Goal: Task Accomplishment & Management: Complete application form

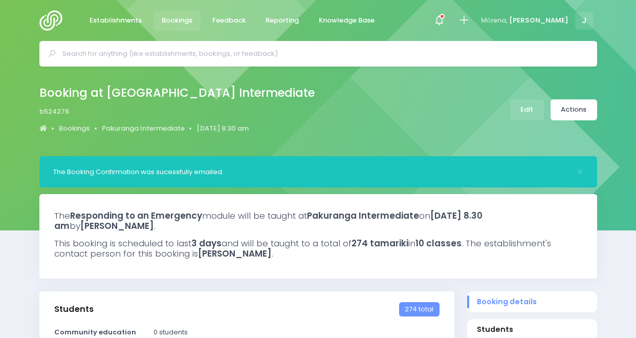
select select "5"
click at [166, 21] on span "Bookings" at bounding box center [177, 20] width 31 height 10
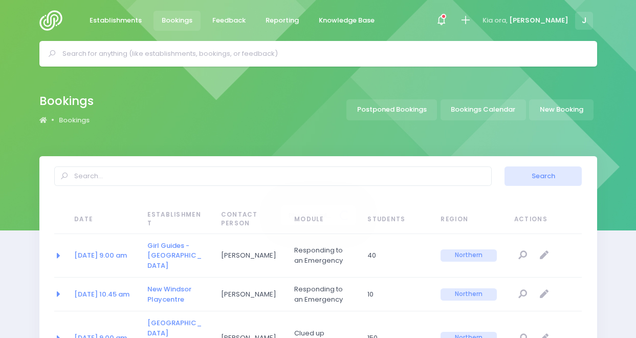
select select "20"
click at [222, 53] on input "text" at bounding box center [322, 53] width 520 height 15
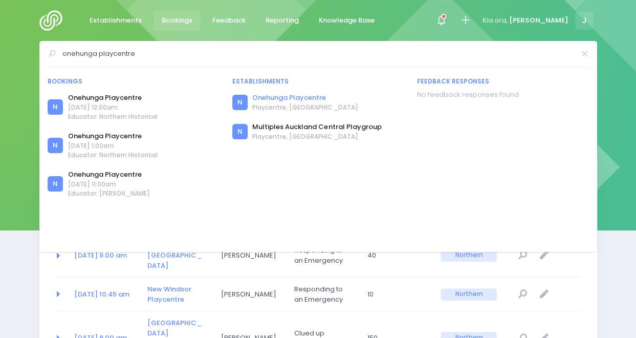
type input "onehunga playcentre"
click at [282, 94] on link "Onehunga Playcentre" at bounding box center [304, 98] width 105 height 10
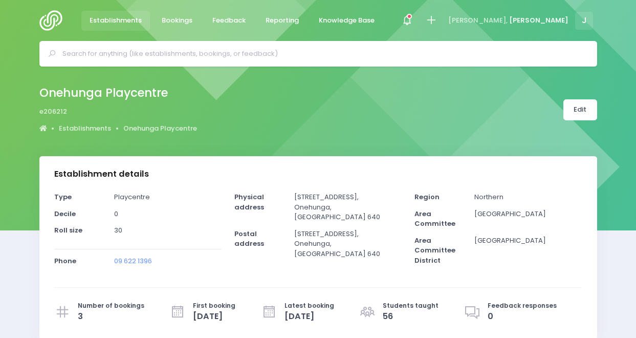
select select "5"
click at [437, 14] on icon at bounding box center [431, 20] width 12 height 12
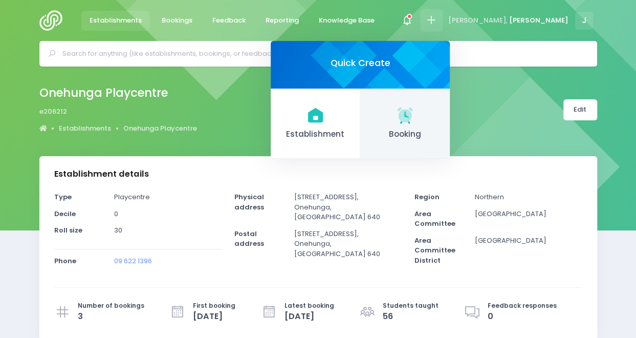
click at [450, 111] on link "Booking" at bounding box center [405, 123] width 90 height 71
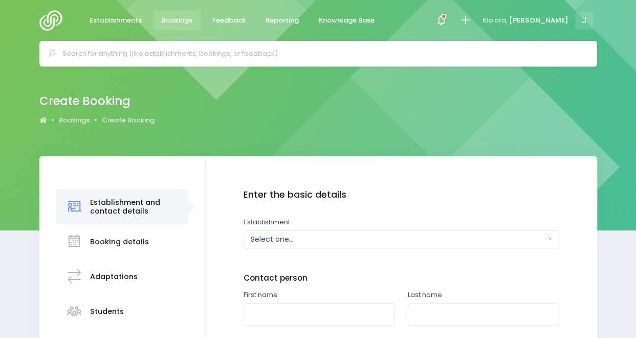
click at [496, 111] on div "Create Booking Bookings Create Booking" at bounding box center [318, 109] width 583 height 37
click at [377, 240] on div "Select one..." at bounding box center [398, 239] width 295 height 11
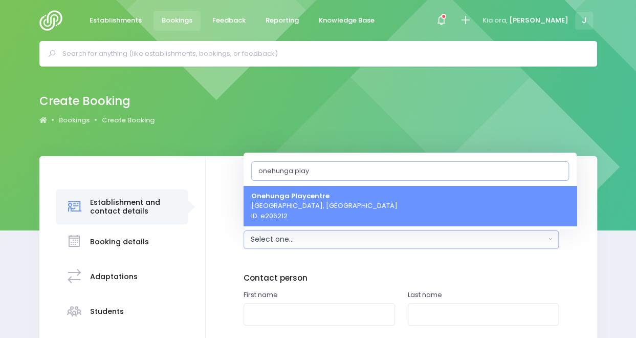
type input "onehunga play"
click at [364, 201] on link "Onehunga Playcentre Auckland, Northern Region ID: e206212" at bounding box center [409, 205] width 333 height 40
select select "206212"
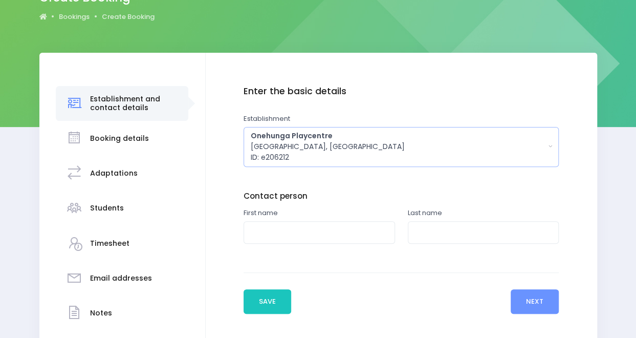
scroll to position [104, 0]
click at [358, 235] on input "text" at bounding box center [318, 231] width 151 height 23
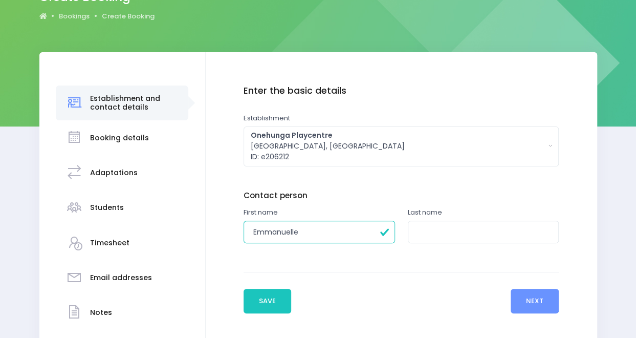
type input "Emmanuelle"
type input "Salmon"
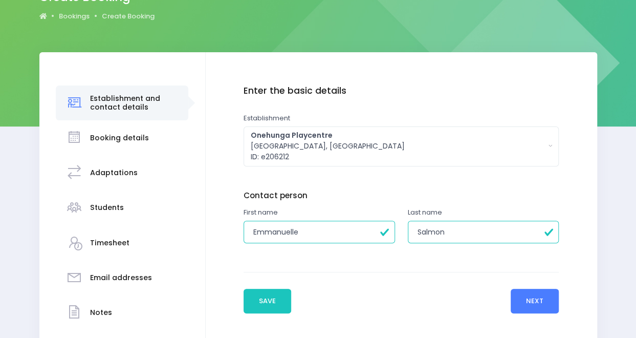
click at [535, 303] on button "Next" at bounding box center [534, 300] width 49 height 25
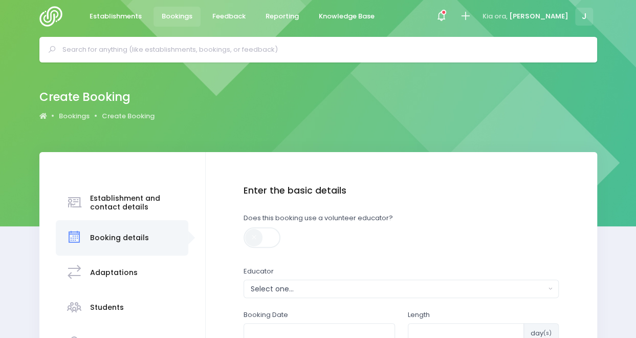
scroll to position [0, 0]
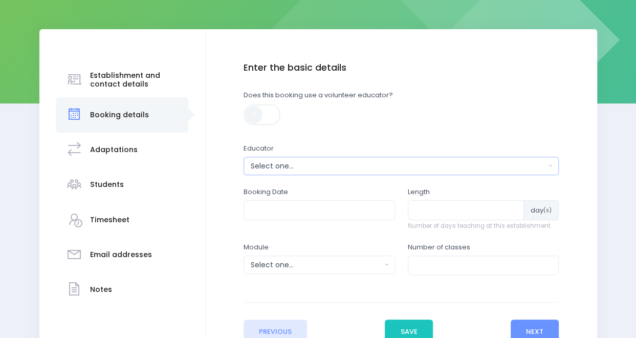
click at [324, 166] on div "Select one..." at bounding box center [398, 166] width 295 height 11
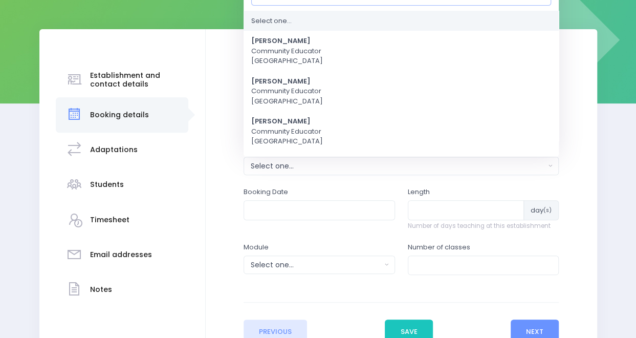
scroll to position [113, 0]
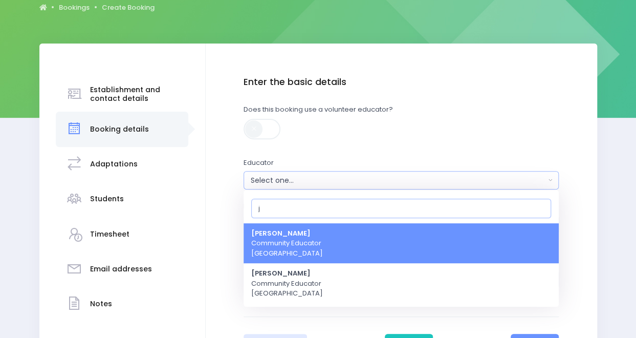
type input "j"
click at [322, 238] on link "[PERSON_NAME] Community Educator [GEOGRAPHIC_DATA]" at bounding box center [400, 243] width 315 height 40
select select "351100"
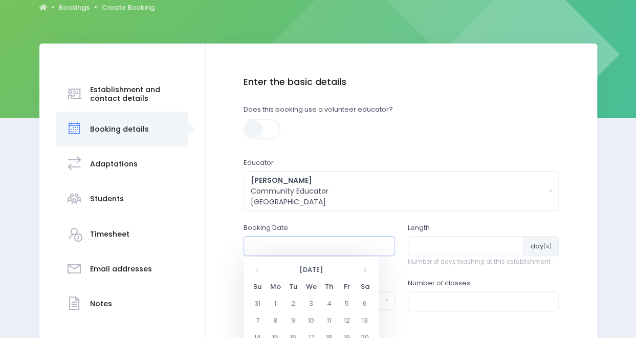
click at [293, 248] on input "text" at bounding box center [318, 245] width 151 height 19
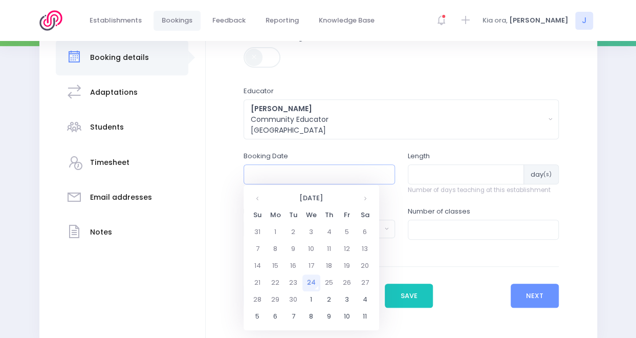
scroll to position [190, 0]
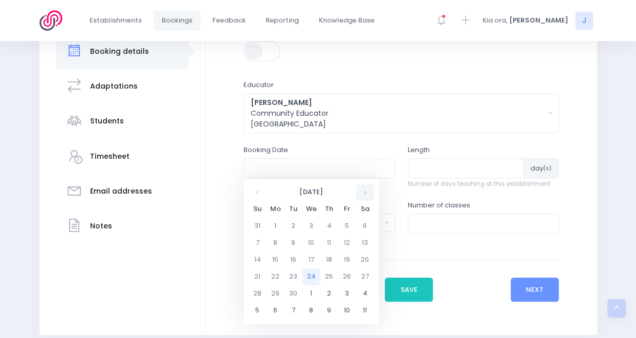
click at [365, 193] on th at bounding box center [365, 192] width 18 height 17
click at [292, 278] on td "21" at bounding box center [293, 276] width 18 height 17
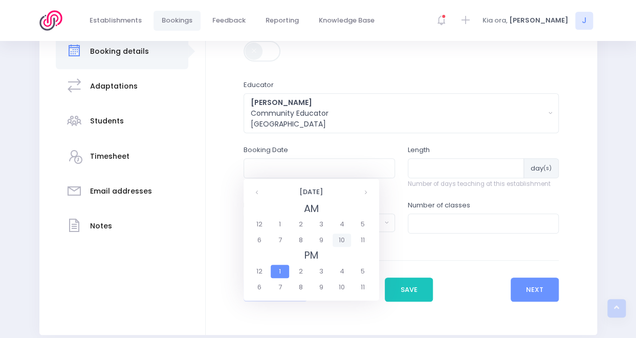
click at [344, 237] on span "10" at bounding box center [341, 239] width 18 height 13
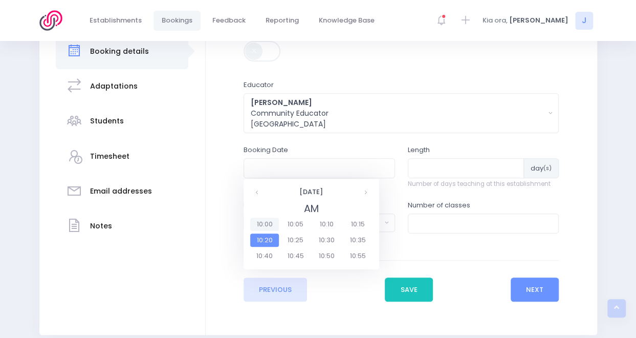
click at [269, 225] on span "10:00" at bounding box center [264, 223] width 29 height 13
type input "21/10/2025 10:00 AM"
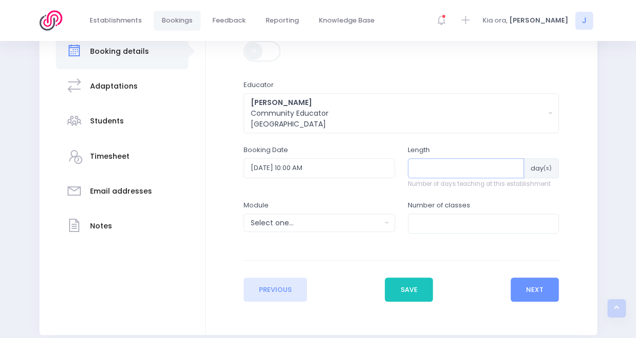
click at [449, 164] on input "number" at bounding box center [466, 167] width 117 height 19
type input "1"
click at [360, 225] on div "Select one..." at bounding box center [316, 222] width 130 height 11
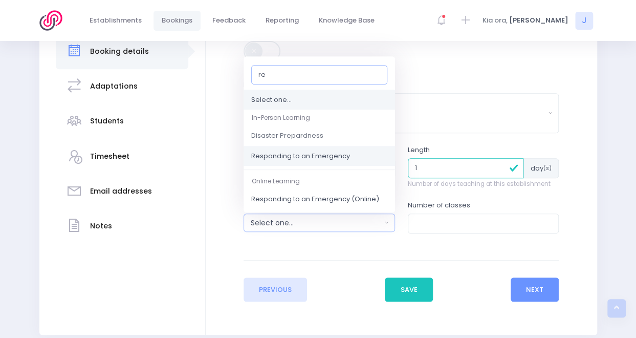
type input "re"
click at [351, 160] on link "Responding to an Emergency" at bounding box center [318, 156] width 151 height 20
select select "Responding to an Emergency"
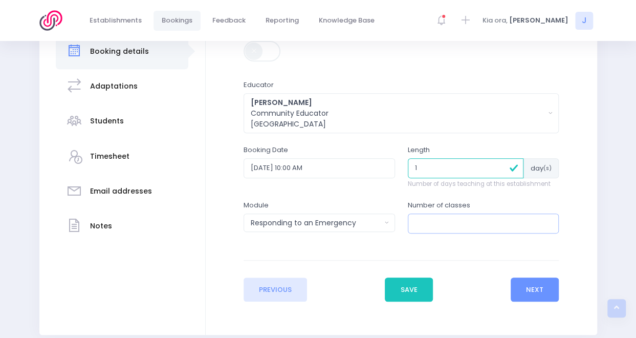
click at [437, 226] on input "number" at bounding box center [483, 222] width 151 height 19
type input "1"
click at [543, 292] on button "Next" at bounding box center [534, 289] width 49 height 25
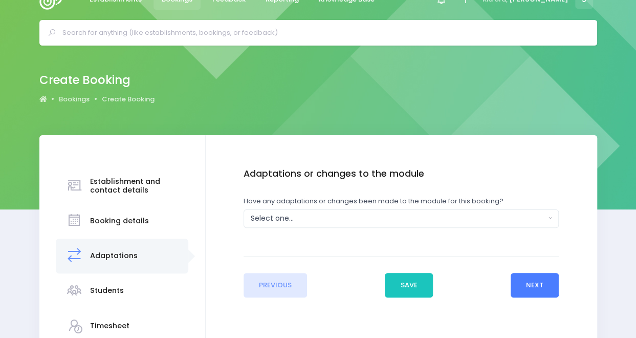
scroll to position [0, 0]
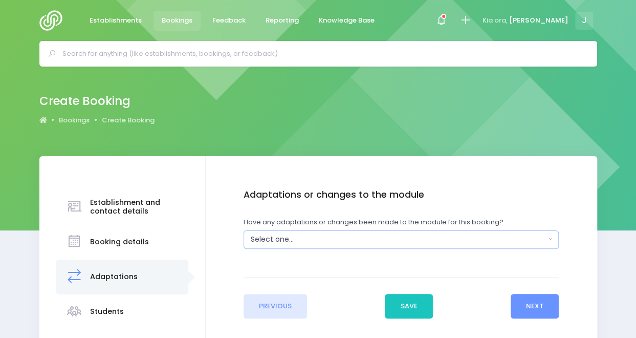
click at [424, 233] on button "Select one..." at bounding box center [400, 239] width 315 height 18
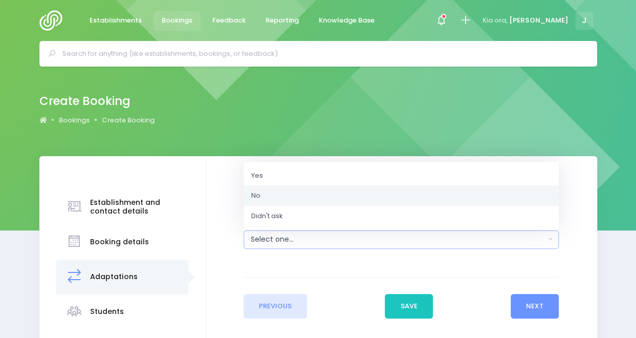
click at [410, 194] on link "No" at bounding box center [400, 195] width 315 height 20
select select "No"
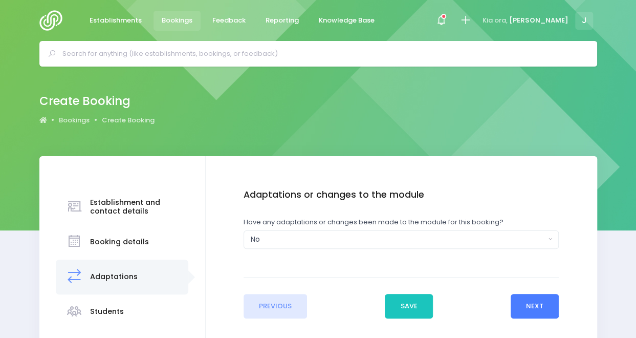
click at [536, 303] on button "Next" at bounding box center [534, 306] width 49 height 25
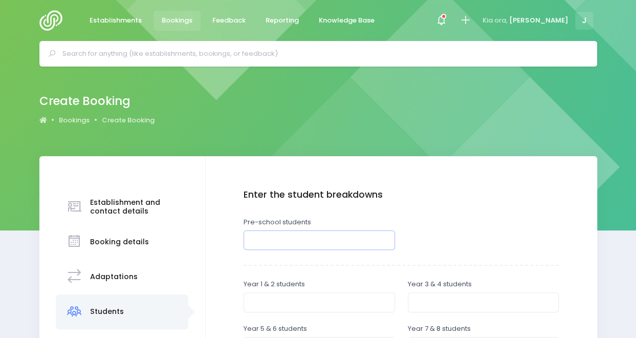
click at [359, 236] on input "number" at bounding box center [318, 239] width 151 height 19
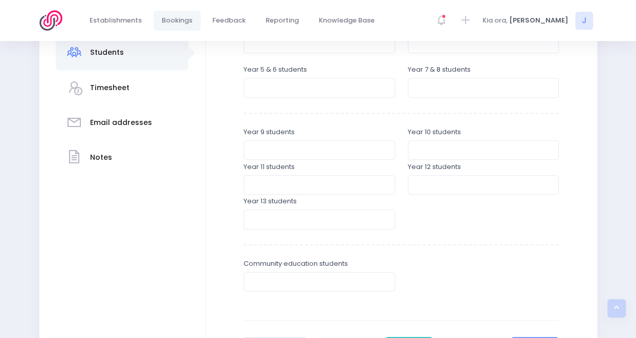
scroll to position [361, 0]
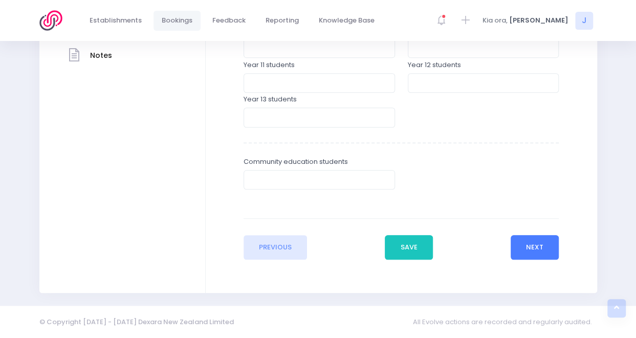
type input "16"
click at [543, 244] on button "Next" at bounding box center [534, 247] width 49 height 25
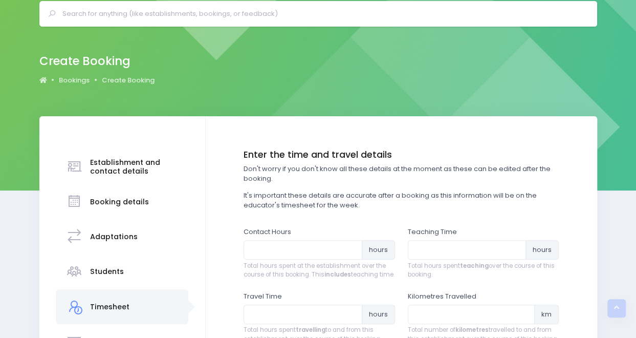
scroll to position [0, 0]
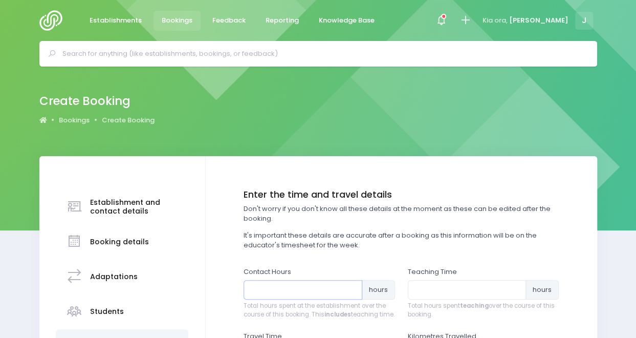
click at [324, 287] on input "number" at bounding box center [302, 289] width 119 height 19
type input "3"
type input "1.5"
click at [460, 292] on input "number" at bounding box center [467, 289] width 119 height 19
type input "5"
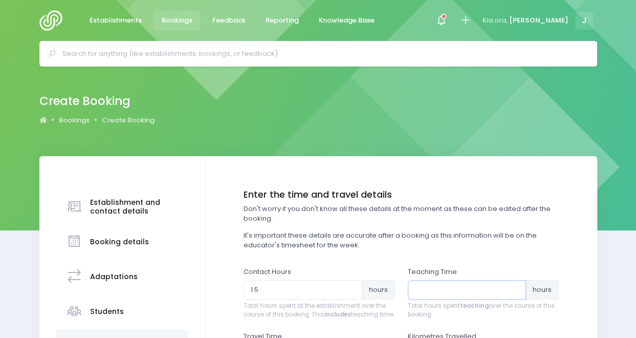
type input ".0"
type input ".5"
click at [451, 299] on div "Teaching Time .5 hours Total hours spent teaching over the course of this booki…" at bounding box center [483, 292] width 151 height 53
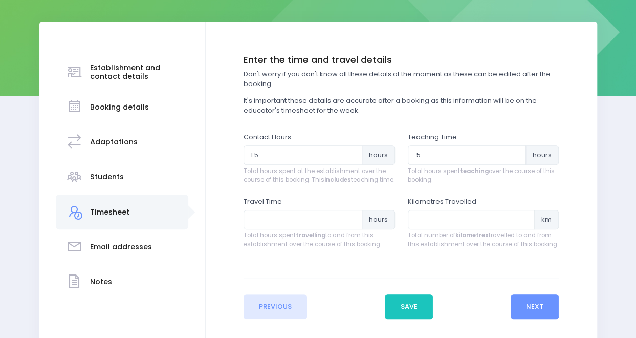
scroll to position [137, 0]
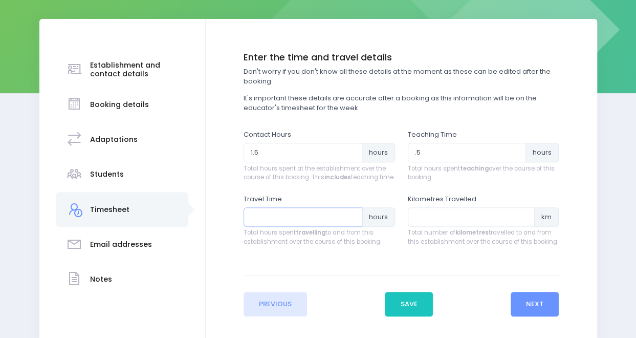
click at [330, 227] on input "number" at bounding box center [302, 216] width 119 height 19
type input "1"
click at [452, 227] on input "number" at bounding box center [471, 216] width 127 height 19
type input "20"
click at [535, 312] on button "Next" at bounding box center [534, 304] width 49 height 25
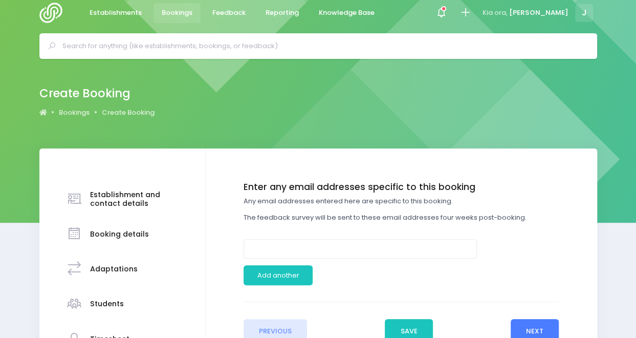
scroll to position [0, 0]
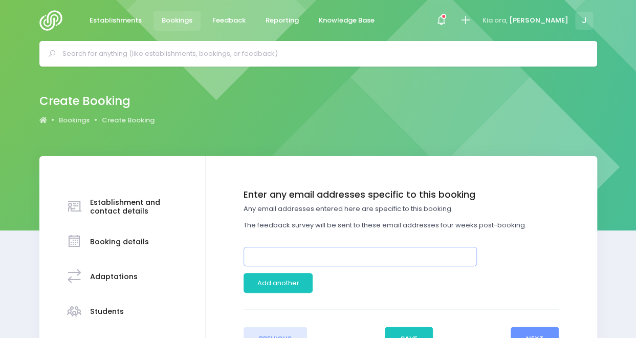
click at [359, 255] on input "email" at bounding box center [359, 256] width 233 height 19
paste input "<vaierea@yahoo.fr>"
click at [255, 254] on input "<vaierea@yahoo.fr>" at bounding box center [359, 256] width 233 height 19
click at [333, 255] on input "vaierea@yahoo.fr>" at bounding box center [359, 256] width 233 height 19
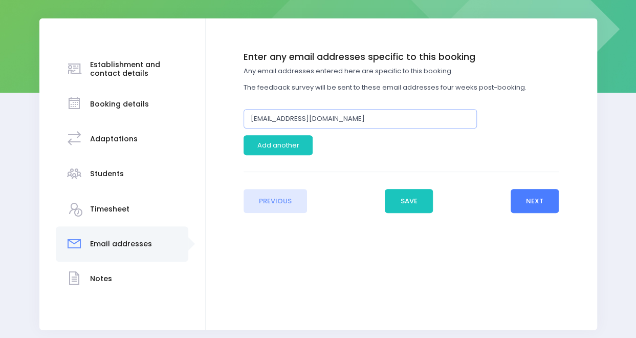
scroll to position [139, 0]
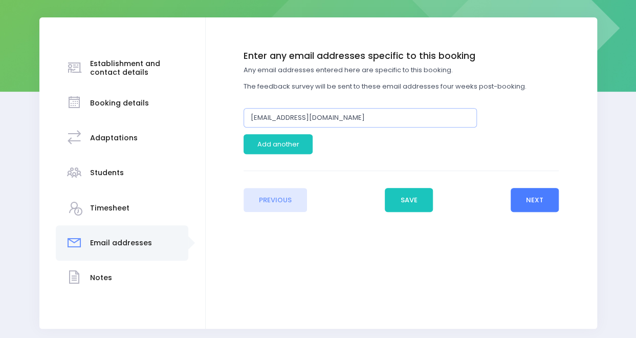
type input "vaierea@yahoo.fr"
click at [545, 197] on button "Next" at bounding box center [534, 200] width 49 height 25
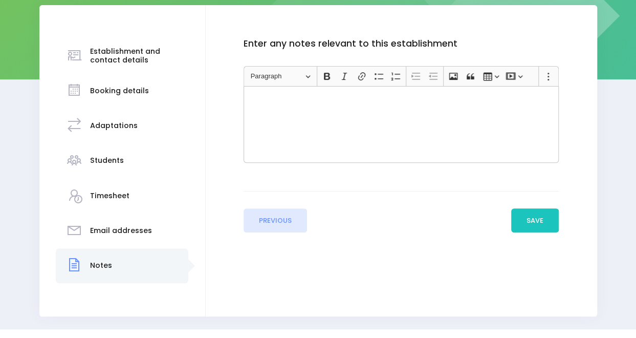
scroll to position [175, 0]
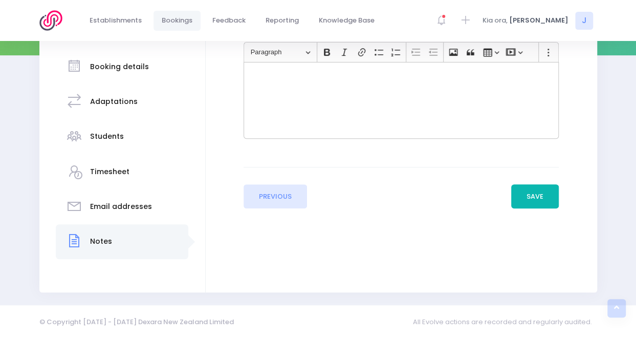
click at [528, 194] on button "Save" at bounding box center [535, 196] width 48 height 25
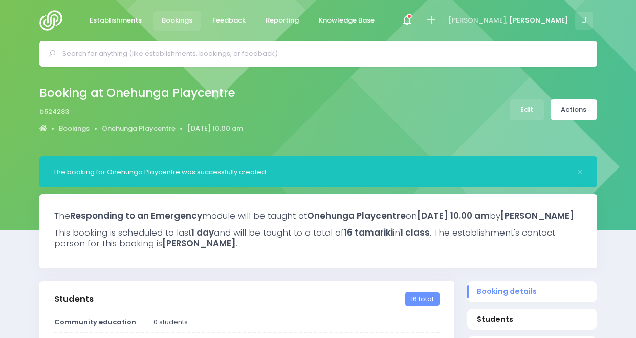
select select "5"
click at [443, 23] on div at bounding box center [431, 20] width 23 height 23
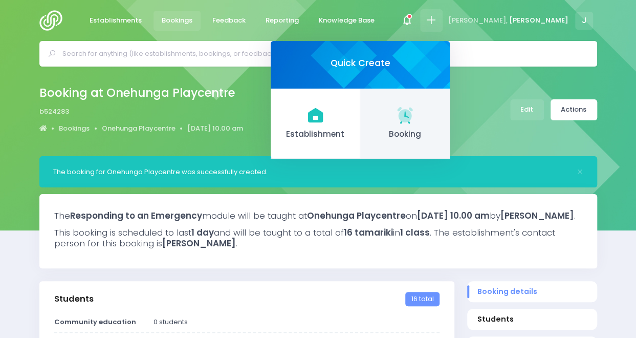
click at [441, 129] on span "Booking" at bounding box center [404, 134] width 73 height 12
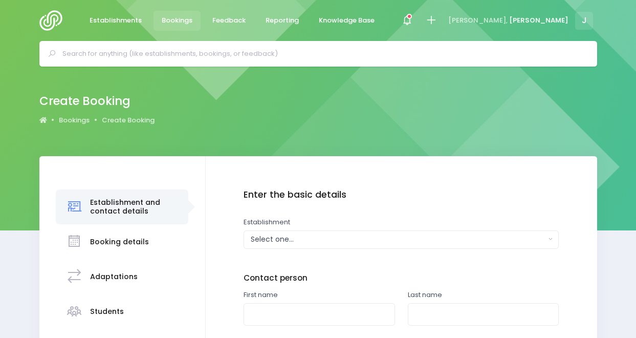
click at [353, 242] on div "Select one..." at bounding box center [398, 239] width 295 height 11
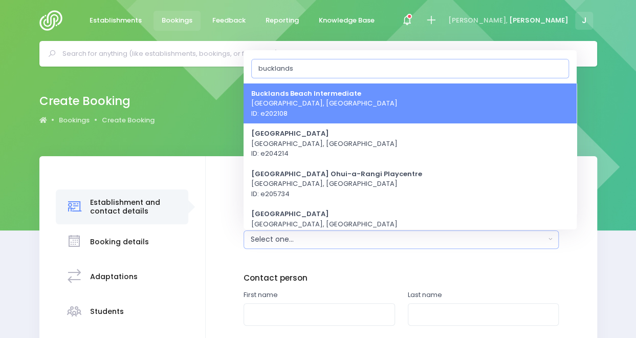
type input "bucklands b"
select select "202108"
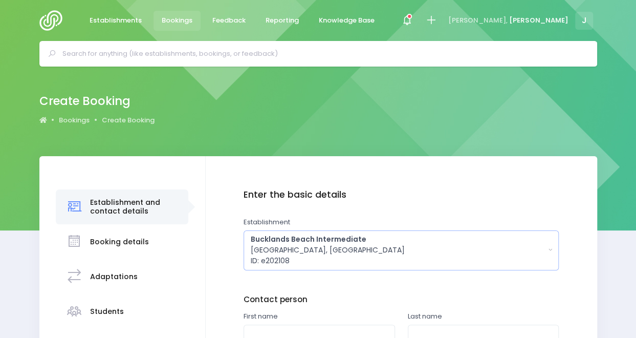
scroll to position [175, 0]
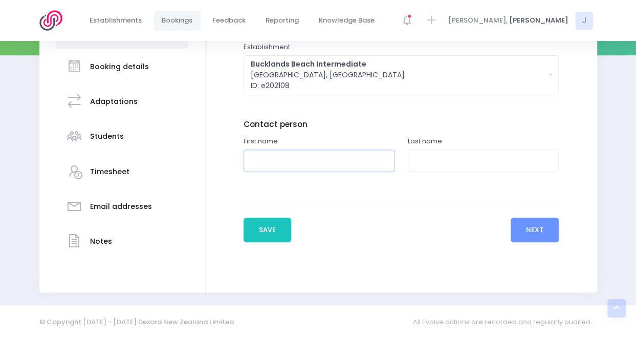
click at [361, 161] on input "text" at bounding box center [318, 160] width 151 height 23
type input "Debbie"
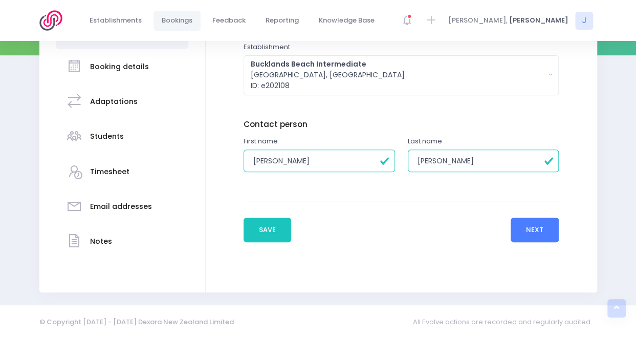
type input "Allen"
click at [540, 234] on button "Next" at bounding box center [534, 229] width 49 height 25
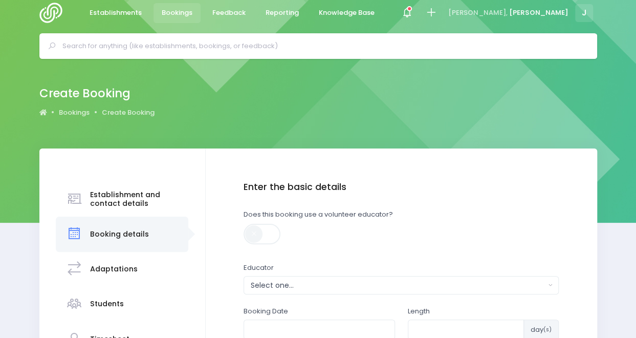
scroll to position [0, 0]
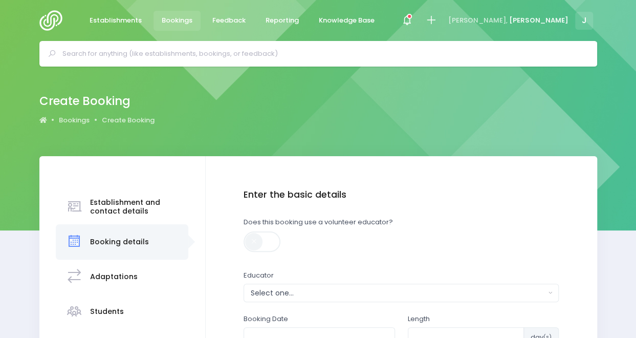
click at [351, 302] on div "Enter the basic details Does this booking use a volunteer educator? Educator Fi…" at bounding box center [400, 304] width 315 height 231
click at [354, 291] on div "Select one..." at bounding box center [398, 292] width 295 height 11
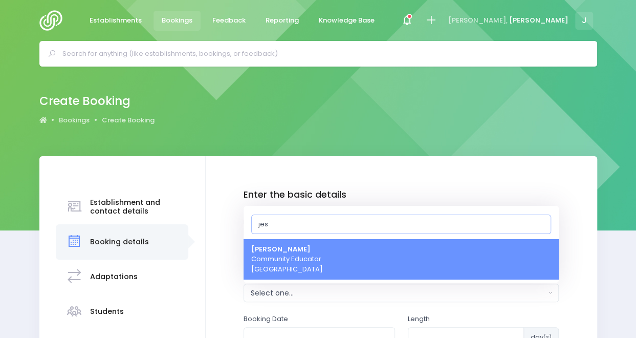
type input "[PERSON_NAME]"
select select "351100"
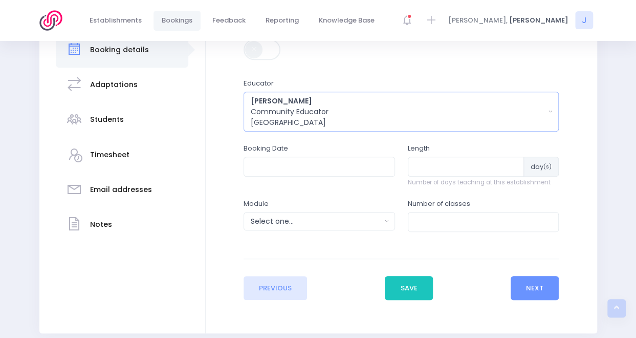
scroll to position [194, 0]
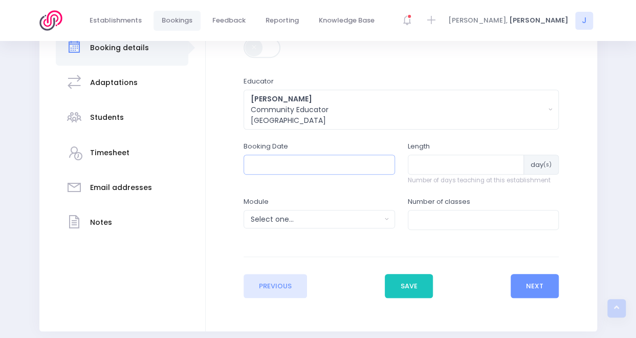
click at [318, 163] on input "text" at bounding box center [318, 163] width 151 height 19
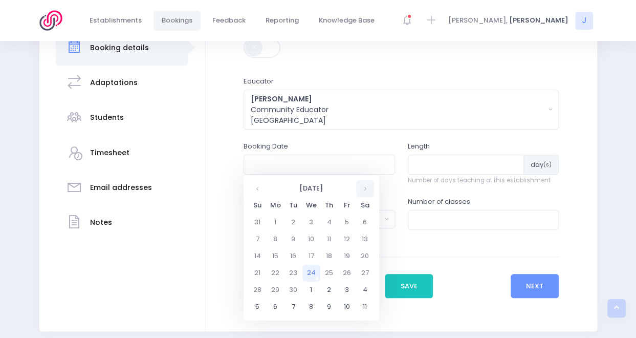
click at [363, 187] on th at bounding box center [365, 188] width 18 height 17
click at [277, 236] on td "3" at bounding box center [275, 239] width 18 height 17
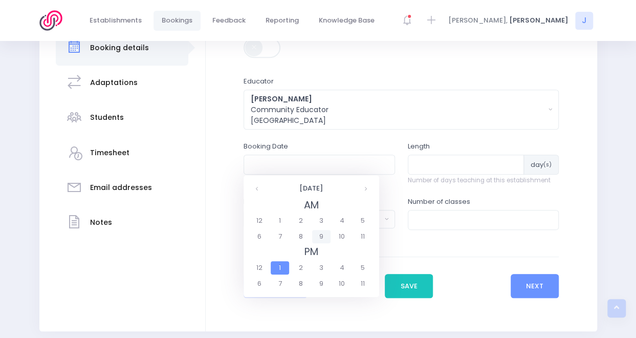
click at [323, 235] on span "9" at bounding box center [321, 236] width 18 height 13
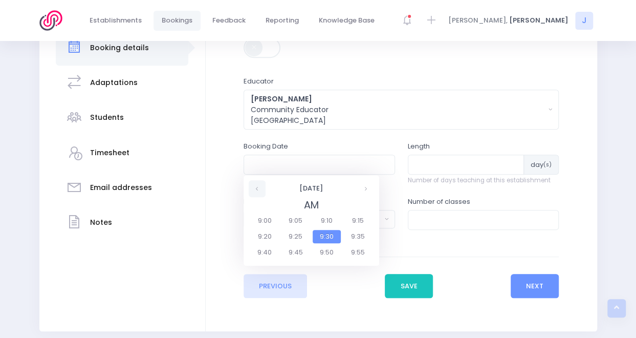
click at [258, 192] on th at bounding box center [257, 188] width 17 height 17
click at [263, 217] on span "8:00" at bounding box center [264, 220] width 29 height 13
type input "03/11/2025 08:00 AM"
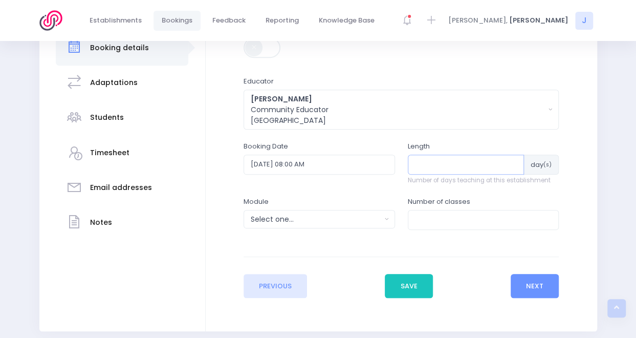
click at [432, 165] on input "number" at bounding box center [466, 163] width 117 height 19
type input "1"
click at [417, 218] on input "1" at bounding box center [483, 219] width 151 height 19
click at [356, 157] on input "03/11/2025 08:00 AM" at bounding box center [318, 163] width 151 height 19
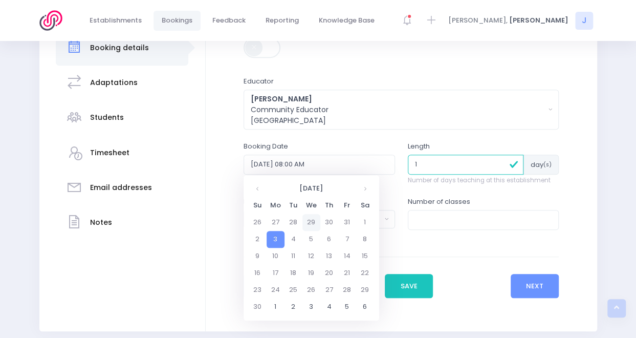
click at [310, 219] on td "29" at bounding box center [311, 222] width 18 height 17
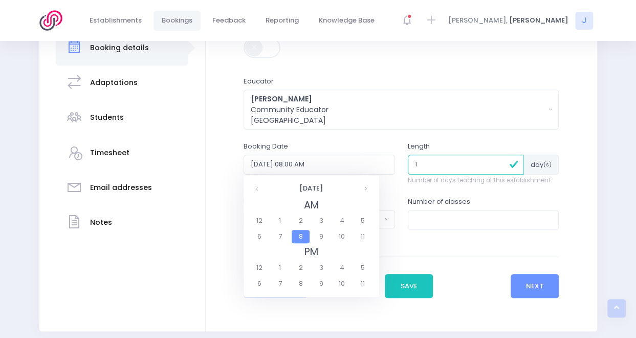
click at [304, 233] on span "8" at bounding box center [301, 236] width 18 height 13
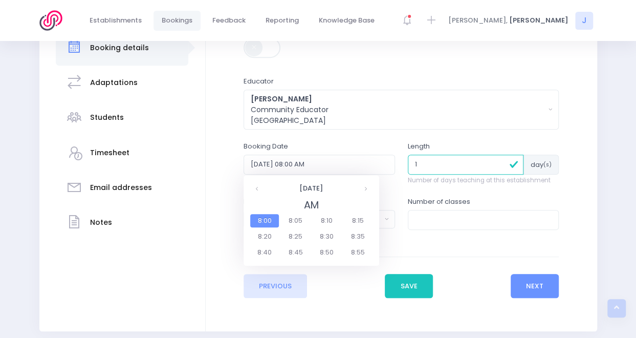
click at [264, 217] on span "8:00" at bounding box center [264, 220] width 29 height 13
type input "29/10/2025 08:00 AM"
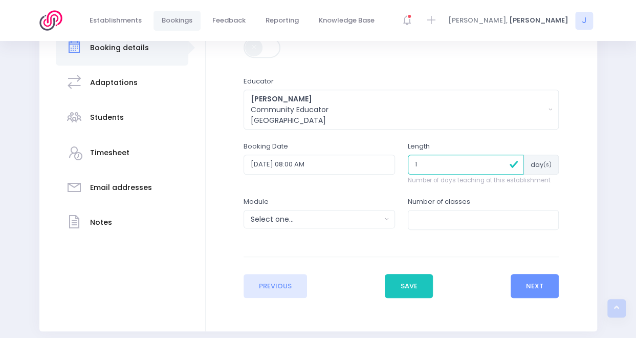
click at [445, 165] on input "1" at bounding box center [466, 163] width 116 height 19
type input "2"
click at [389, 221] on button "Select one..." at bounding box center [318, 219] width 151 height 18
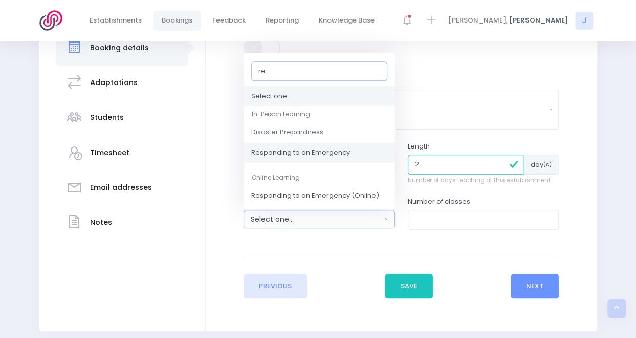
type input "re"
click at [340, 153] on span "Responding to an Emergency" at bounding box center [300, 152] width 99 height 10
select select "Responding to an Emergency"
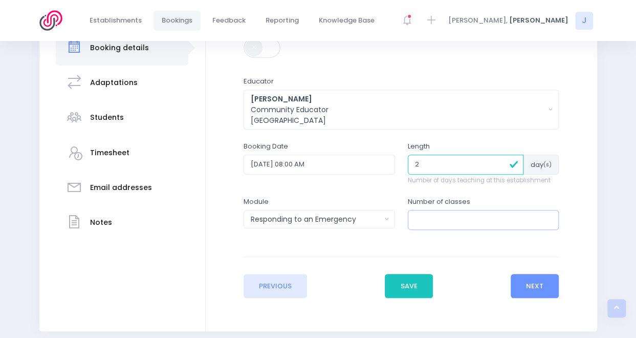
click at [441, 222] on input "number" at bounding box center [483, 219] width 151 height 19
type input "5"
click at [545, 284] on button "Next" at bounding box center [534, 286] width 49 height 25
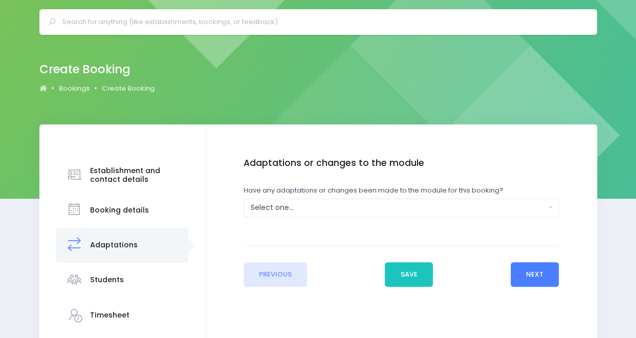
scroll to position [0, 0]
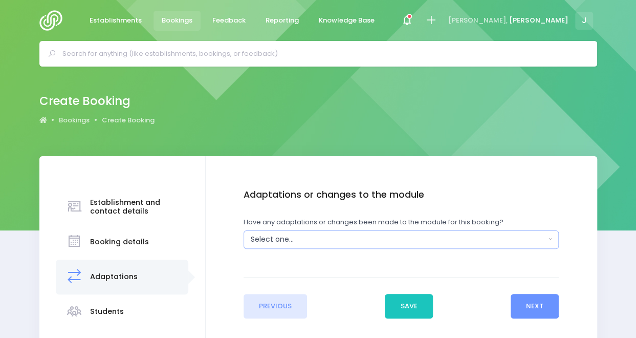
click at [400, 243] on div "Select one..." at bounding box center [398, 239] width 295 height 11
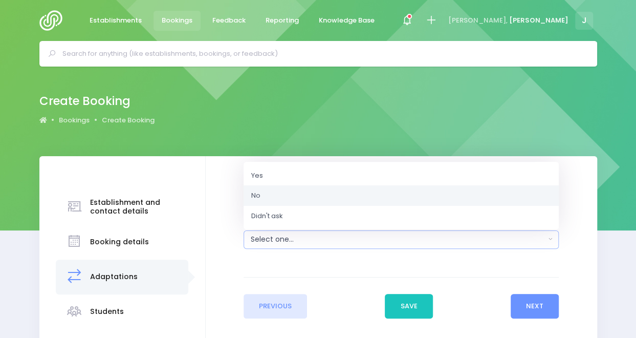
click at [390, 195] on link "No" at bounding box center [400, 195] width 315 height 20
select select "No"
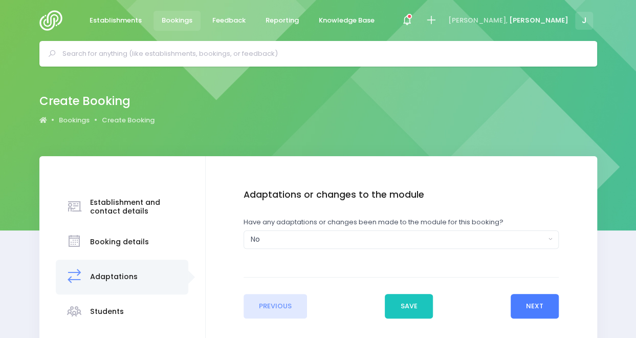
click at [535, 304] on button "Next" at bounding box center [534, 306] width 49 height 25
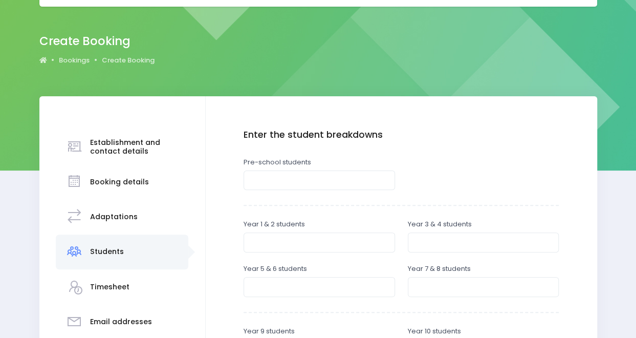
scroll to position [68, 0]
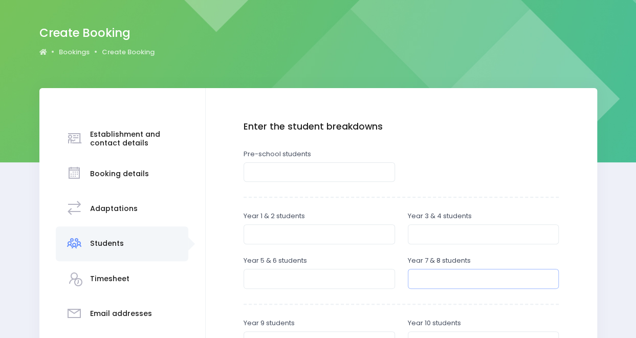
click at [483, 278] on input "number" at bounding box center [483, 278] width 151 height 19
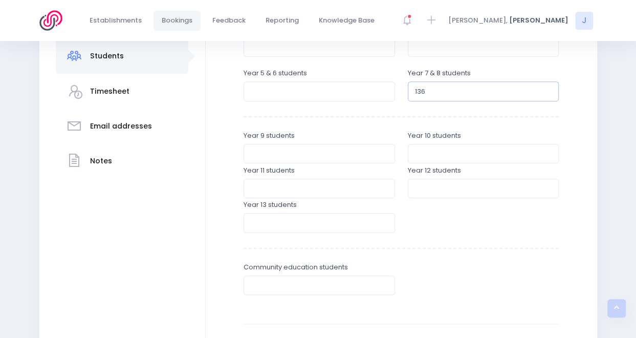
scroll to position [361, 0]
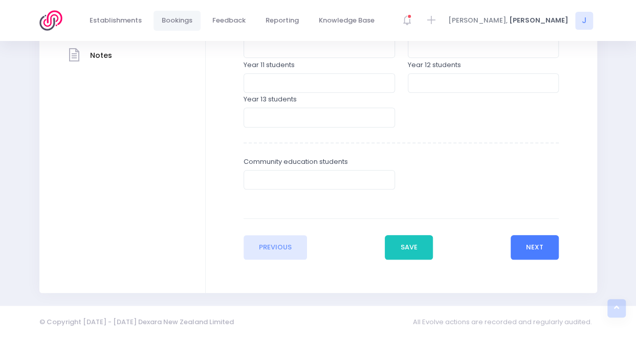
type input "136"
click at [522, 246] on button "Next" at bounding box center [534, 247] width 49 height 25
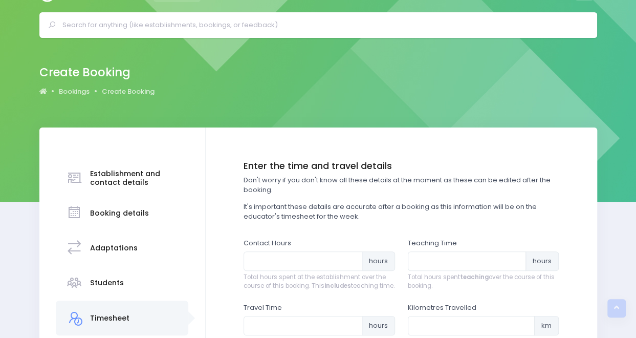
scroll to position [0, 0]
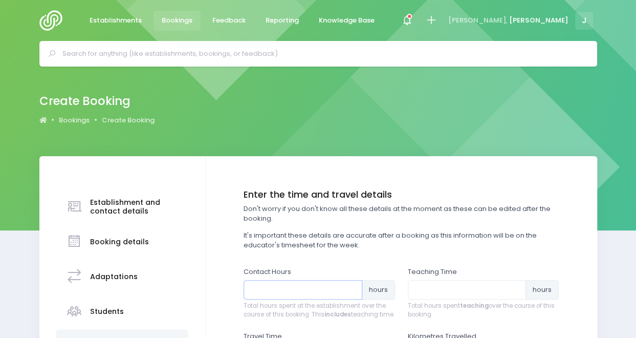
click at [273, 291] on input "number" at bounding box center [302, 289] width 119 height 19
type input "10.5"
click at [477, 282] on input "number" at bounding box center [467, 289] width 119 height 19
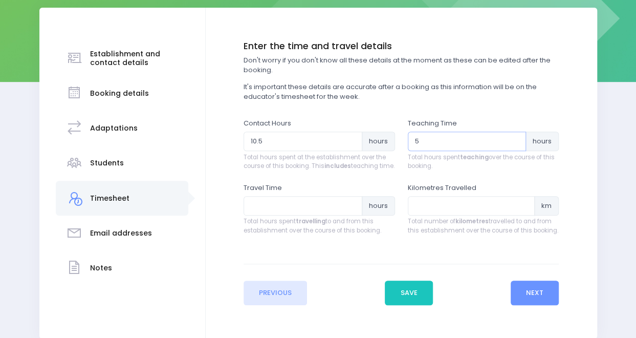
scroll to position [149, 0]
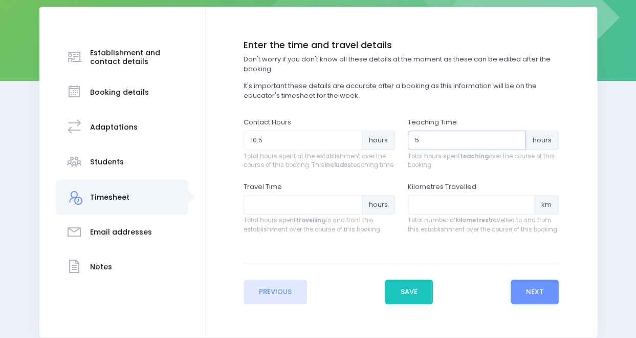
type input "5"
click at [419, 214] on input "number" at bounding box center [471, 204] width 127 height 19
type input "2"
type input "3"
type input "60"
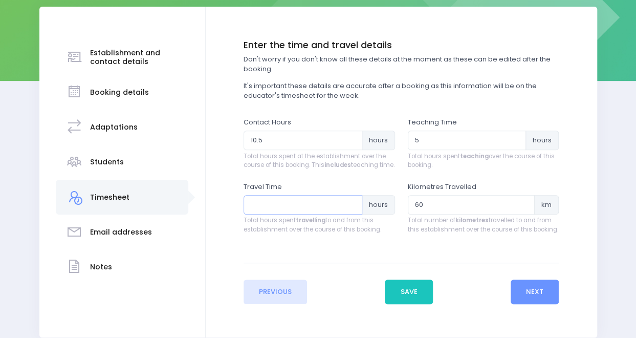
click at [327, 210] on input "number" at bounding box center [302, 204] width 119 height 19
type input "4"
click at [542, 298] on button "Next" at bounding box center [534, 291] width 49 height 25
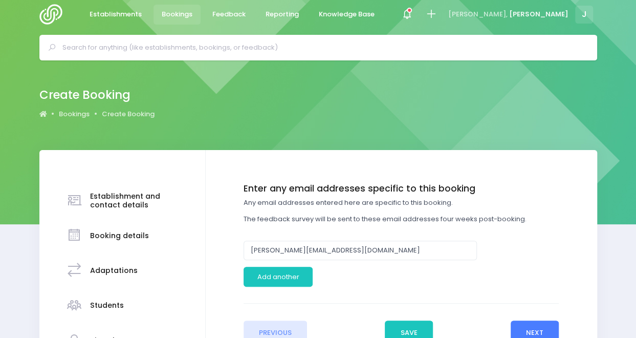
scroll to position [0, 0]
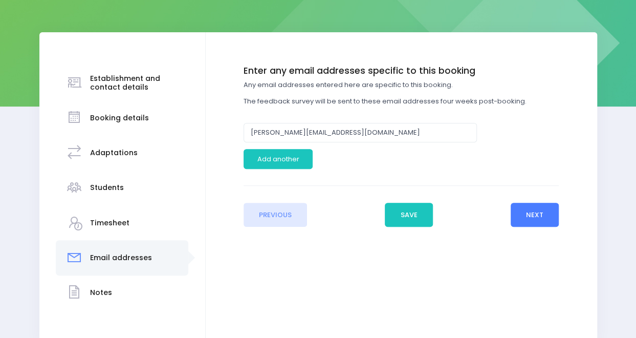
click at [544, 215] on button "Next" at bounding box center [534, 215] width 49 height 25
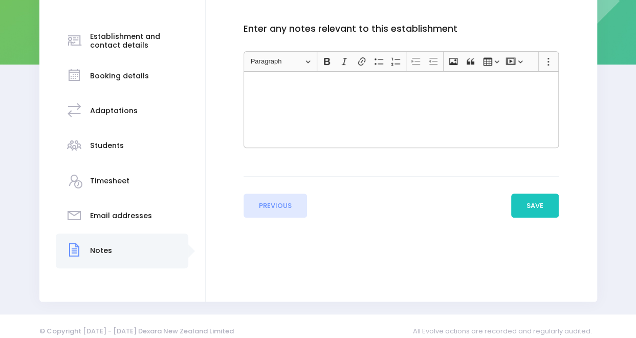
scroll to position [175, 0]
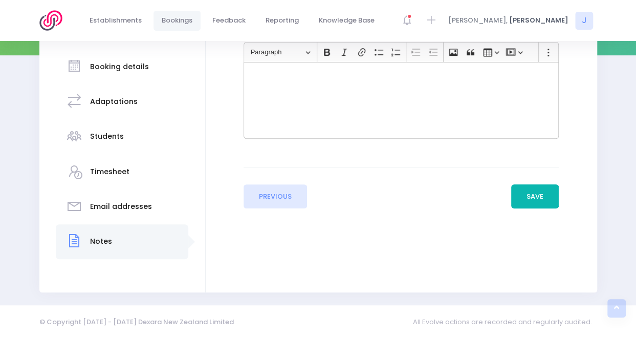
click at [534, 188] on button "Save" at bounding box center [535, 196] width 48 height 25
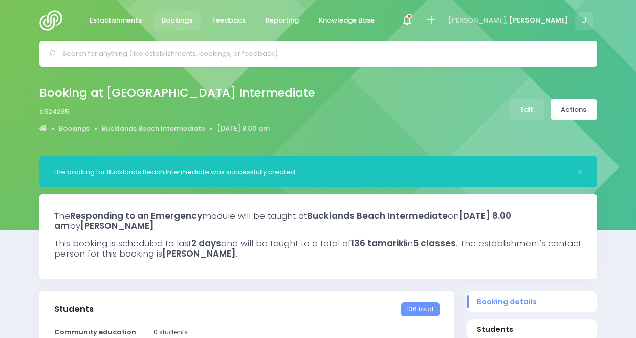
select select "5"
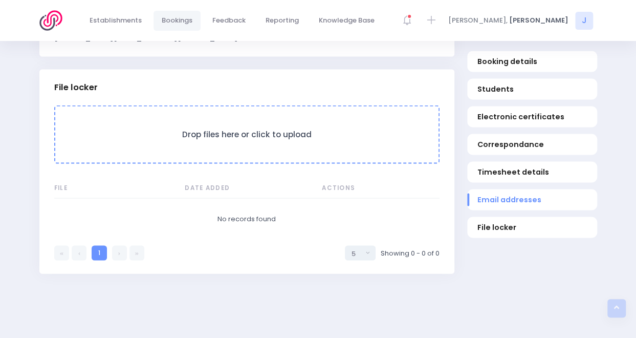
scroll to position [990, 0]
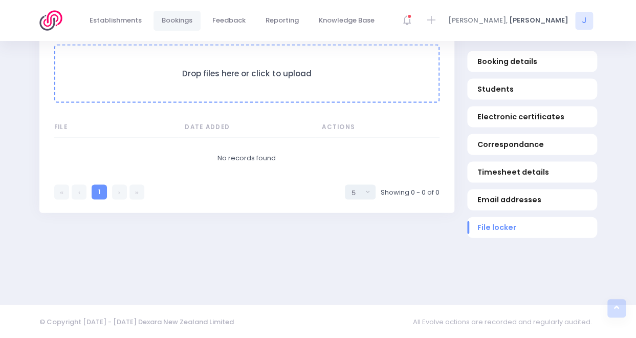
click at [244, 71] on h3 "Drop files here or click to upload" at bounding box center [246, 74] width 363 height 10
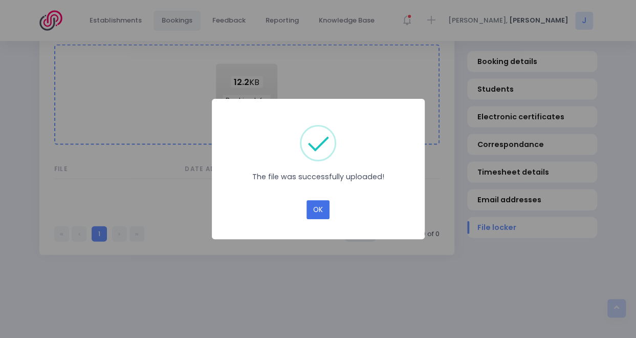
click at [320, 205] on button "OK" at bounding box center [317, 209] width 23 height 19
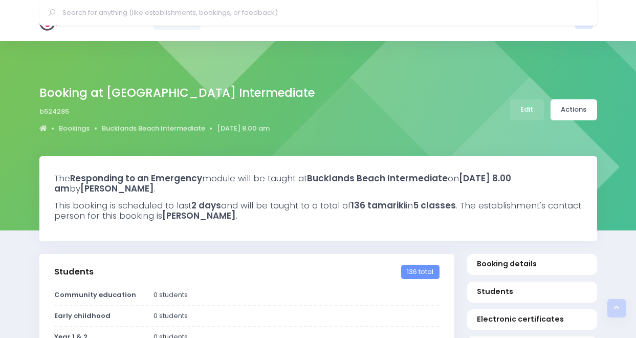
select select "5"
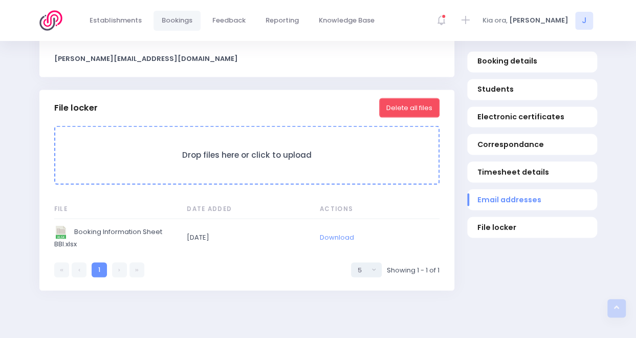
click at [236, 161] on form "Drop files here or click to upload" at bounding box center [246, 154] width 385 height 59
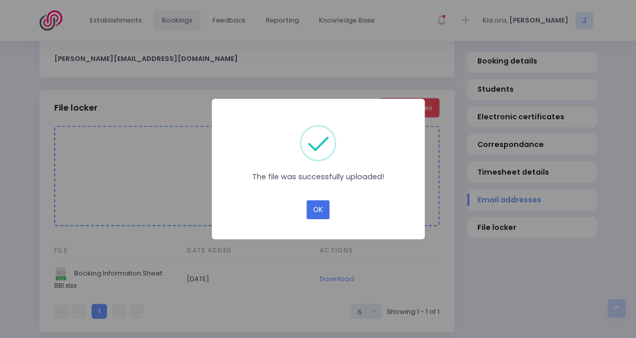
click at [325, 210] on button "OK" at bounding box center [317, 209] width 23 height 19
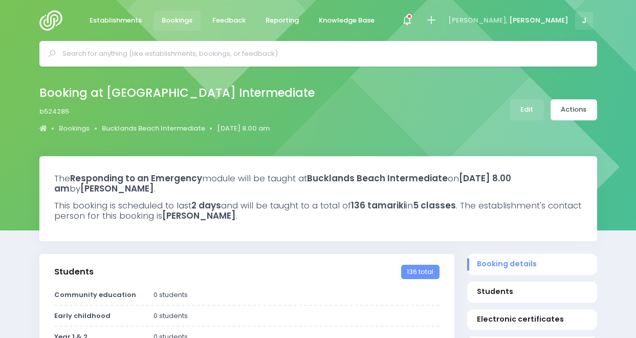
select select "5"
click at [437, 22] on icon at bounding box center [431, 20] width 12 height 12
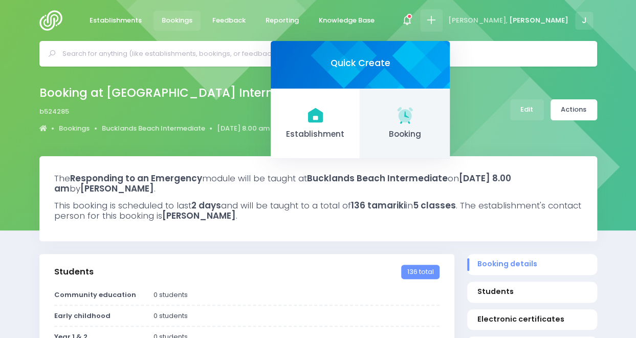
click at [412, 118] on icon at bounding box center [404, 114] width 15 height 15
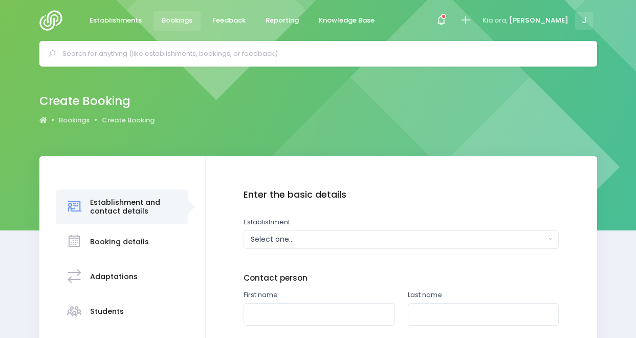
click at [472, 118] on div "Create Booking Bookings Create Booking" at bounding box center [318, 109] width 583 height 37
click at [321, 245] on button "Select one..." at bounding box center [400, 239] width 315 height 18
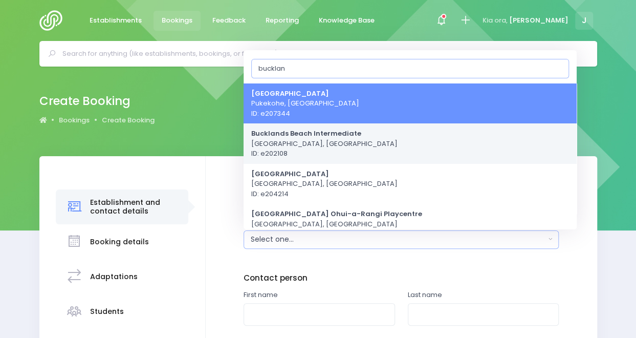
type input "bucklan"
click at [327, 139] on span "Bucklands Beach Intermediate Auckland, Northern Region ID: e202108" at bounding box center [324, 143] width 146 height 30
select select "202108"
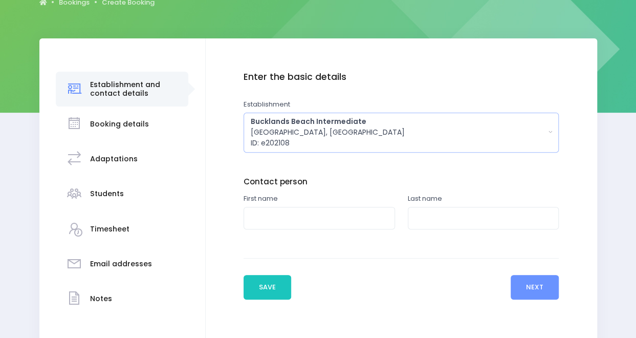
scroll to position [121, 0]
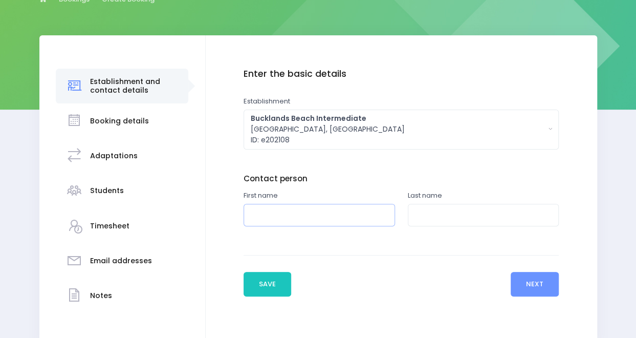
click at [296, 217] on input "text" at bounding box center [318, 215] width 151 height 23
type input "Debbie"
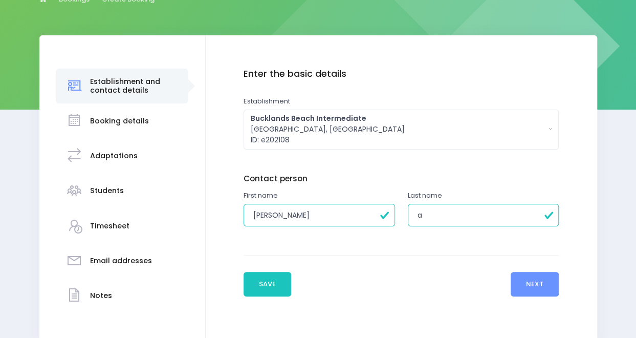
type input "a"
click at [461, 220] on input "a" at bounding box center [483, 215] width 151 height 23
type input "Allen"
click at [528, 277] on button "Next" at bounding box center [534, 284] width 49 height 25
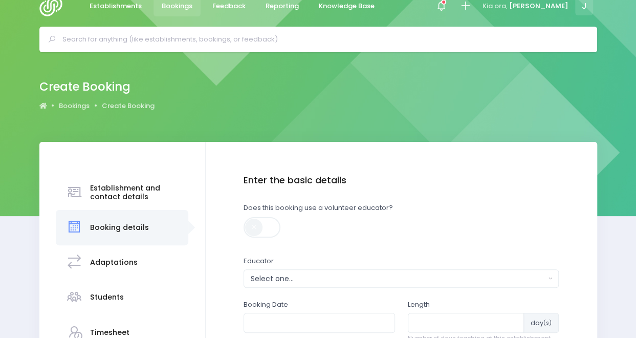
scroll to position [0, 0]
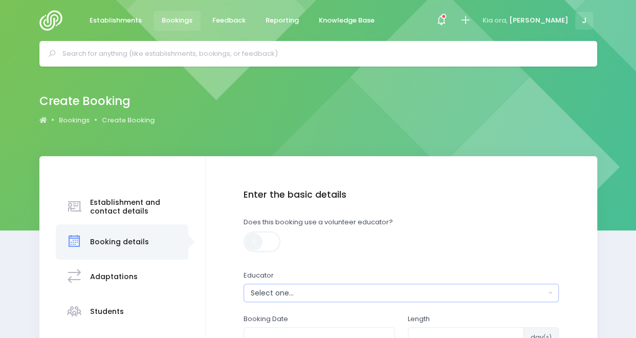
click at [301, 294] on div "Select one..." at bounding box center [398, 292] width 295 height 11
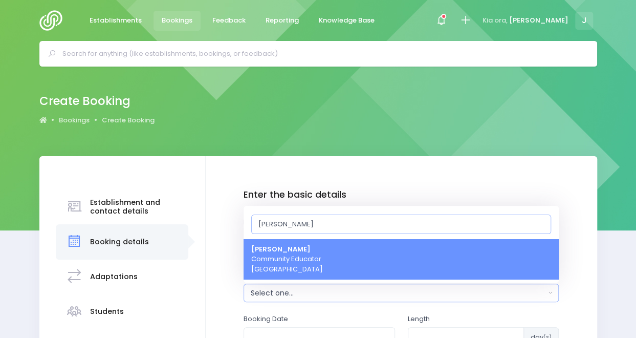
type input "jess"
click at [309, 239] on link "Jess Bates Community Educator Northern Region" at bounding box center [400, 259] width 315 height 40
select select "351100"
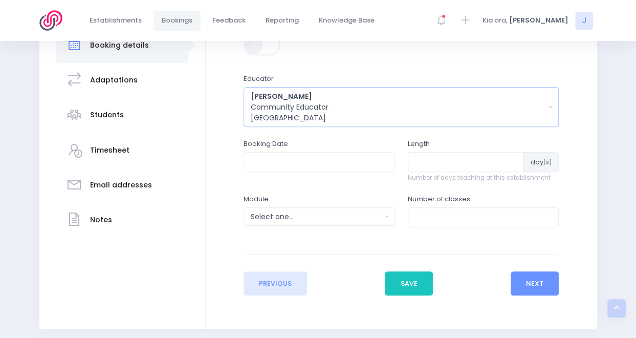
scroll to position [194, 0]
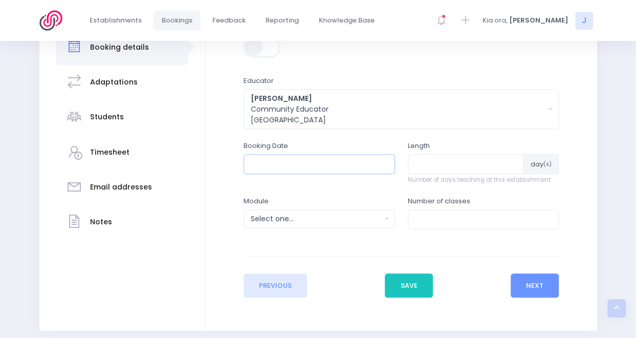
click at [322, 164] on input "text" at bounding box center [318, 163] width 151 height 19
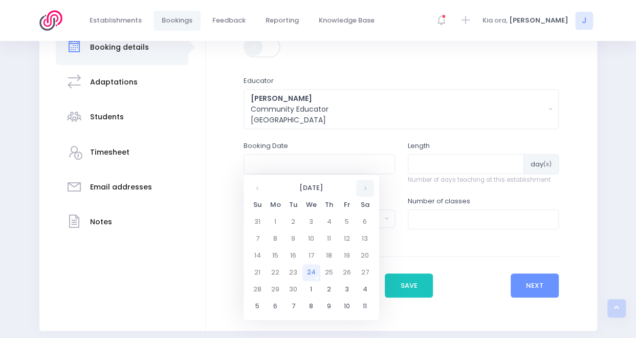
click at [364, 186] on th at bounding box center [365, 188] width 18 height 17
click at [273, 237] on td "3" at bounding box center [275, 238] width 18 height 17
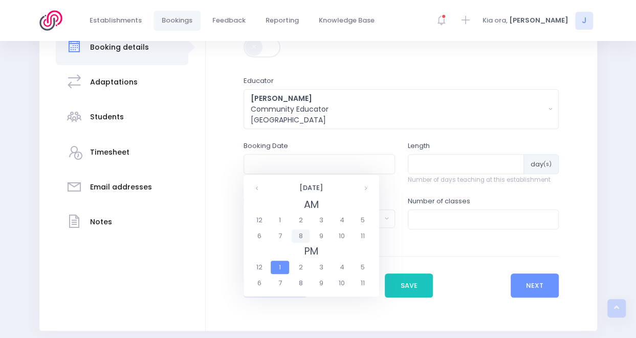
click at [303, 233] on span "8" at bounding box center [301, 235] width 18 height 13
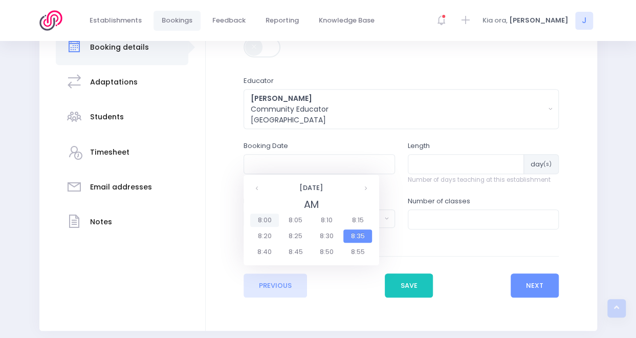
click at [267, 221] on span "8:00" at bounding box center [264, 219] width 29 height 13
type input "03/11/2025 08:00 AM"
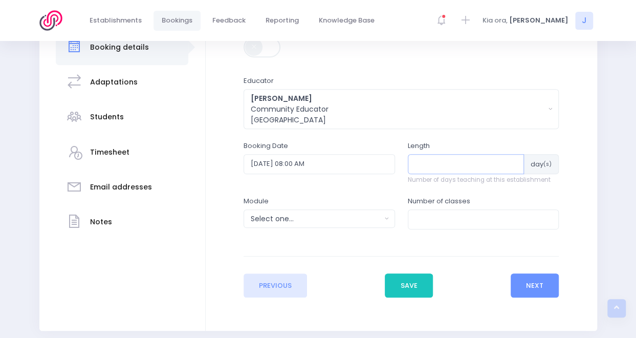
click at [486, 165] on input "number" at bounding box center [466, 163] width 117 height 19
type input "3"
click at [366, 220] on div "Select one..." at bounding box center [316, 218] width 130 height 11
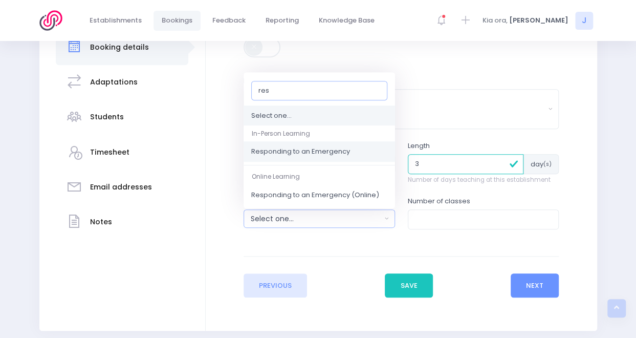
type input "res"
click at [346, 156] on link "Responding to an Emergency" at bounding box center [318, 152] width 151 height 20
select select "Responding to an Emergency"
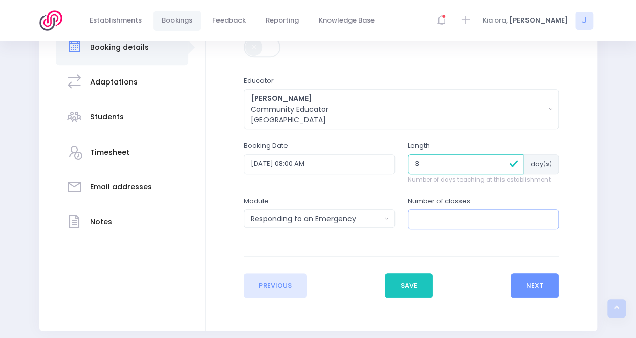
click at [474, 223] on input "number" at bounding box center [483, 218] width 151 height 19
type input "8"
click at [550, 279] on button "Next" at bounding box center [534, 285] width 49 height 25
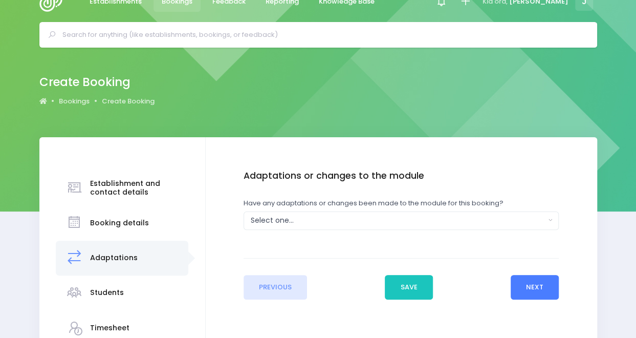
scroll to position [0, 0]
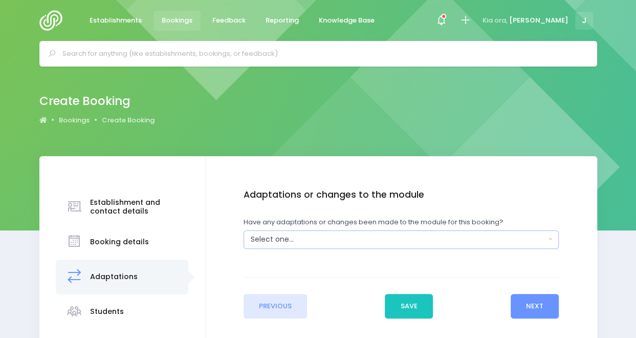
click at [342, 234] on div "Select one..." at bounding box center [398, 239] width 295 height 11
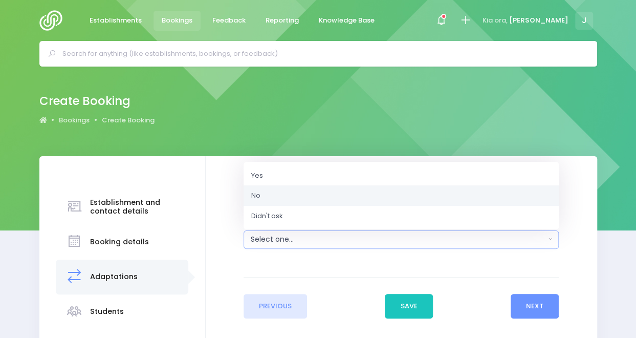
click at [317, 191] on link "No" at bounding box center [400, 195] width 315 height 20
select select "No"
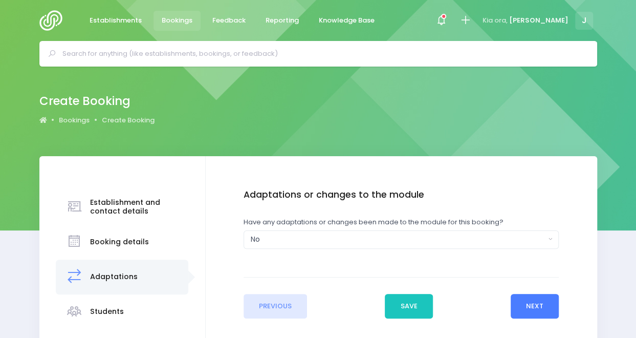
click at [540, 298] on button "Next" at bounding box center [534, 306] width 49 height 25
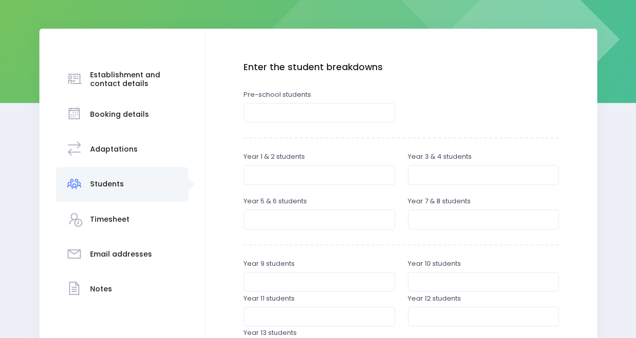
scroll to position [129, 0]
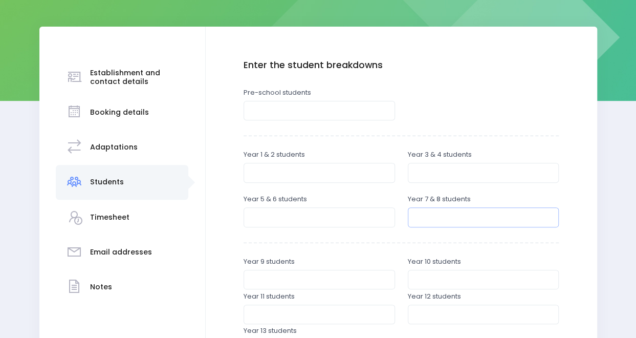
click at [440, 213] on input "number" at bounding box center [483, 216] width 151 height 19
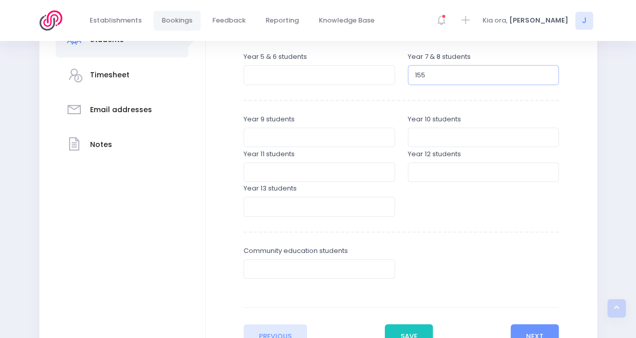
scroll to position [361, 0]
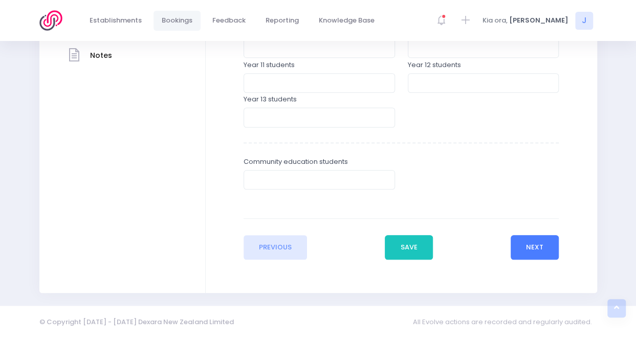
type input "155"
click at [542, 251] on button "Next" at bounding box center [534, 247] width 49 height 25
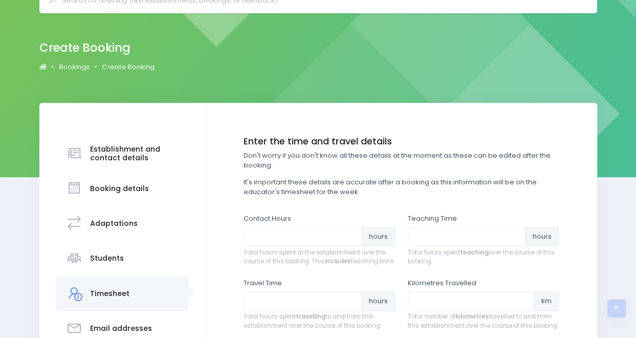
scroll to position [0, 0]
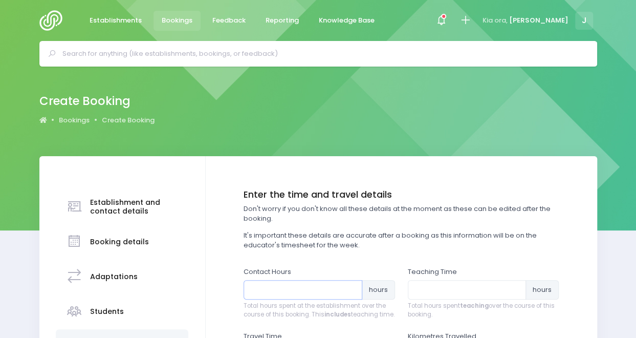
click at [309, 292] on input "number" at bounding box center [302, 289] width 119 height 19
type input "17"
click at [437, 298] on input "number" at bounding box center [467, 289] width 119 height 19
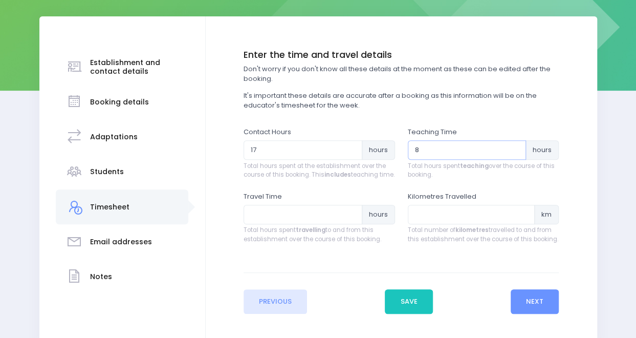
scroll to position [140, 0]
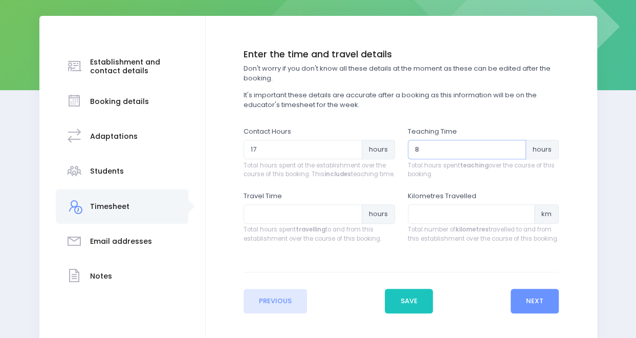
type input "8"
click at [331, 223] on input "number" at bounding box center [302, 213] width 119 height 19
type input "6"
click at [430, 223] on input "number" at bounding box center [471, 213] width 127 height 19
type input "90"
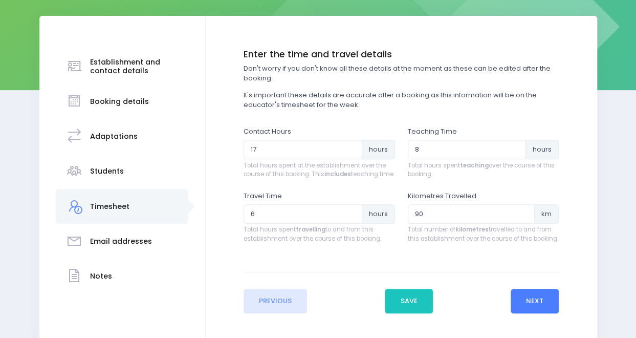
click at [532, 306] on button "Next" at bounding box center [534, 300] width 49 height 25
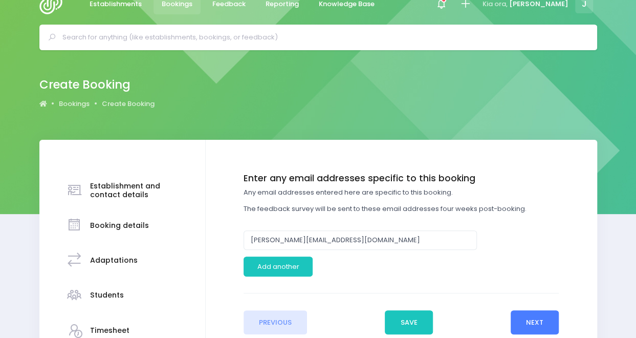
scroll to position [0, 0]
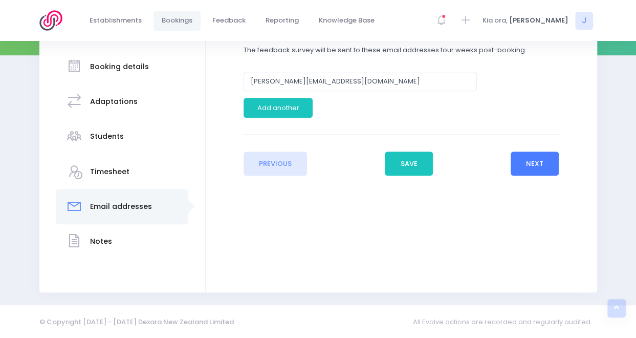
click at [533, 159] on button "Next" at bounding box center [534, 163] width 49 height 25
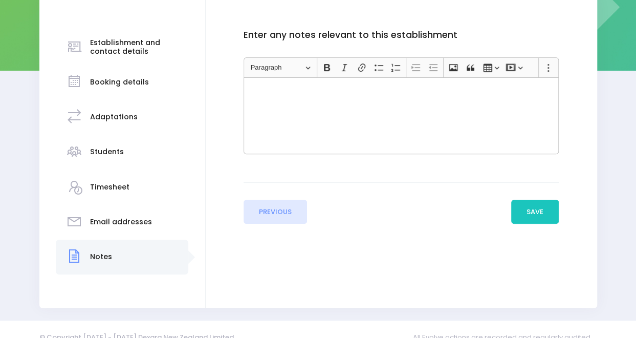
scroll to position [175, 0]
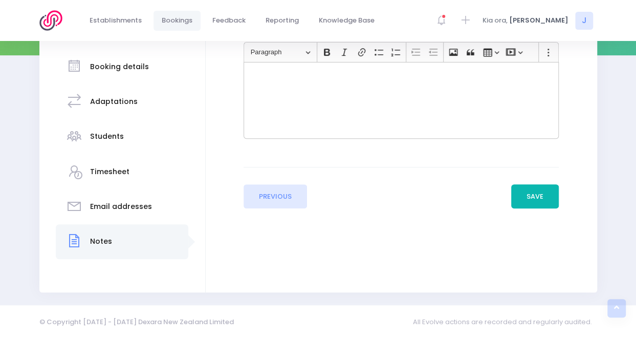
click at [535, 198] on button "Save" at bounding box center [535, 196] width 48 height 25
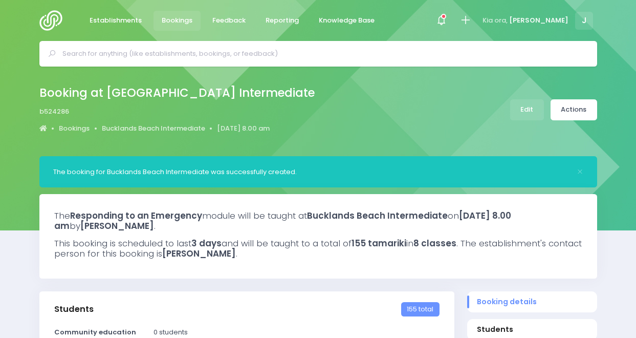
select select "5"
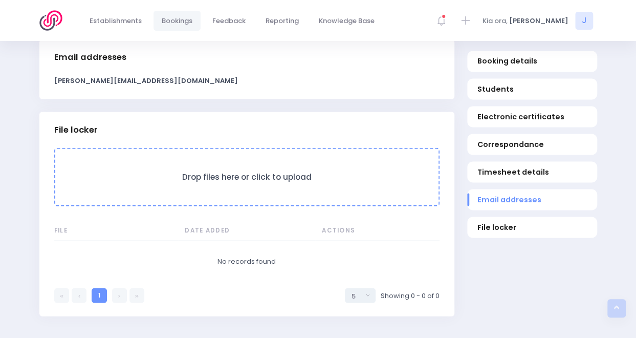
scroll to position [891, 0]
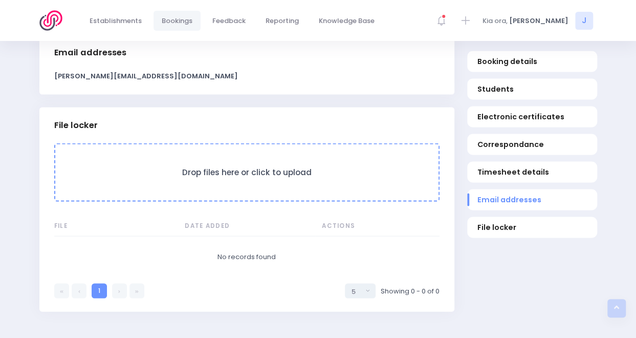
click at [248, 170] on h3 "Drop files here or click to upload" at bounding box center [246, 172] width 363 height 10
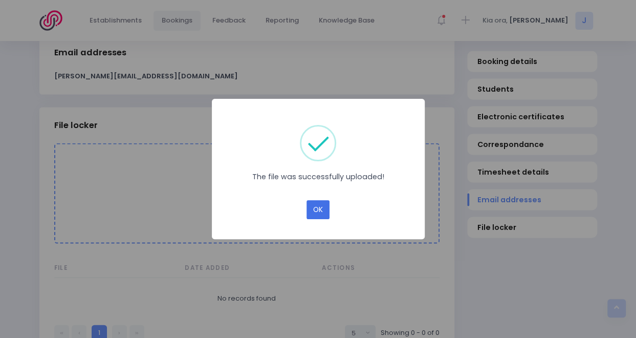
click at [316, 213] on button "OK" at bounding box center [317, 209] width 23 height 19
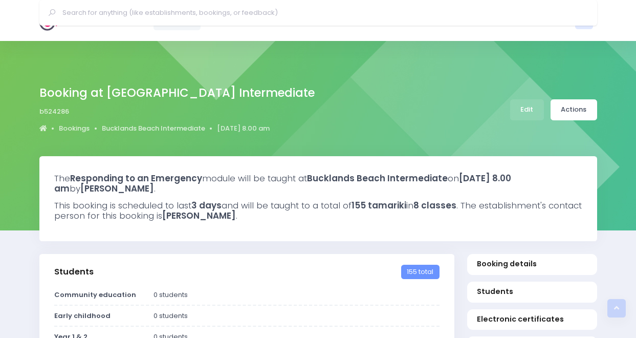
select select "5"
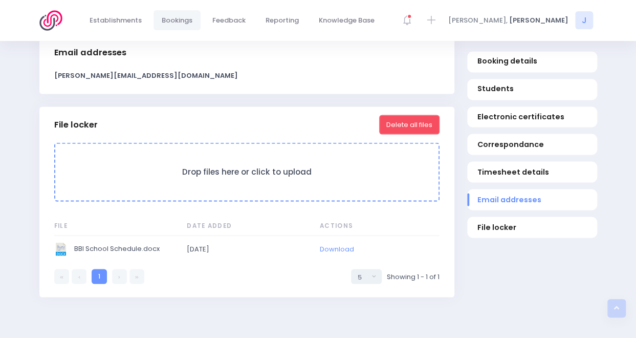
click at [233, 170] on h3 "Drop files here or click to upload" at bounding box center [246, 172] width 363 height 10
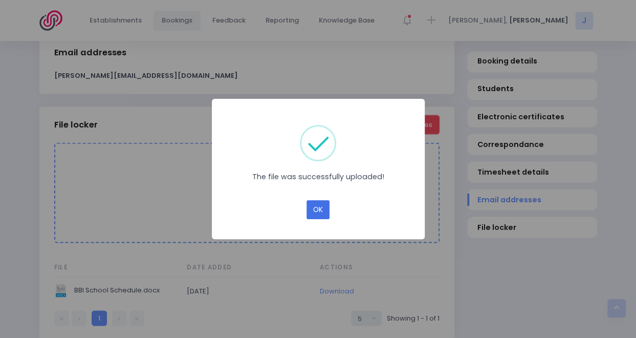
click at [317, 210] on button "OK" at bounding box center [317, 209] width 23 height 19
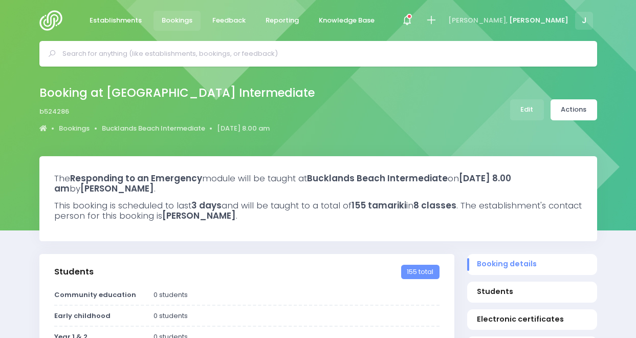
select select "5"
click at [437, 20] on icon at bounding box center [431, 20] width 12 height 12
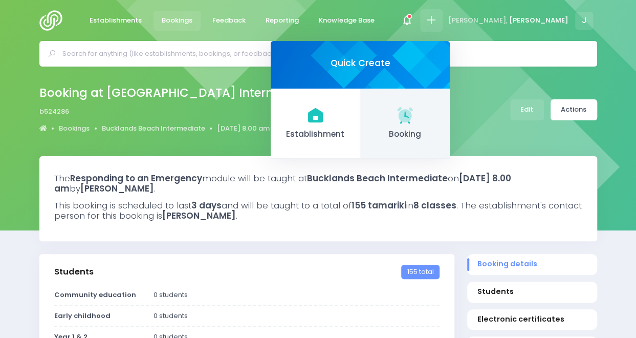
click at [415, 124] on icon at bounding box center [405, 115] width 20 height 20
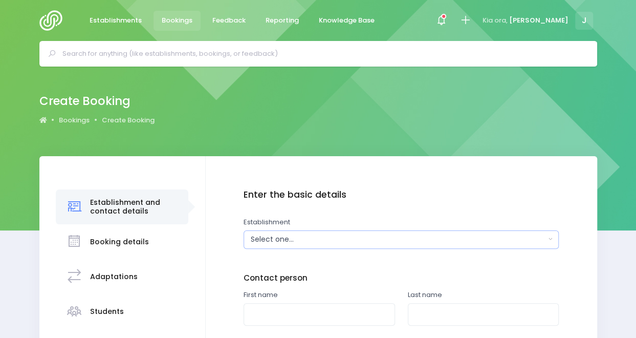
click at [311, 238] on div "Select one..." at bounding box center [398, 239] width 295 height 11
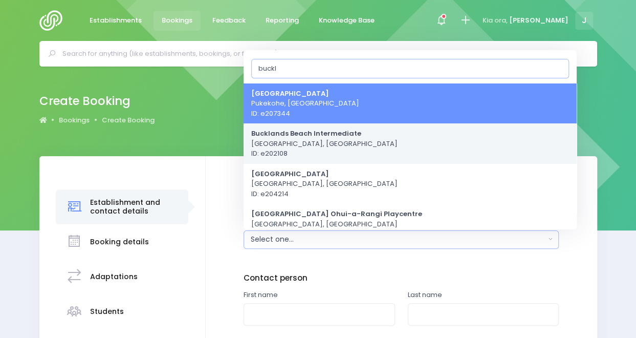
type input "buckl"
click at [355, 143] on span "Bucklands Beach Intermediate Auckland, Northern Region ID: e202108" at bounding box center [324, 143] width 146 height 30
select select "202108"
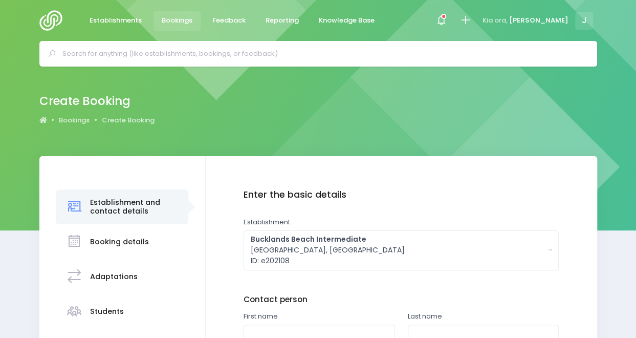
click at [324, 322] on div "First name" at bounding box center [318, 329] width 151 height 36
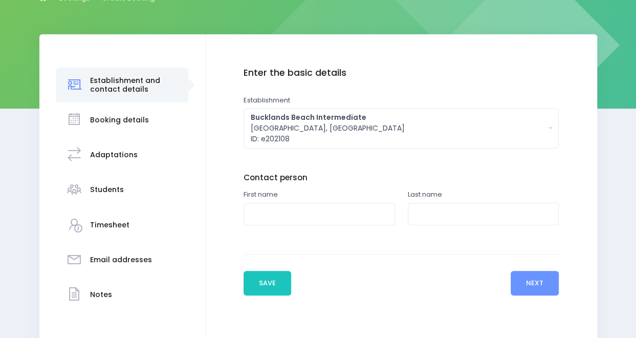
scroll to position [123, 0]
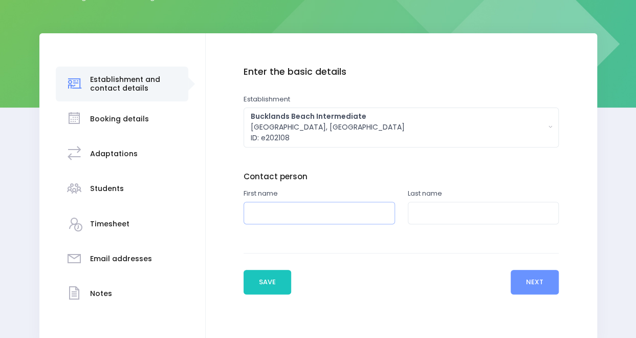
click at [341, 209] on input "text" at bounding box center [318, 213] width 151 height 23
type input "Debbie"
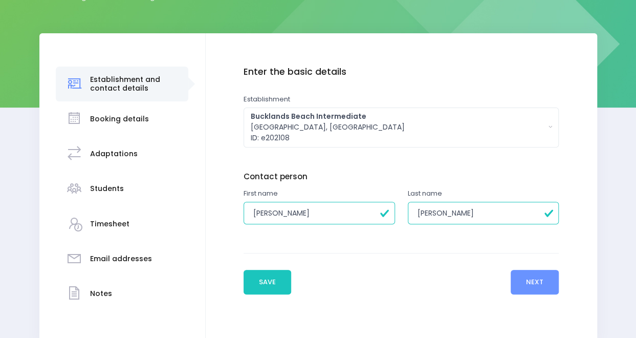
type input "Allen"
click at [535, 280] on button "Next" at bounding box center [534, 282] width 49 height 25
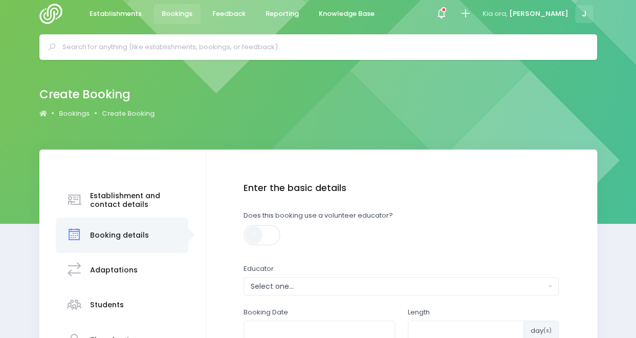
scroll to position [0, 0]
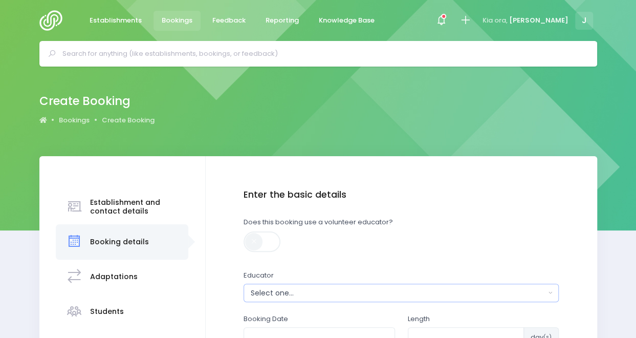
click at [326, 296] on div "Select one..." at bounding box center [398, 292] width 295 height 11
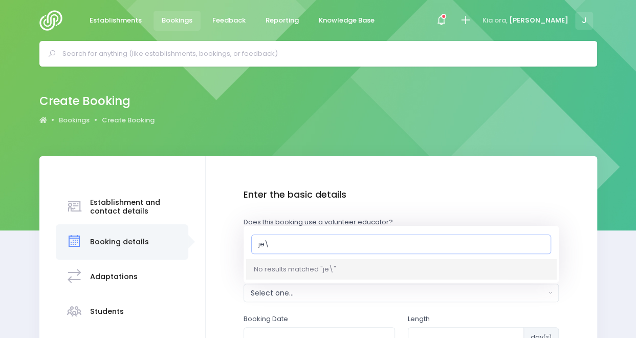
type input "je"
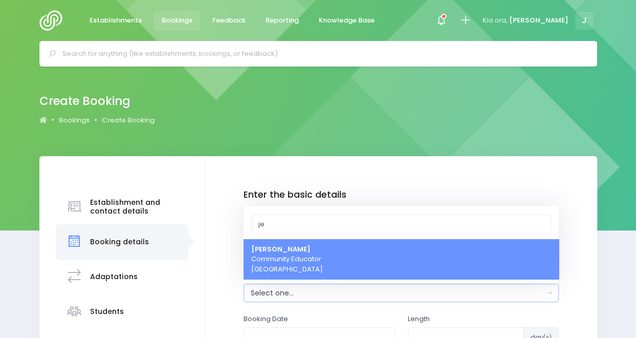
select select "351100"
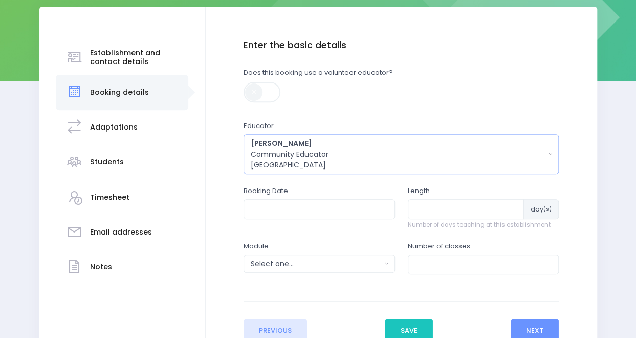
scroll to position [152, 0]
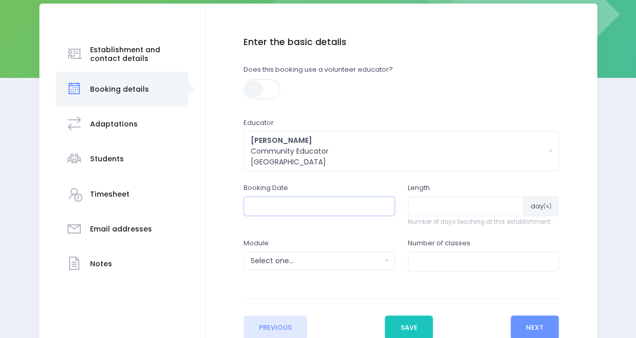
click at [326, 202] on input "text" at bounding box center [318, 205] width 151 height 19
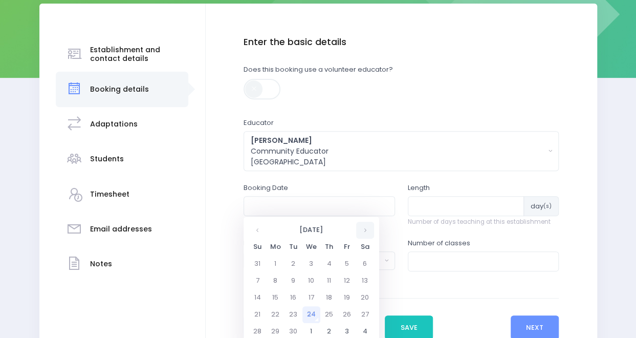
click at [362, 232] on th at bounding box center [365, 229] width 18 height 17
click at [370, 236] on th at bounding box center [365, 229] width 18 height 17
click at [280, 314] on td "17" at bounding box center [275, 314] width 18 height 17
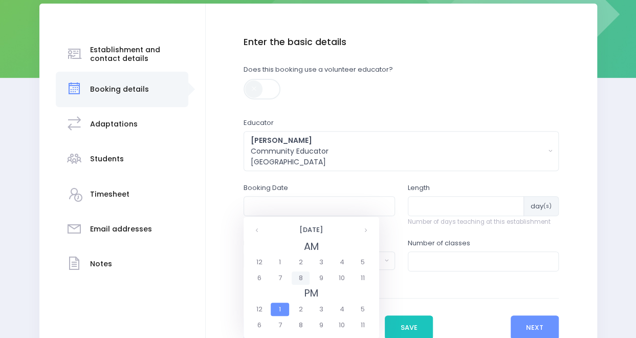
click at [300, 274] on span "8" at bounding box center [301, 277] width 18 height 13
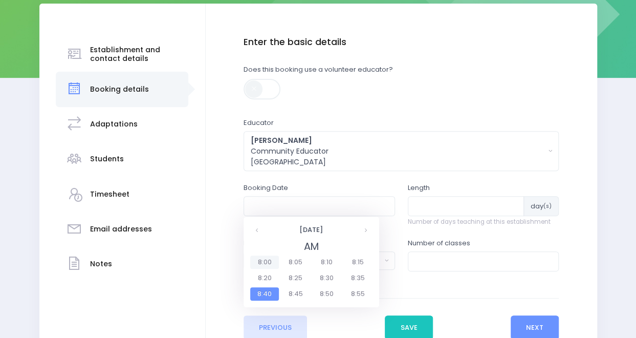
click at [268, 260] on span "8:00" at bounding box center [264, 261] width 29 height 13
type input "17/11/2025 08:00 AM"
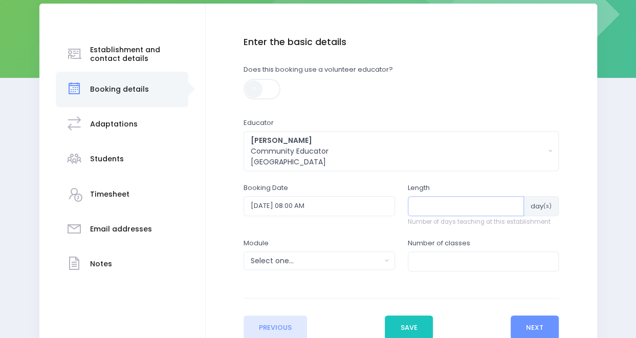
click at [463, 206] on input "number" at bounding box center [466, 205] width 117 height 19
type input "1"
click at [324, 257] on div "Select one..." at bounding box center [316, 260] width 130 height 11
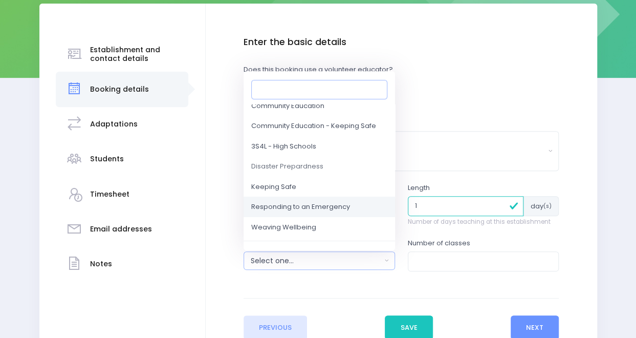
scroll to position [65, 0]
click at [325, 211] on link "Responding to an Emergency" at bounding box center [318, 206] width 151 height 20
select select "Responding to an Emergency"
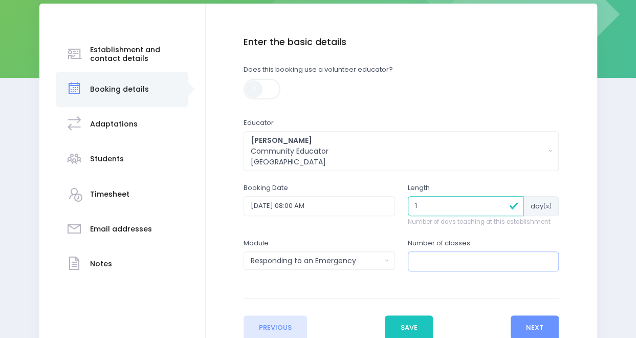
click at [450, 265] on input "number" at bounding box center [483, 260] width 151 height 19
type input "3"
click at [534, 320] on button "Next" at bounding box center [534, 327] width 49 height 25
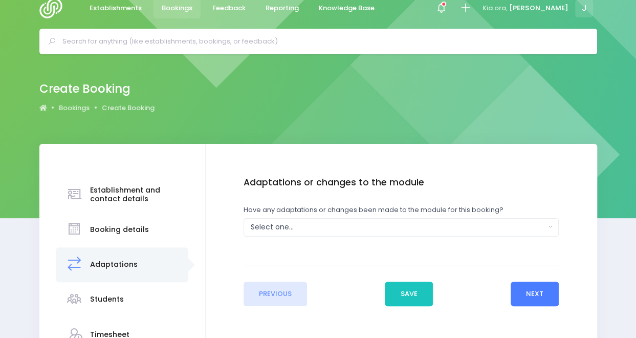
scroll to position [0, 0]
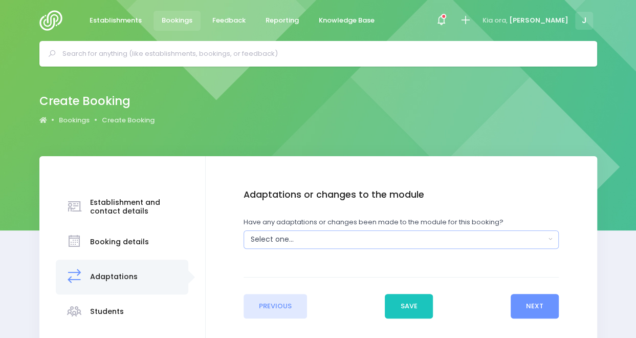
click at [429, 234] on div "Select one..." at bounding box center [398, 239] width 295 height 11
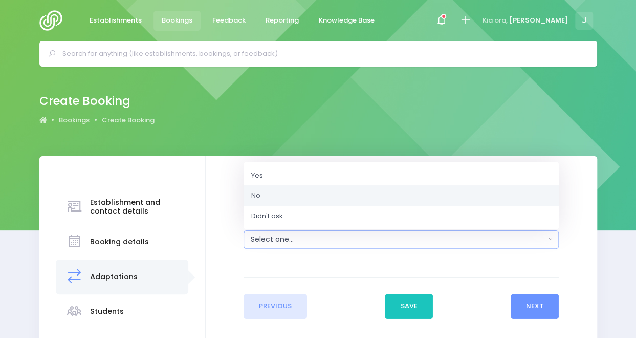
click at [384, 191] on link "No" at bounding box center [400, 195] width 315 height 20
select select "No"
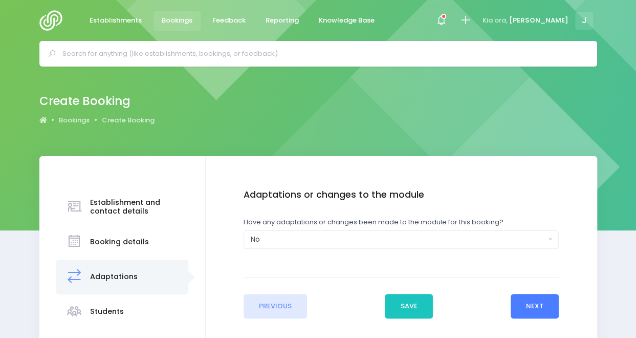
click at [537, 297] on button "Next" at bounding box center [534, 306] width 49 height 25
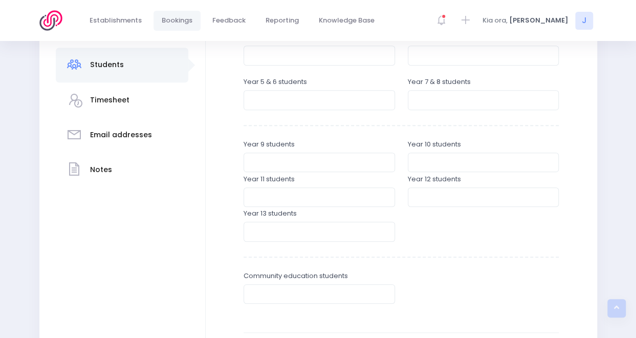
scroll to position [251, 0]
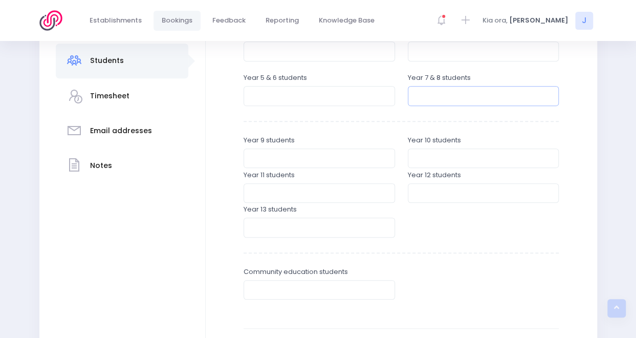
click at [473, 98] on input "number" at bounding box center [483, 95] width 151 height 19
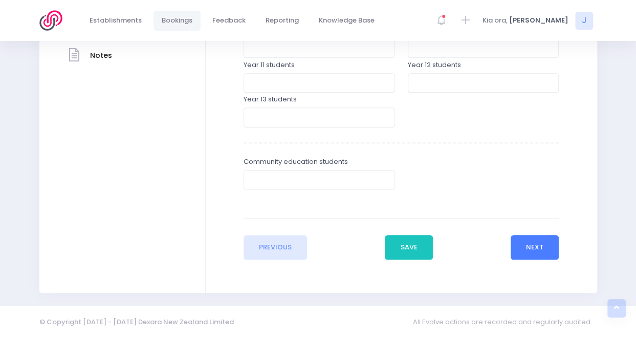
type input "69"
click at [543, 257] on button "Next" at bounding box center [534, 247] width 49 height 25
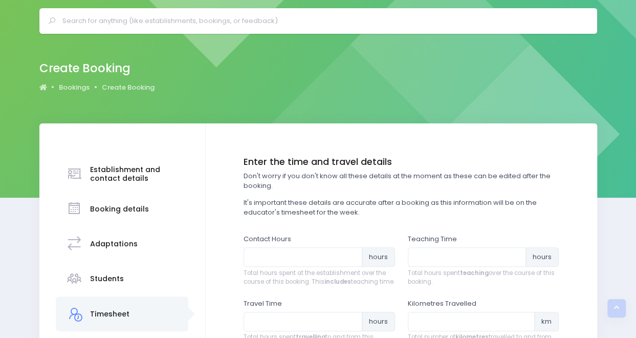
scroll to position [0, 0]
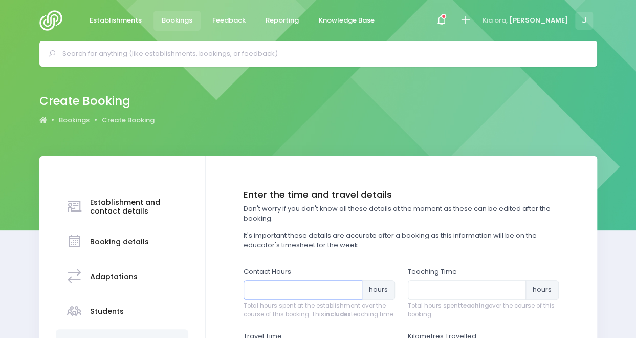
click at [269, 299] on input "number" at bounding box center [302, 289] width 119 height 19
type input "6.5"
click at [438, 290] on input "number" at bounding box center [467, 289] width 119 height 19
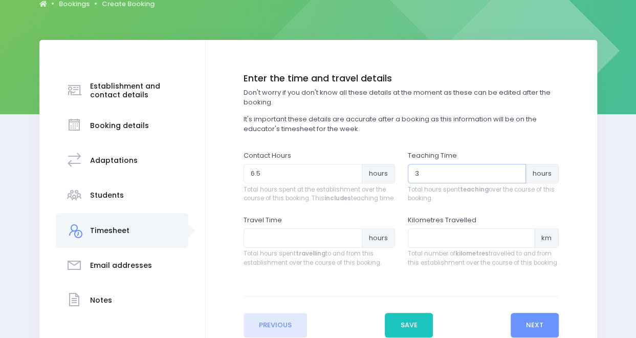
scroll to position [117, 0]
type input "3"
click at [322, 247] on input "number" at bounding box center [302, 237] width 119 height 19
type input "2"
click at [477, 247] on input "number" at bounding box center [471, 237] width 127 height 19
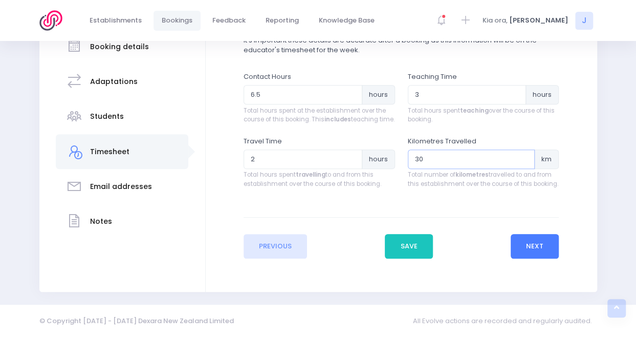
type input "30"
click at [540, 243] on button "Next" at bounding box center [534, 246] width 49 height 25
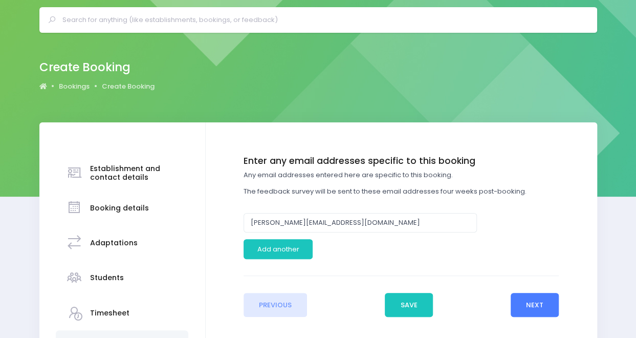
scroll to position [0, 0]
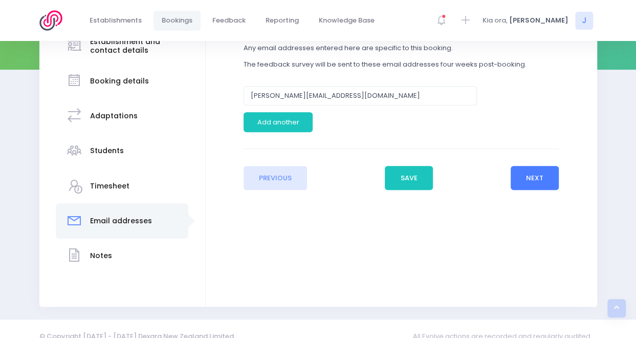
click at [533, 180] on button "Next" at bounding box center [534, 178] width 49 height 25
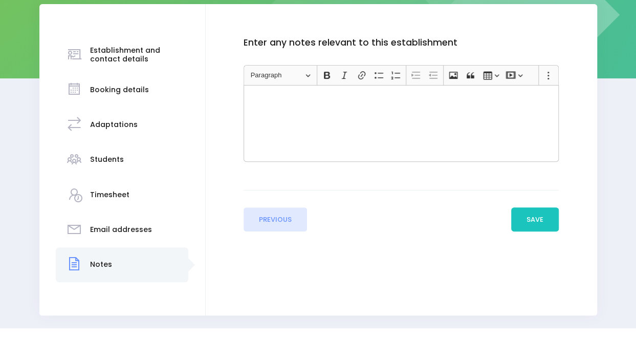
scroll to position [175, 0]
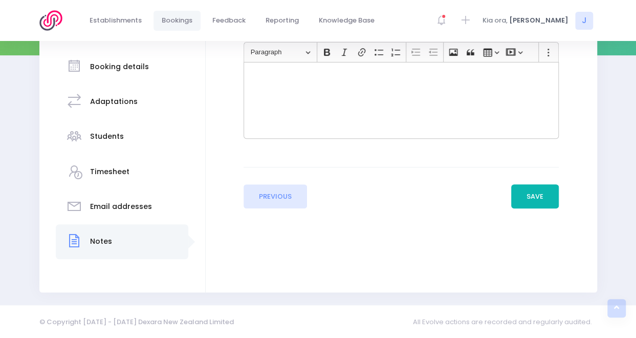
click at [535, 194] on button "Save" at bounding box center [535, 196] width 48 height 25
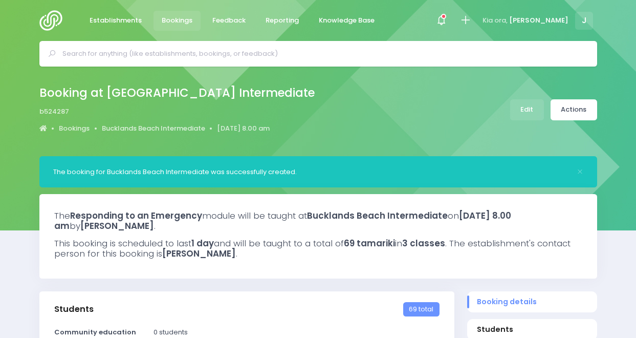
select select "5"
click at [562, 19] on span "[PERSON_NAME]" at bounding box center [538, 20] width 59 height 10
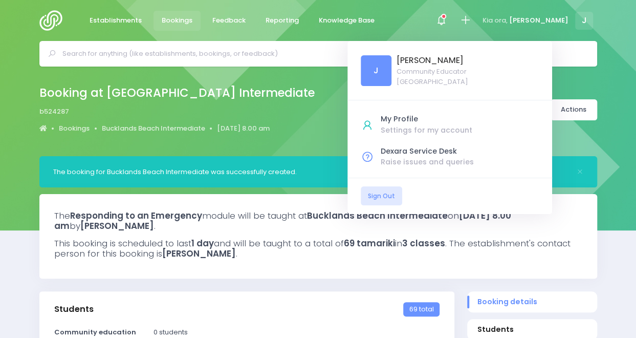
click at [519, 62] on div "J [PERSON_NAME] Community Educator [GEOGRAPHIC_DATA]" at bounding box center [449, 70] width 205 height 59
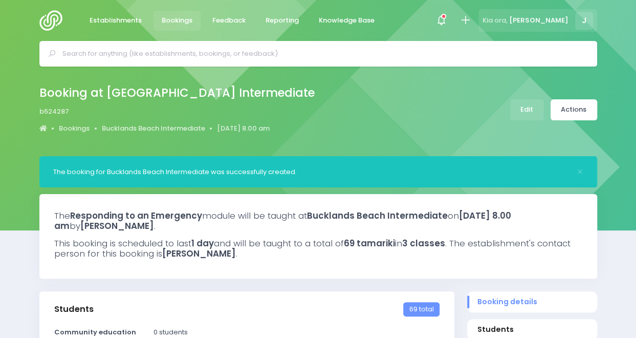
click at [538, 13] on div "Kia ora, [PERSON_NAME] J" at bounding box center [537, 20] width 118 height 23
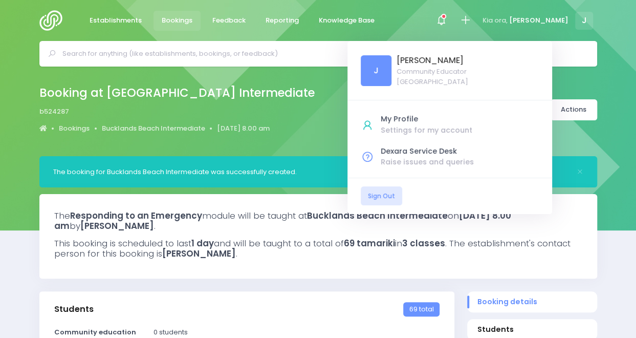
click at [391, 68] on span "J" at bounding box center [376, 70] width 31 height 31
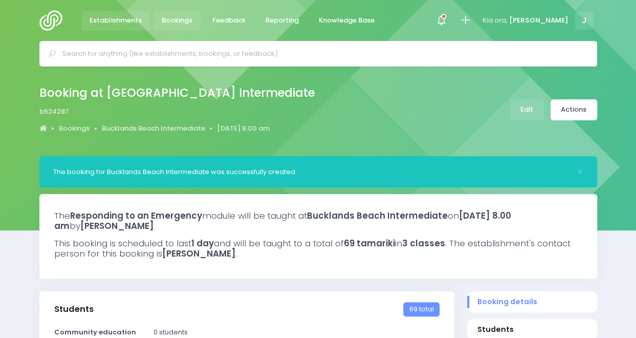
click at [118, 19] on span "Establishments" at bounding box center [116, 20] width 52 height 10
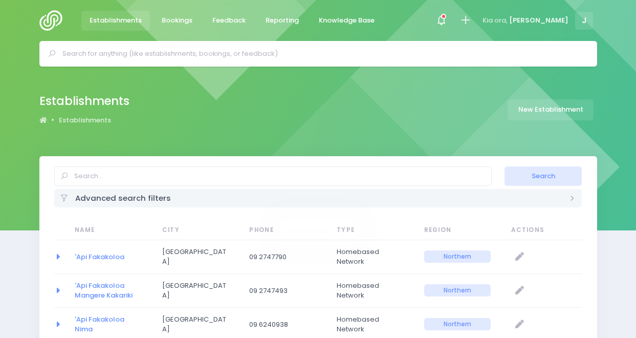
select select "20"
click at [55, 19] on img at bounding box center [53, 20] width 29 height 20
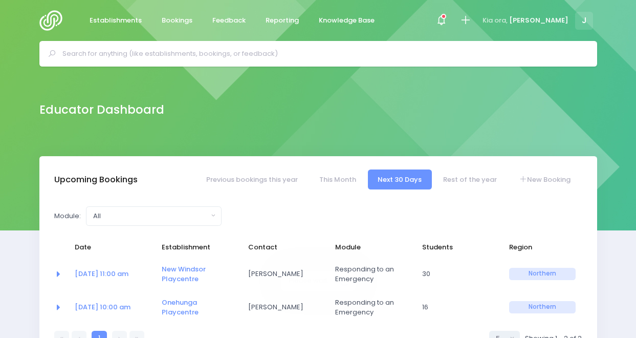
select select "5"
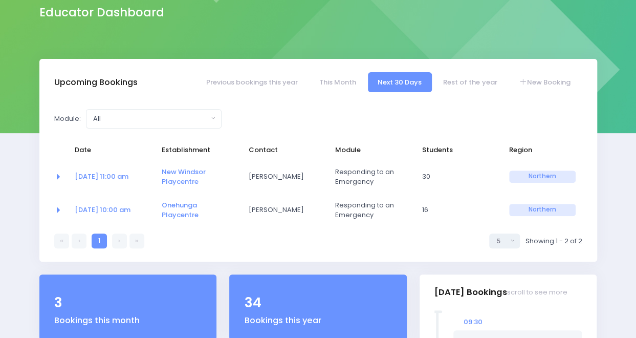
scroll to position [95, 0]
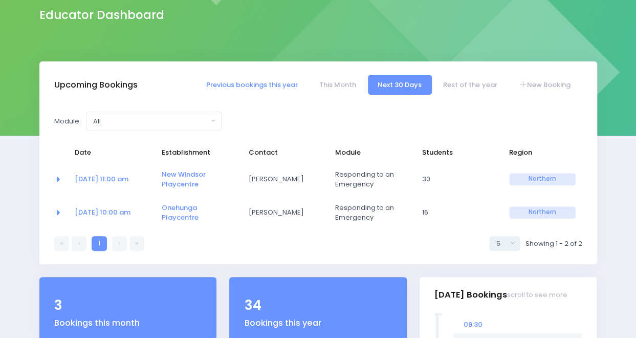
click at [277, 90] on link "Previous bookings this year" at bounding box center [251, 85] width 111 height 20
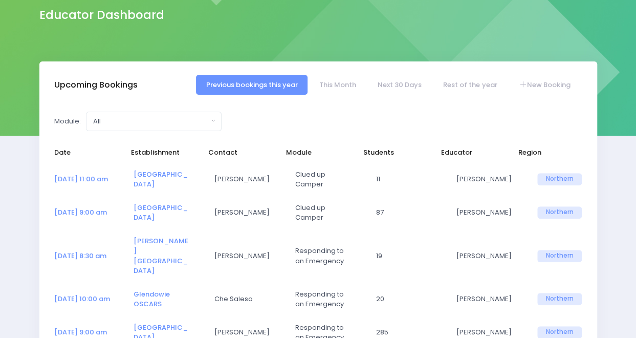
select select "5"
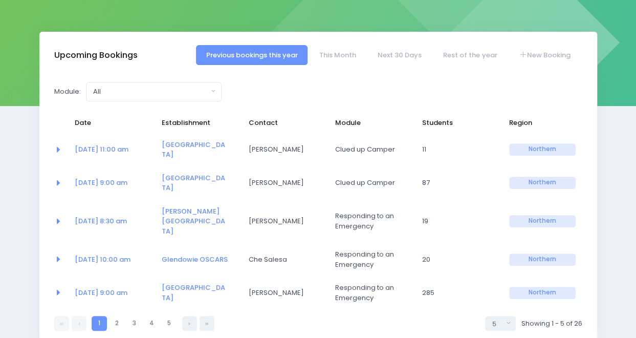
scroll to position [125, 0]
click at [190, 315] on link at bounding box center [189, 322] width 15 height 15
select select "5"
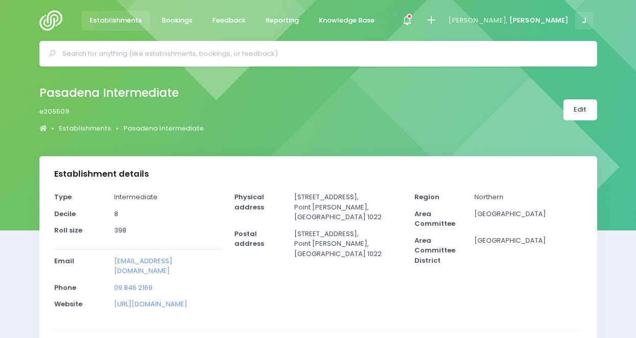
select select "5"
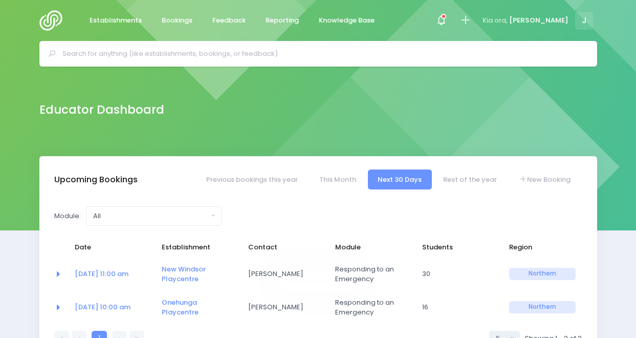
select select "5"
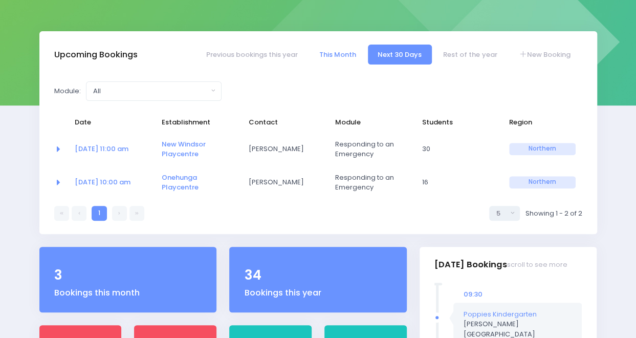
click at [346, 55] on link "This Month" at bounding box center [337, 54] width 57 height 20
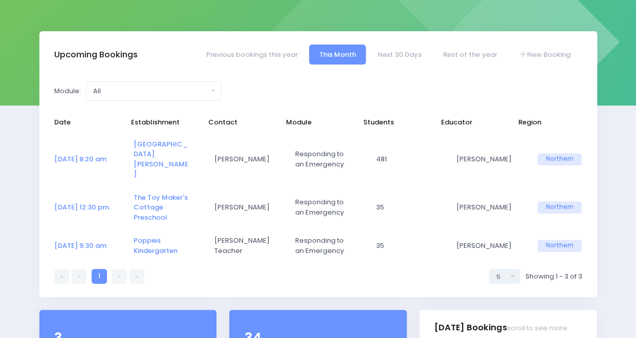
select select "5"
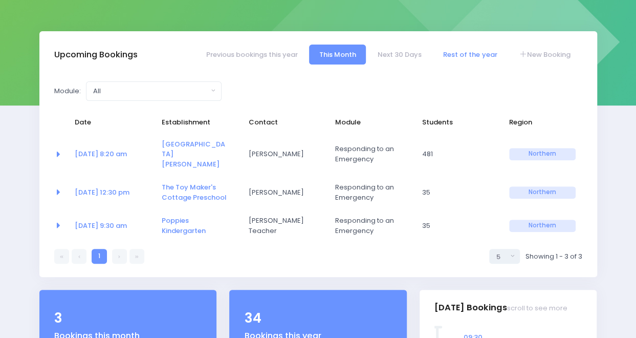
click at [469, 55] on link "Rest of the year" at bounding box center [470, 54] width 74 height 20
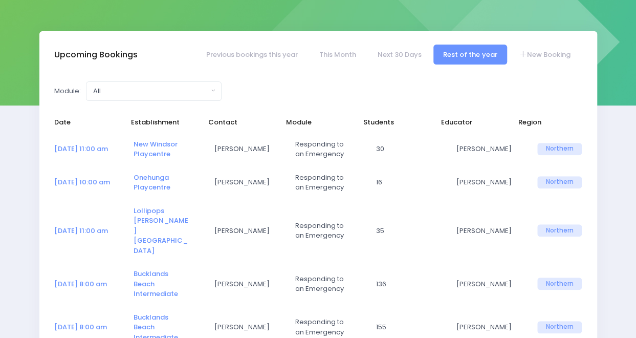
select select "5"
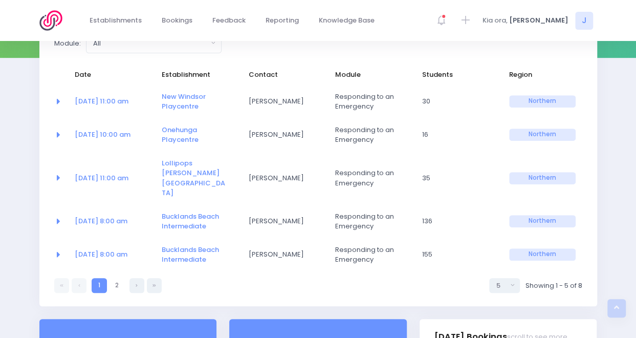
scroll to position [173, 0]
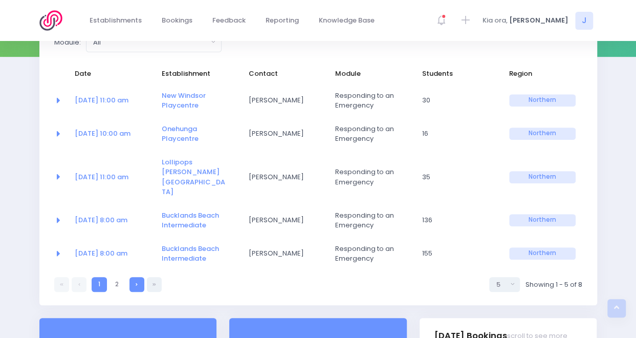
click at [137, 277] on link at bounding box center [136, 284] width 15 height 15
select select "5"
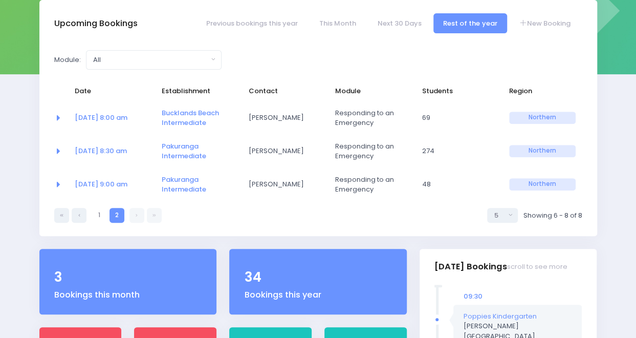
scroll to position [152, 0]
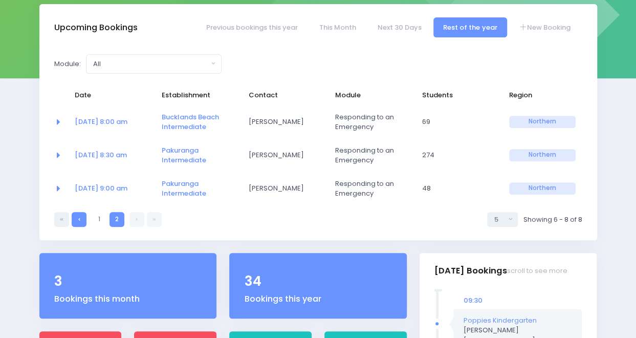
click at [82, 221] on link at bounding box center [79, 219] width 15 height 15
select select "5"
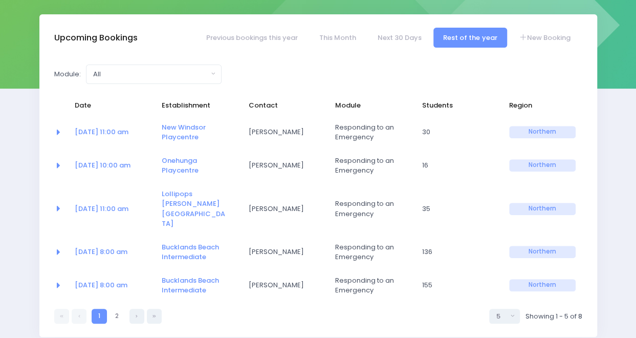
scroll to position [142, 0]
click at [131, 308] on link at bounding box center [136, 315] width 15 height 15
select select "5"
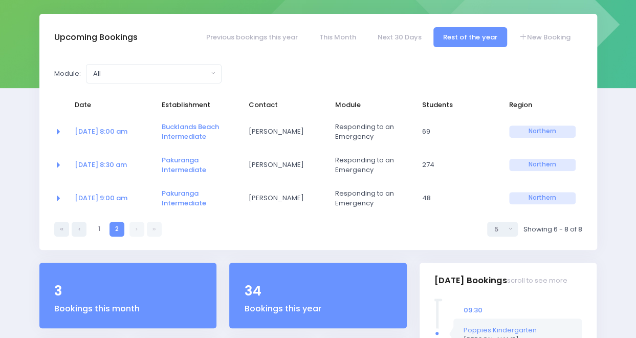
scroll to position [0, 0]
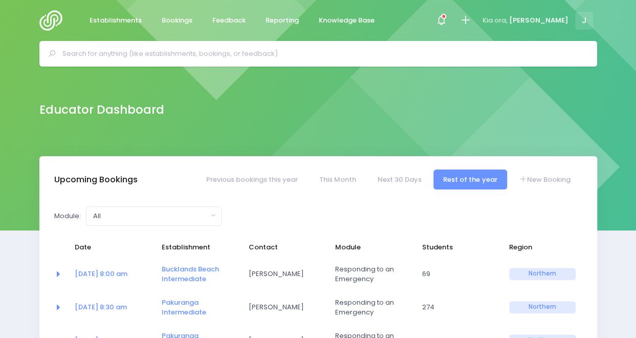
click at [294, 54] on input "text" at bounding box center [322, 53] width 520 height 15
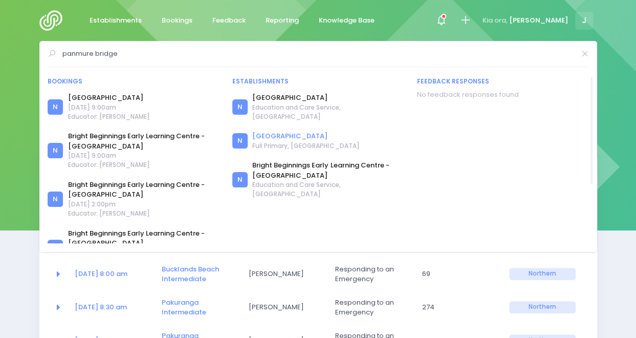
type input "panmure bridge"
click at [297, 131] on link "[GEOGRAPHIC_DATA]" at bounding box center [305, 136] width 107 height 10
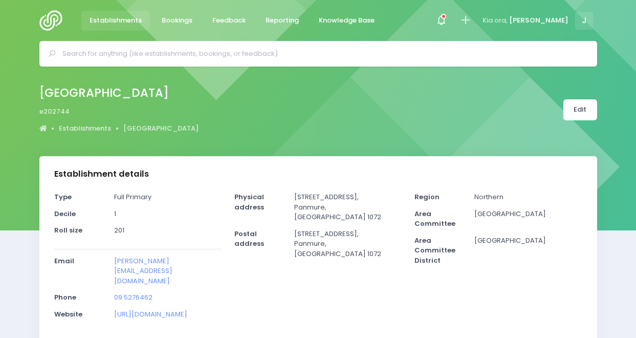
select select "5"
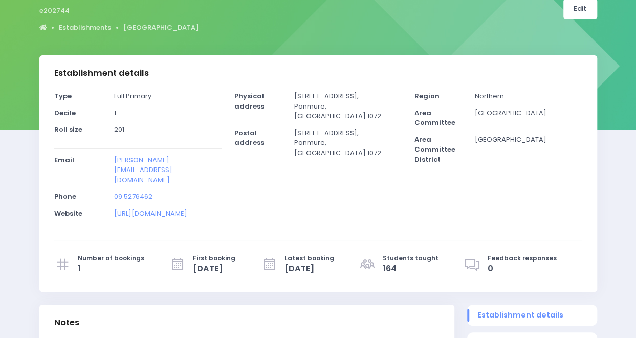
scroll to position [100, 0]
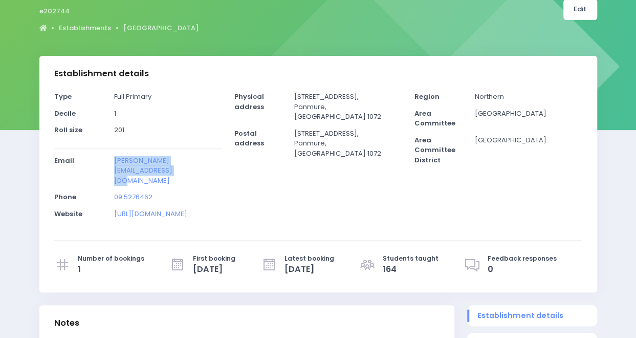
drag, startPoint x: 160, startPoint y: 172, endPoint x: 113, endPoint y: 163, distance: 47.4
click at [113, 163] on div "chantal@panmurebridge.school.nz" at bounding box center [168, 173] width 120 height 37
copy link "chantal@panmurebridge.school.nz"
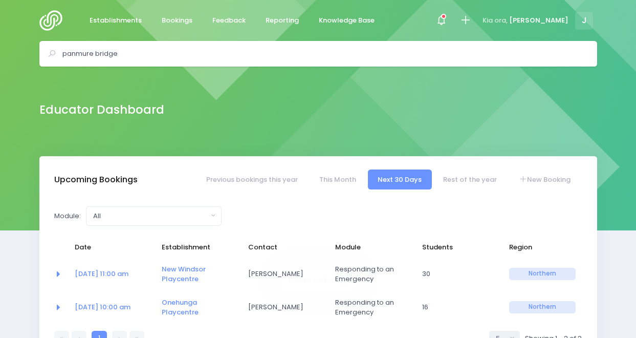
select select "5"
drag, startPoint x: 137, startPoint y: 55, endPoint x: 28, endPoint y: 52, distance: 109.0
click at [28, 52] on div "panmure bridge" at bounding box center [318, 54] width 636 height 26
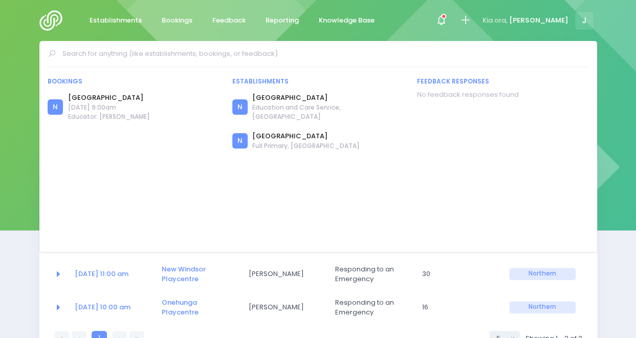
click at [187, 42] on div "Bookings N Panmure Bridge School N" at bounding box center [317, 146] width 557 height 211
click at [198, 53] on input "text" at bounding box center [322, 53] width 520 height 15
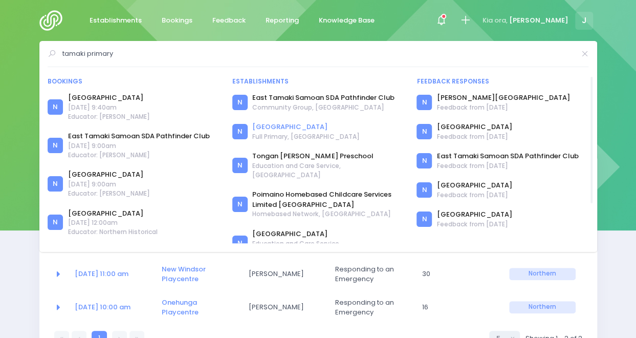
type input "tamaki primary"
click at [296, 126] on link "Tamaki School" at bounding box center [305, 127] width 107 height 10
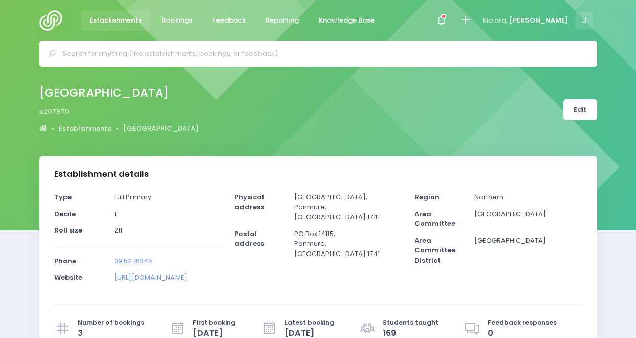
select select "5"
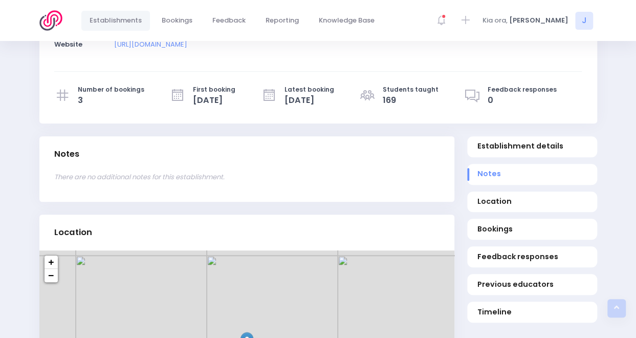
scroll to position [234, 0]
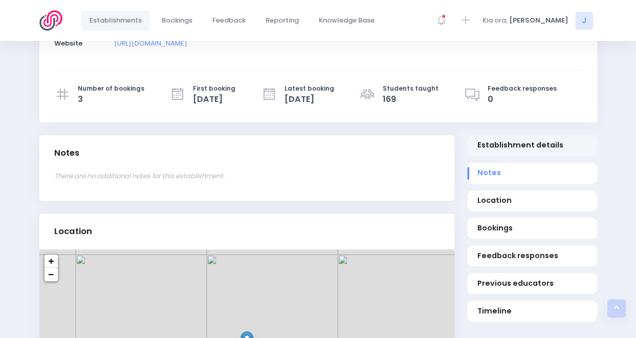
click at [500, 150] on span "Establishment details" at bounding box center [532, 145] width 110 height 11
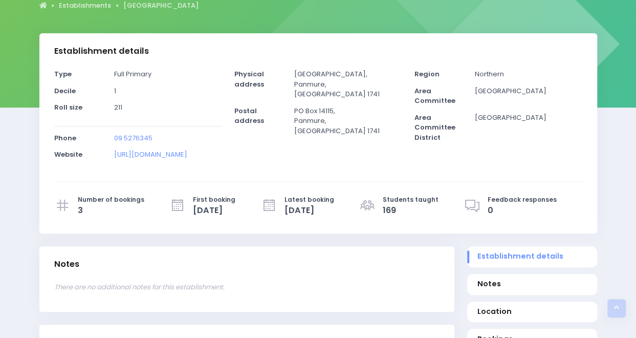
scroll to position [0, 0]
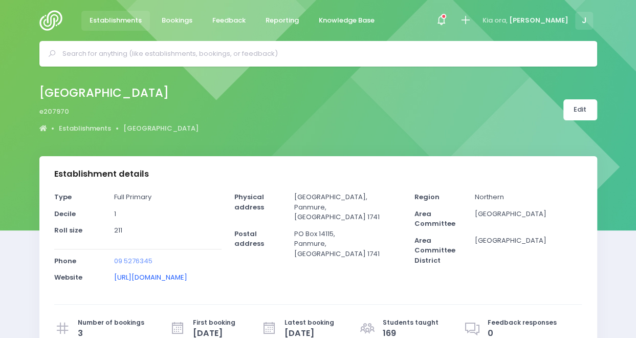
click at [187, 276] on link "http://www.tamakiprimary.school.nz" at bounding box center [150, 277] width 73 height 10
click at [98, 55] on input "text" at bounding box center [322, 53] width 520 height 15
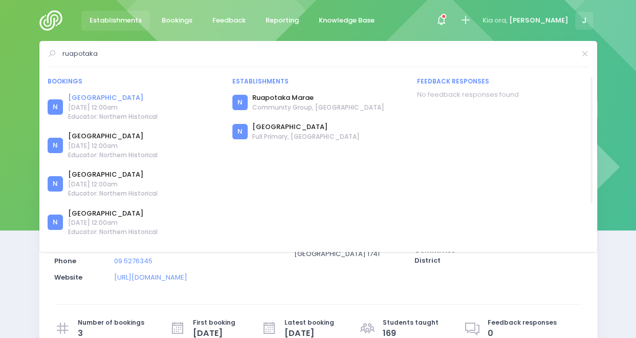
type input "ruapotaka"
click at [119, 96] on link "Ruapotaka School" at bounding box center [113, 98] width 90 height 10
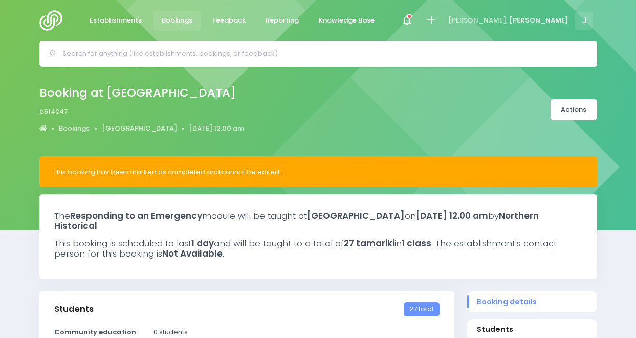
select select "5"
click at [111, 26] on link "Establishments" at bounding box center [115, 21] width 69 height 20
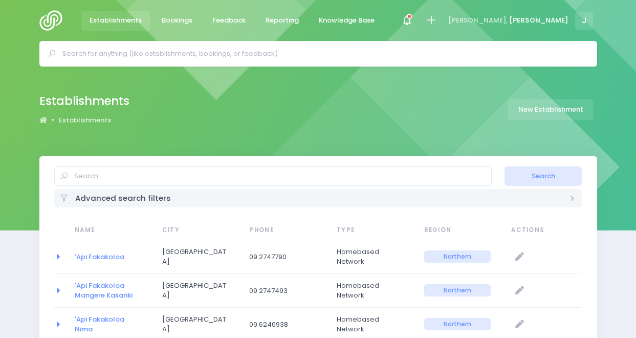
select select "20"
click at [133, 56] on input "text" at bounding box center [322, 53] width 520 height 15
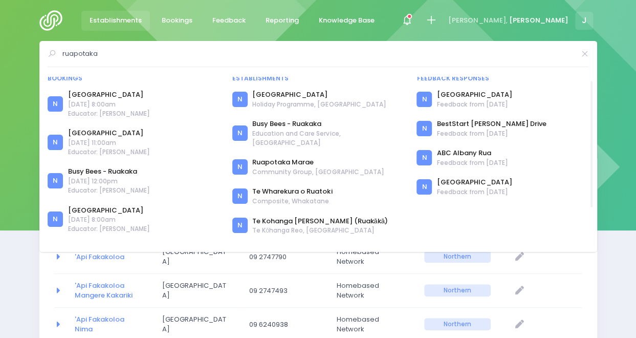
scroll to position [3, 0]
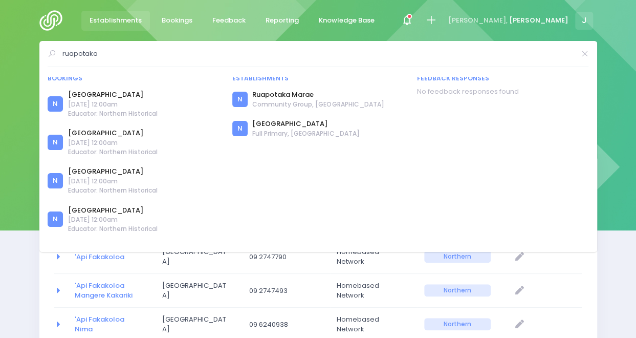
drag, startPoint x: 129, startPoint y: 58, endPoint x: 33, endPoint y: 55, distance: 96.2
click at [33, 55] on div "ruapotaka Bookings N" at bounding box center [318, 54] width 636 height 26
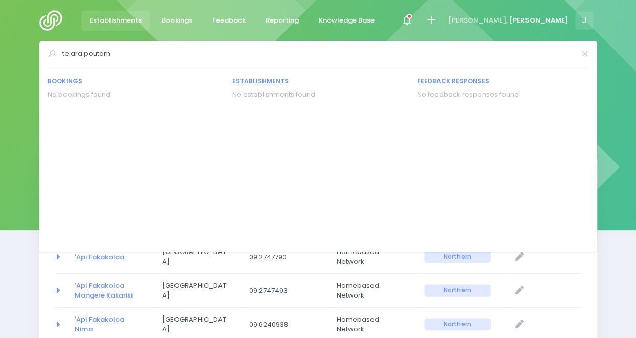
scroll to position [0, 0]
type input "t"
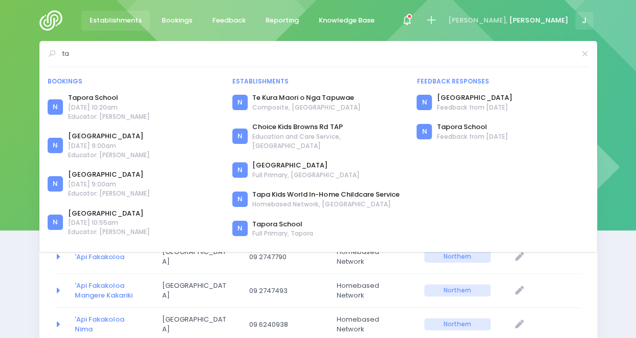
type input "t"
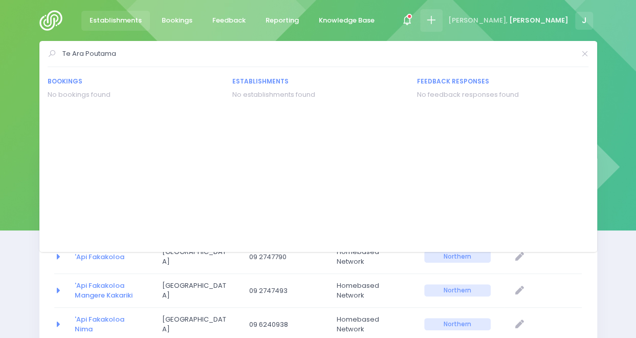
type input "Te Ara Poutama"
click at [437, 19] on icon at bounding box center [431, 20] width 12 height 12
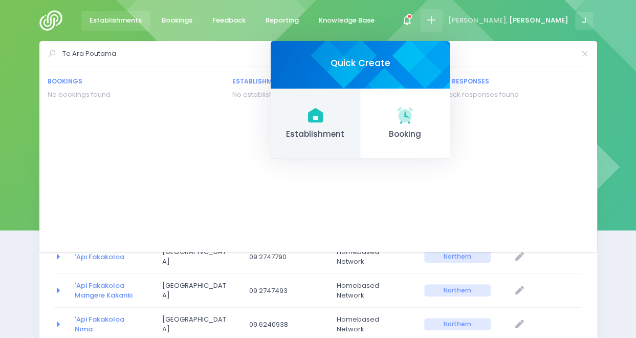
click at [360, 121] on link "Establishment" at bounding box center [316, 123] width 90 height 71
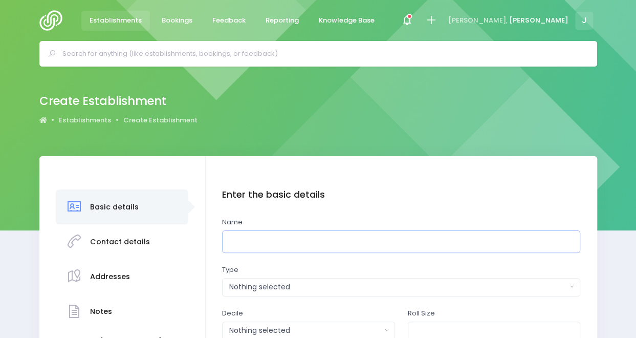
click at [300, 244] on input "text" at bounding box center [401, 241] width 358 height 23
type input "TAP1 Te Ara Poutama Alt Ed"
click at [363, 294] on button "Nothing selected" at bounding box center [401, 287] width 358 height 18
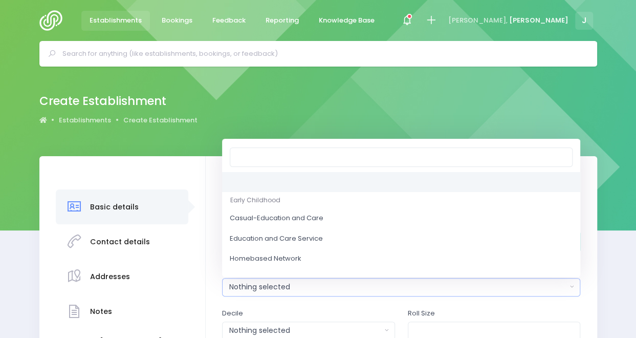
click at [363, 294] on button "Nothing selected" at bounding box center [401, 287] width 358 height 18
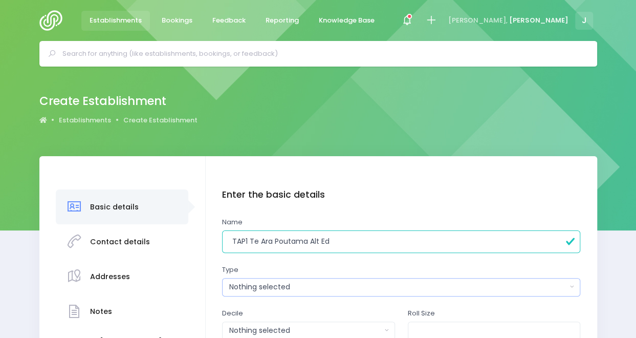
click at [363, 287] on div "Nothing selected" at bounding box center [398, 286] width 338 height 11
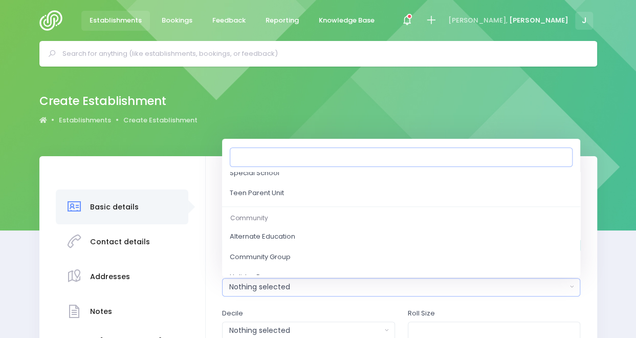
scroll to position [453, 0]
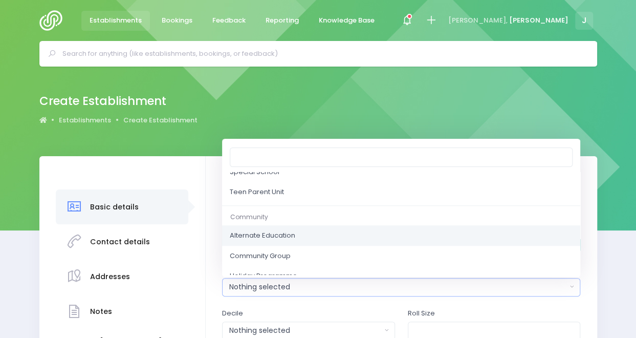
click at [352, 230] on link "Alternate Education" at bounding box center [401, 235] width 358 height 20
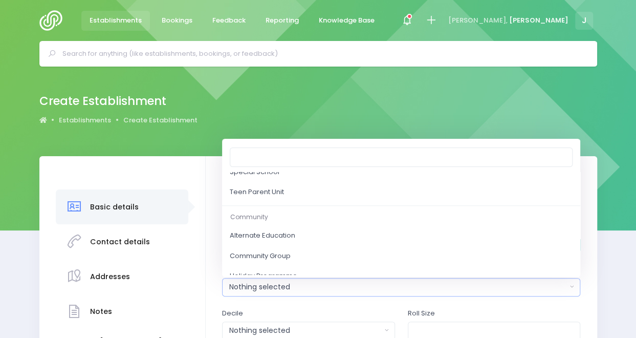
select select "Alternate Education"
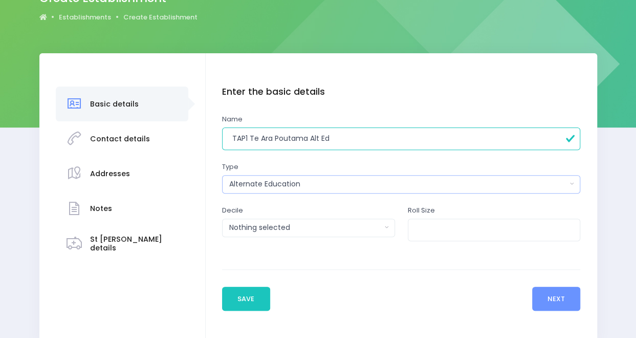
scroll to position [103, 0]
click at [429, 231] on input "number" at bounding box center [494, 229] width 173 height 23
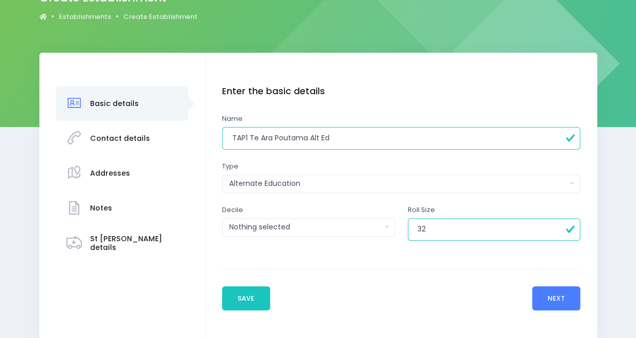
type input "32"
click at [554, 297] on button "Next" at bounding box center [556, 298] width 49 height 25
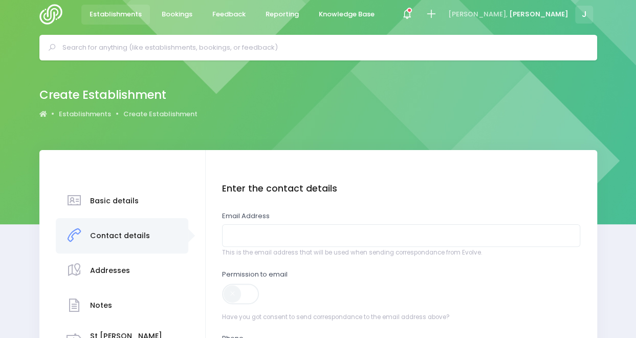
scroll to position [0, 0]
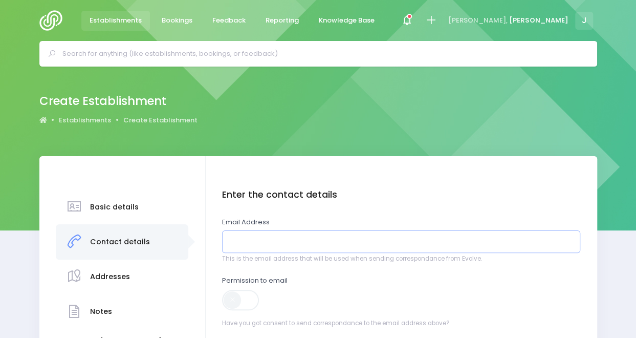
drag, startPoint x: 369, startPoint y: 239, endPoint x: 350, endPoint y: 287, distance: 51.7
click at [369, 239] on input "email" at bounding box center [401, 241] width 358 height 23
paste input "[EMAIL_ADDRESS][DOMAIN_NAME]"
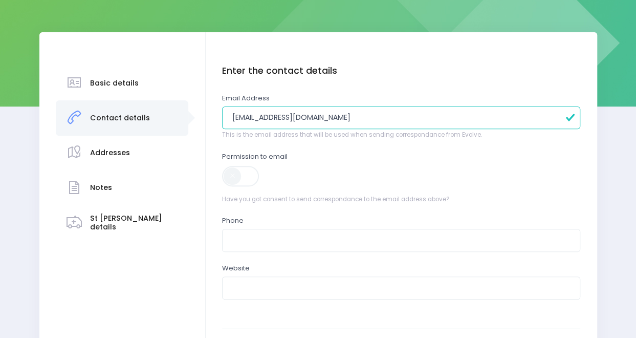
scroll to position [125, 0]
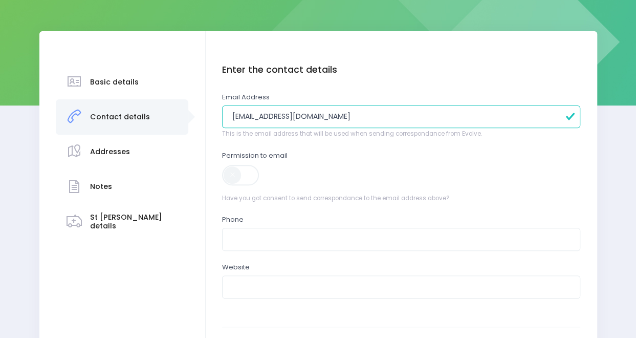
type input "[EMAIL_ADDRESS][DOMAIN_NAME]"
click at [273, 290] on input "text" at bounding box center [401, 286] width 358 height 23
paste input "[URL][DOMAIN_NAME]"
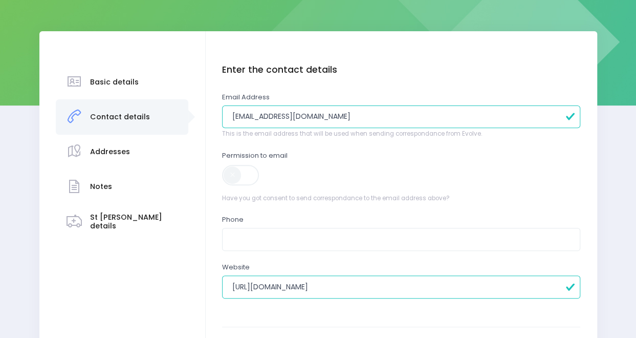
type input "[URL][DOMAIN_NAME]"
click at [245, 172] on span at bounding box center [241, 175] width 38 height 20
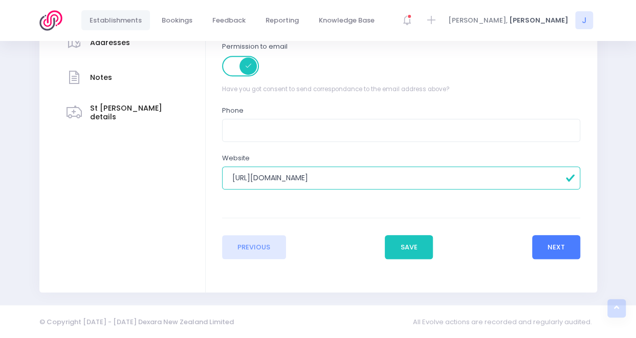
click at [551, 254] on button "Next" at bounding box center [556, 247] width 49 height 25
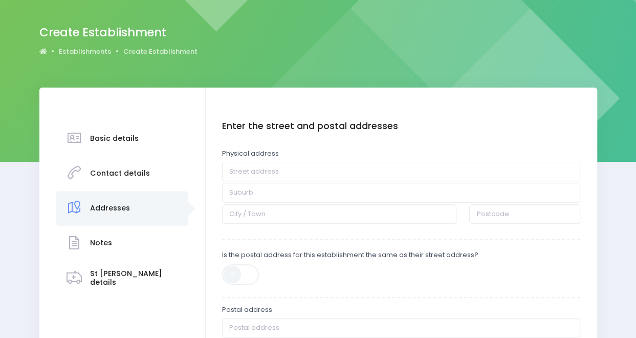
scroll to position [0, 0]
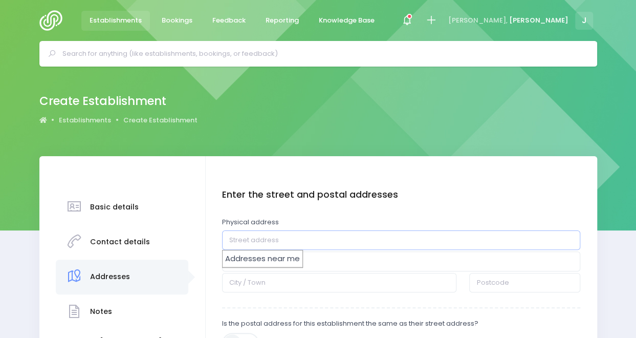
click at [388, 240] on input "text" at bounding box center [401, 239] width 358 height 19
paste input "[STREET_ADDRESS]"
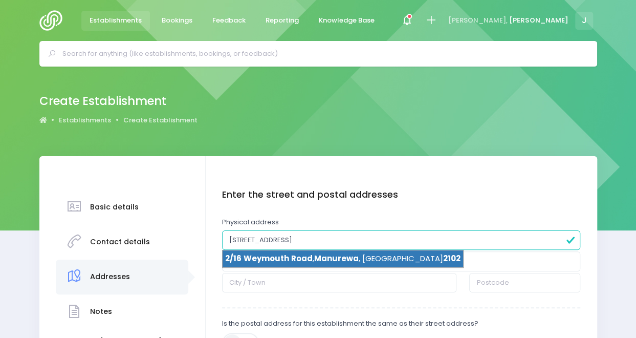
click at [331, 260] on span "Manurewa" at bounding box center [336, 258] width 44 height 11
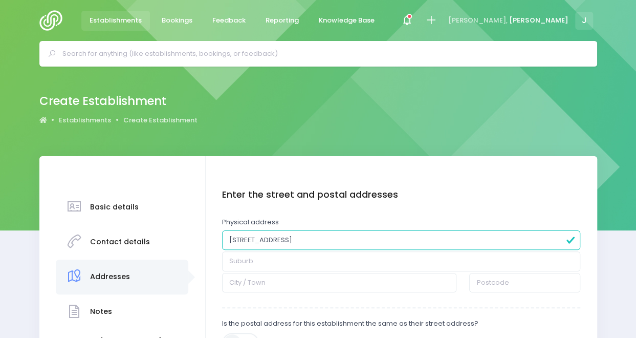
type input "[STREET_ADDRESS]"
type input "Manurewa"
type input "[GEOGRAPHIC_DATA]"
type input "2102"
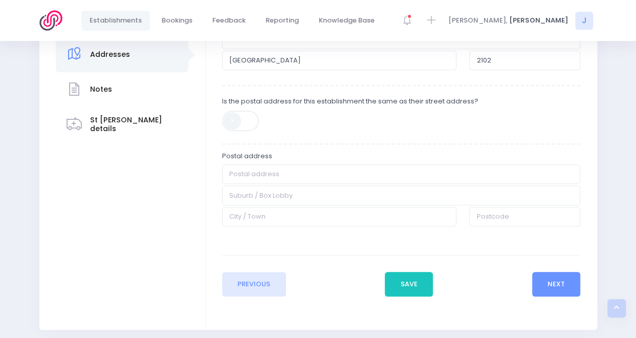
scroll to position [227, 0]
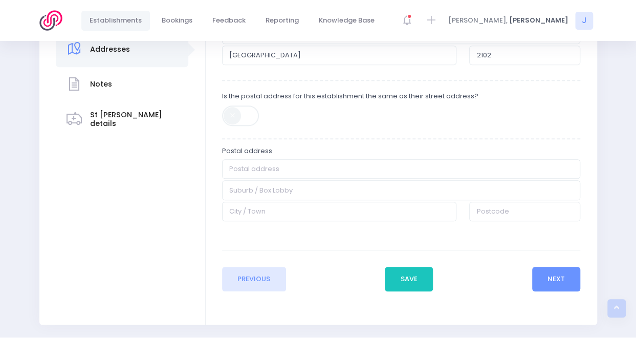
click at [245, 122] on span at bounding box center [241, 115] width 38 height 20
type input "[STREET_ADDRESS]"
type input "Manurewa"
type input "[GEOGRAPHIC_DATA]"
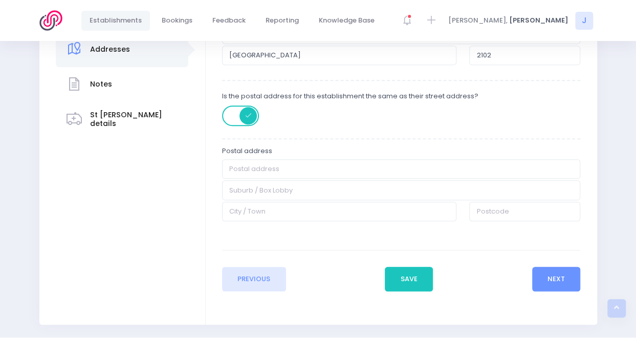
type input "2102"
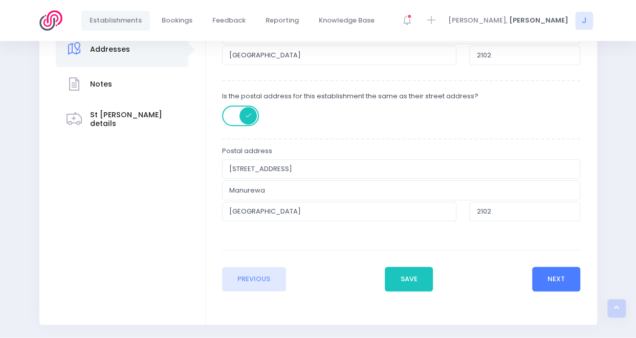
click at [561, 281] on button "Next" at bounding box center [556, 278] width 49 height 25
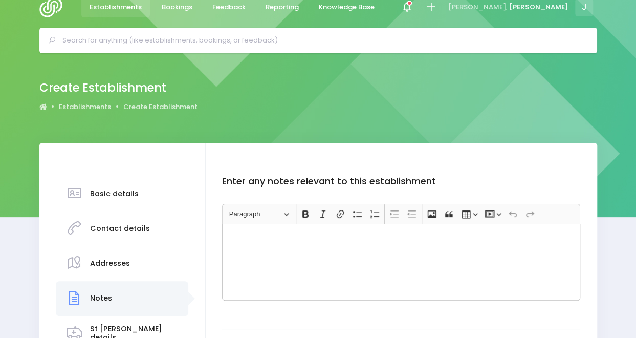
scroll to position [0, 0]
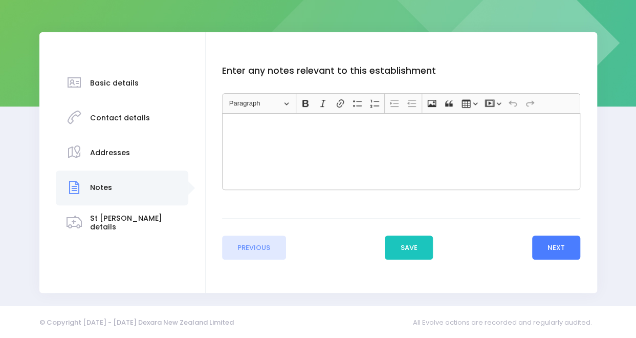
click at [550, 249] on button "Next" at bounding box center [556, 247] width 49 height 25
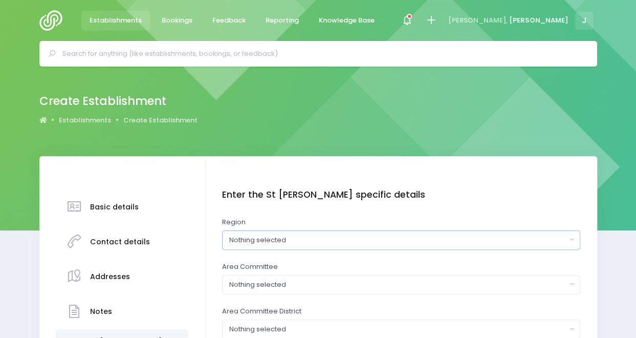
click at [406, 239] on div "Nothing selected" at bounding box center [398, 240] width 338 height 10
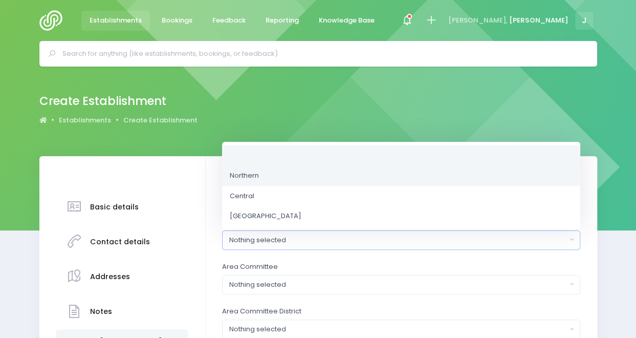
click at [389, 179] on link "Northern" at bounding box center [401, 175] width 358 height 20
select select "Northern"
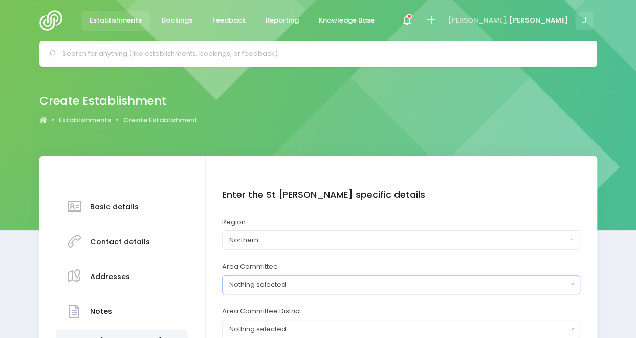
click at [378, 285] on div "Nothing selected" at bounding box center [398, 284] width 338 height 10
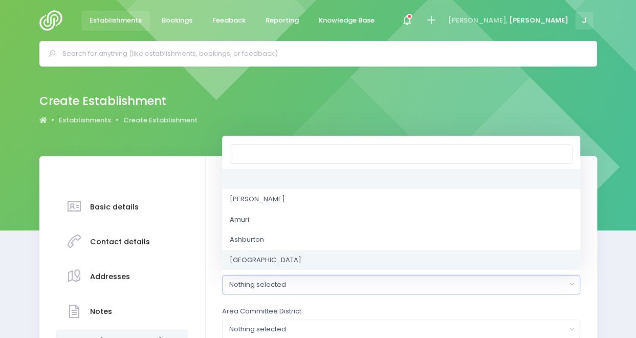
click at [338, 254] on link "[GEOGRAPHIC_DATA]" at bounding box center [401, 260] width 358 height 20
select select "[GEOGRAPHIC_DATA]"
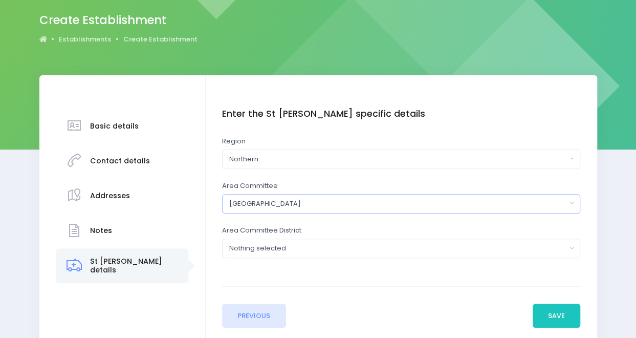
scroll to position [83, 0]
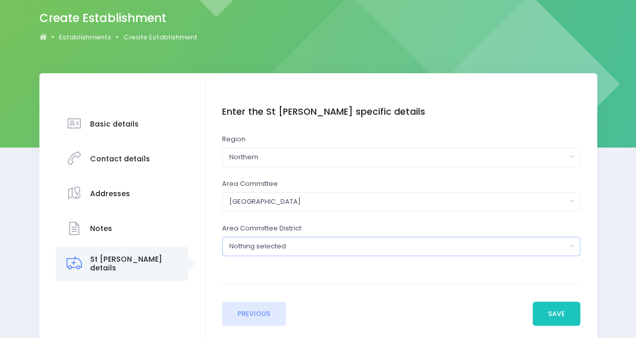
click at [351, 244] on div "Nothing selected" at bounding box center [398, 246] width 338 height 10
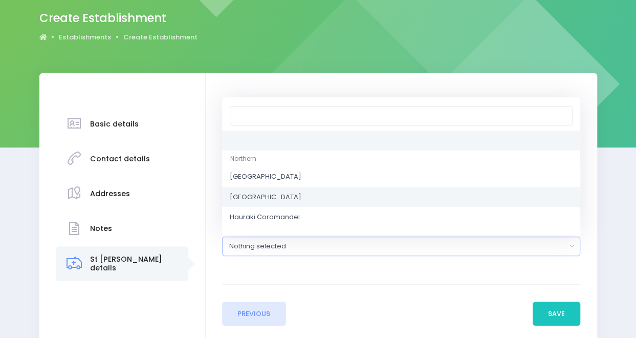
click at [345, 197] on link "[GEOGRAPHIC_DATA]" at bounding box center [401, 197] width 358 height 20
select select "[GEOGRAPHIC_DATA]"
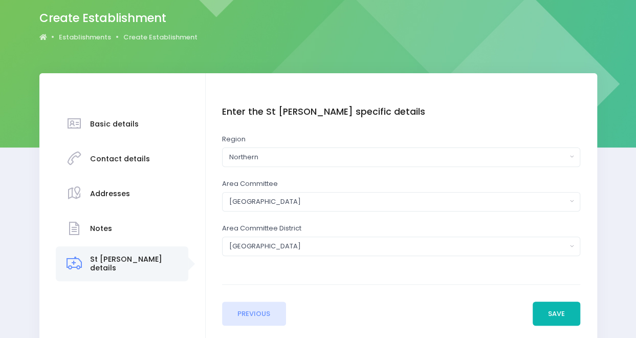
click at [539, 306] on button "Save" at bounding box center [556, 313] width 48 height 25
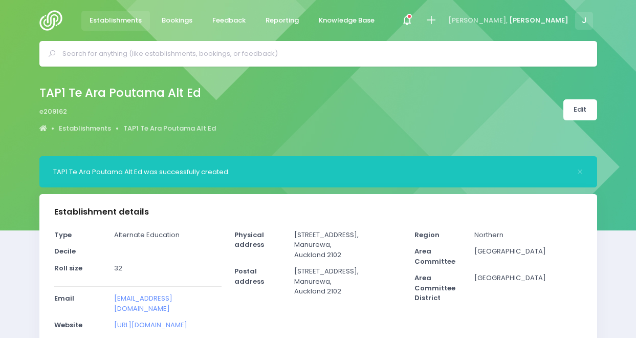
select select "5"
click at [437, 20] on icon at bounding box center [431, 20] width 12 height 12
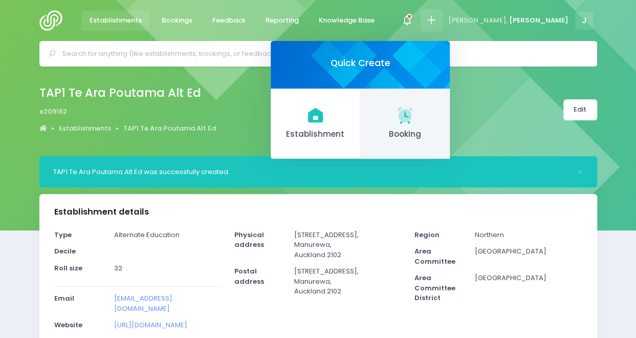
click at [412, 111] on icon at bounding box center [404, 114] width 15 height 15
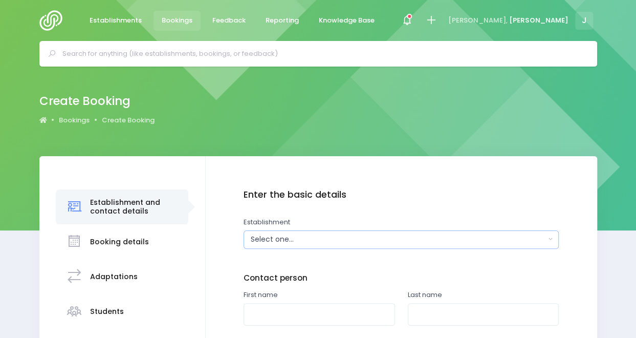
click at [299, 241] on div "Select one..." at bounding box center [398, 239] width 295 height 11
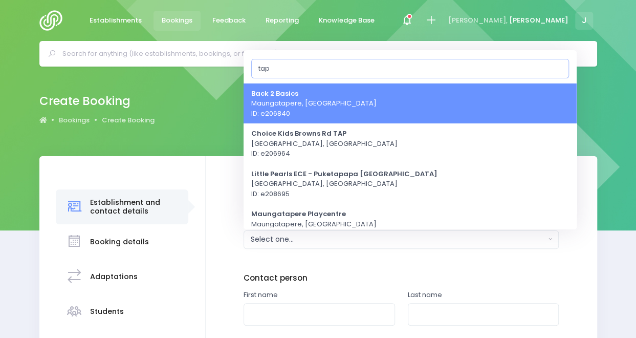
type input "tap1"
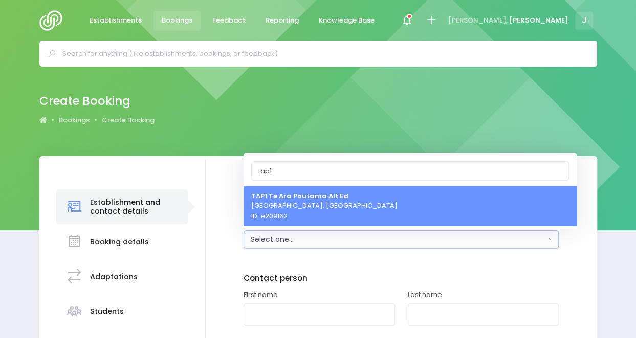
select select "209162"
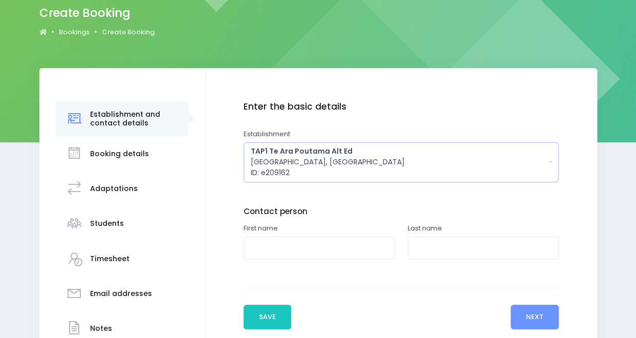
scroll to position [99, 0]
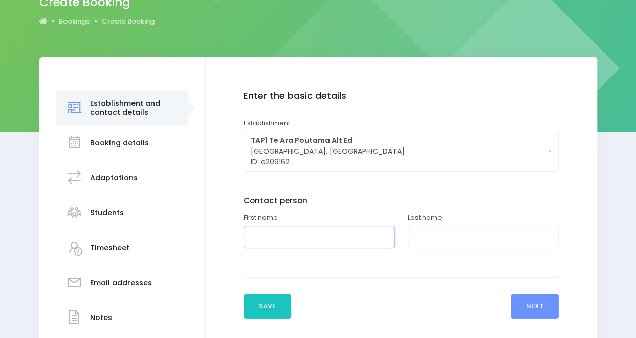
click at [339, 244] on input "text" at bounding box center [318, 237] width 151 height 23
type input "Dornae"
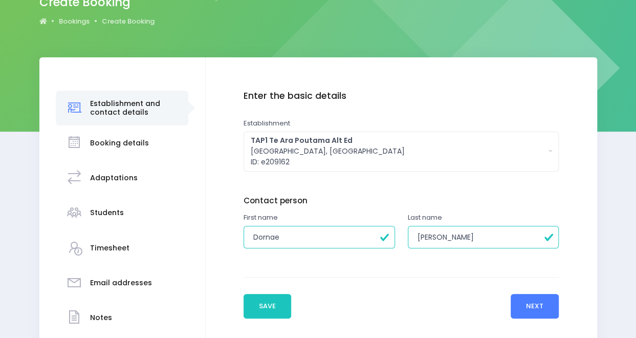
type input "Ray"
click at [556, 310] on button "Next" at bounding box center [534, 306] width 49 height 25
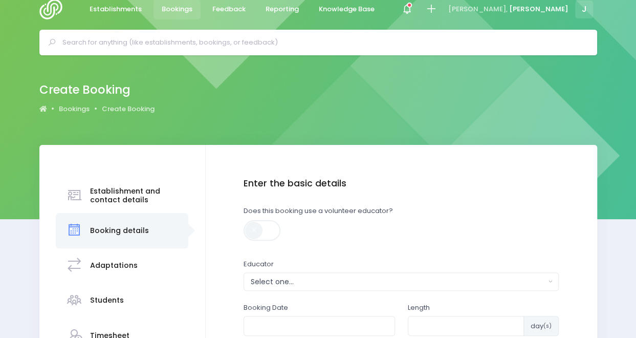
scroll to position [0, 0]
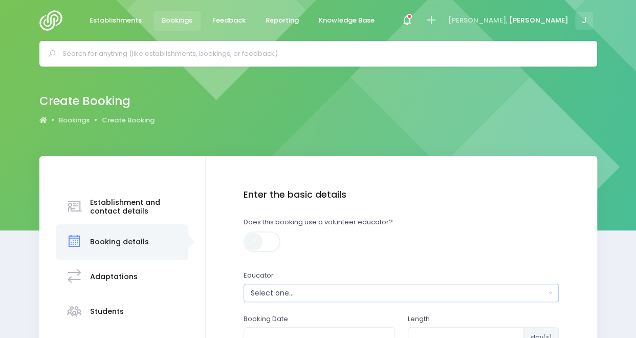
click at [312, 296] on div "Select one..." at bounding box center [398, 292] width 295 height 11
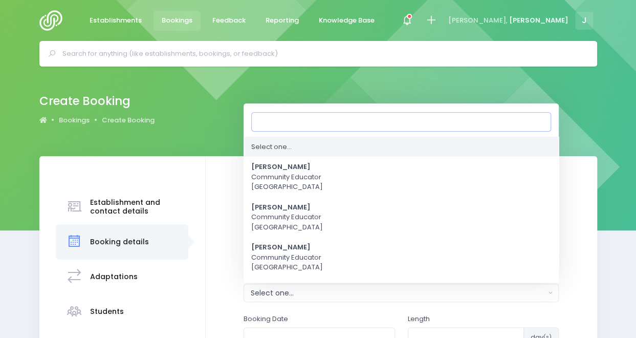
type input "e"
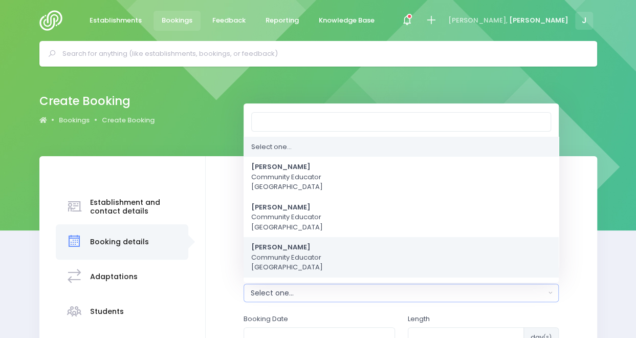
click at [305, 259] on span "Jess Bates Community Educator Northern Region" at bounding box center [287, 257] width 72 height 30
select select "351100"
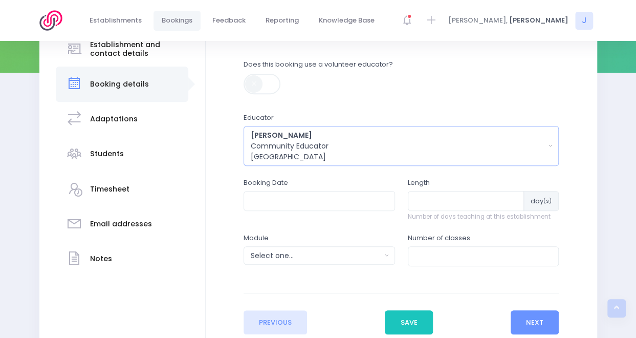
scroll to position [159, 0]
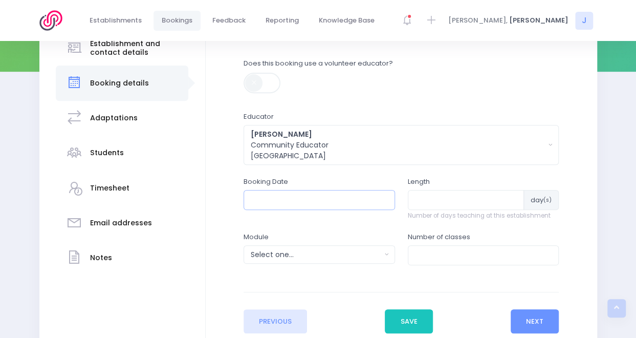
click at [313, 198] on input "text" at bounding box center [318, 199] width 151 height 19
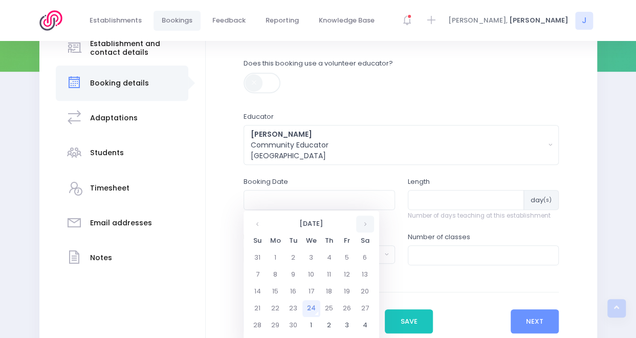
click at [368, 225] on th at bounding box center [365, 223] width 18 height 17
click at [273, 294] on td "13" at bounding box center [275, 291] width 18 height 17
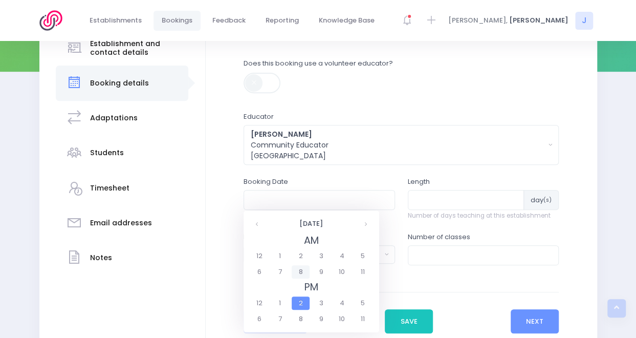
click at [303, 267] on span "8" at bounding box center [301, 271] width 18 height 13
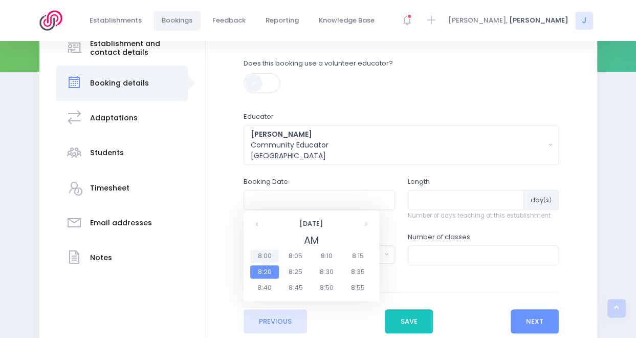
click at [270, 254] on span "8:00" at bounding box center [264, 255] width 29 height 13
type input "13/10/2025 08:00 AM"
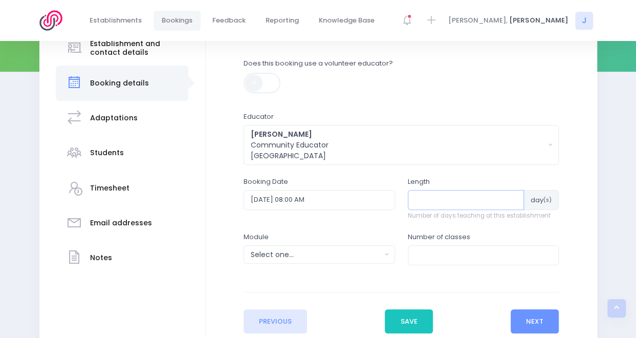
click at [444, 204] on input "number" at bounding box center [466, 199] width 117 height 19
type input "4"
click at [353, 255] on div "Select one..." at bounding box center [316, 254] width 130 height 11
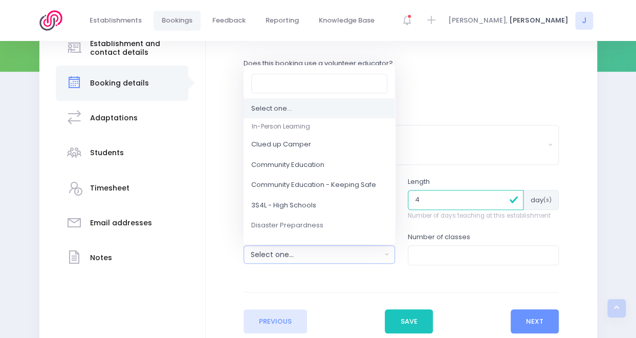
click at [449, 201] on input "4" at bounding box center [466, 199] width 116 height 19
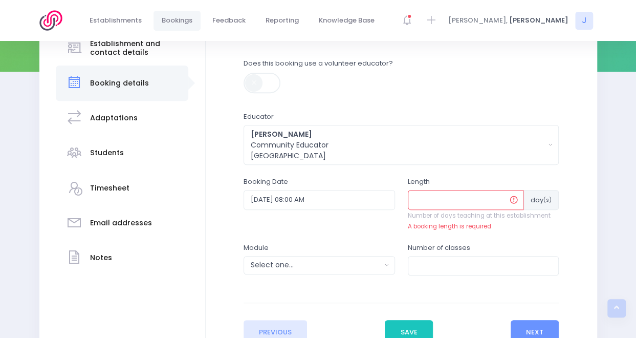
type input "1"
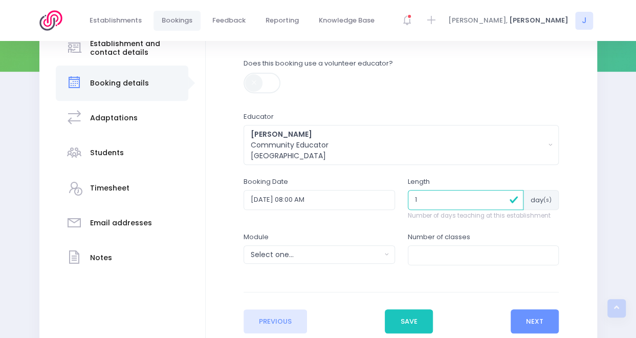
click at [427, 199] on input "1" at bounding box center [466, 199] width 116 height 19
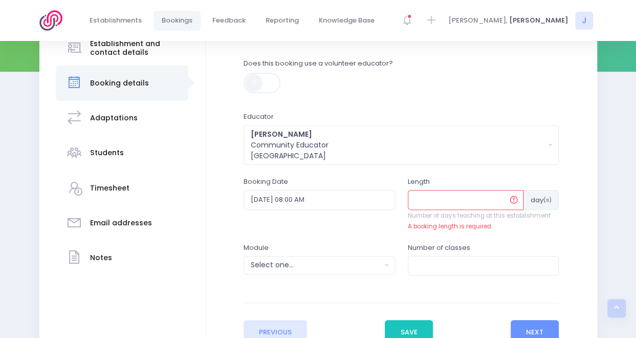
type input "4"
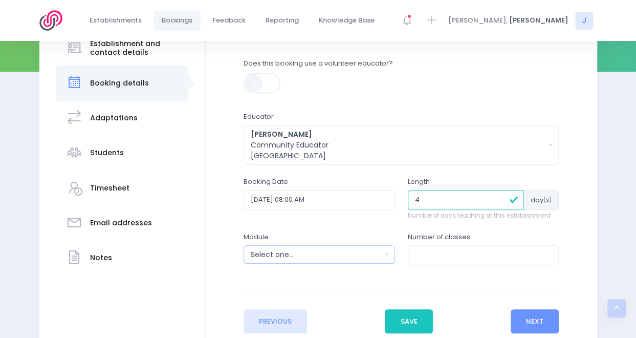
click at [350, 255] on div "Select one..." at bounding box center [316, 254] width 130 height 11
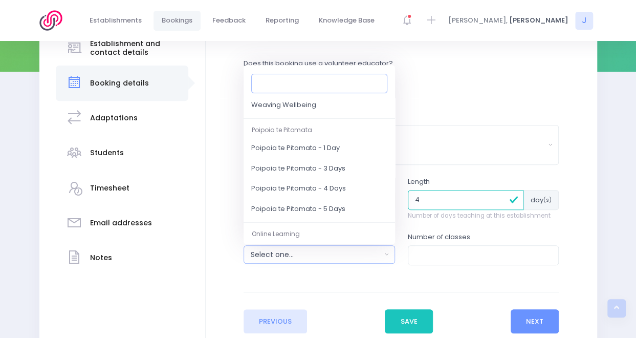
scroll to position [182, 0]
click at [346, 186] on span "Poipoia te Pitomata - 4 Days" at bounding box center [298, 188] width 95 height 10
select select "Poipoia te Pitomata - 4 Days"
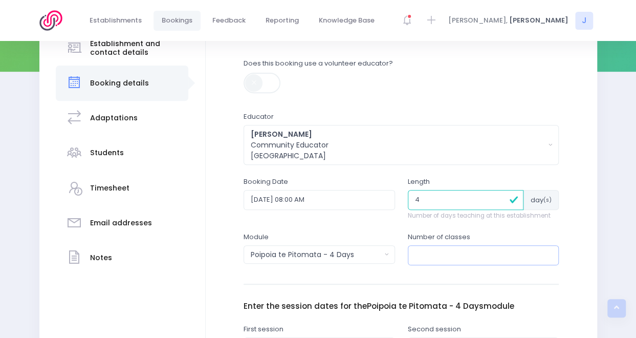
click at [452, 258] on input "number" at bounding box center [483, 254] width 151 height 19
type input "1"
click at [460, 270] on div "Number of classes 1" at bounding box center [483, 253] width 164 height 43
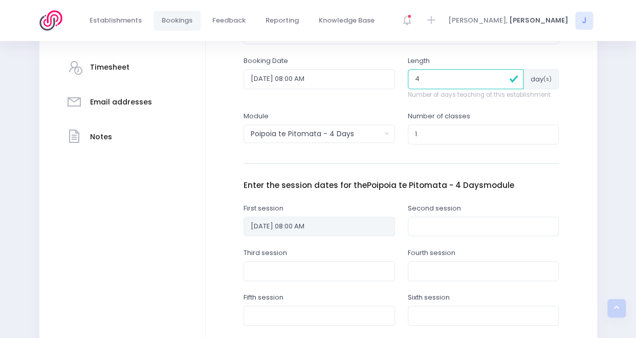
scroll to position [281, 0]
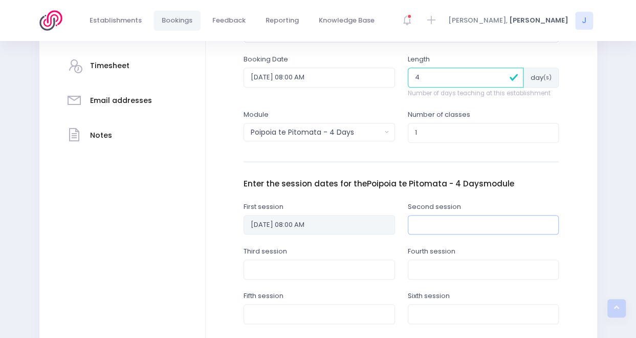
click at [423, 222] on input "text" at bounding box center [483, 224] width 151 height 19
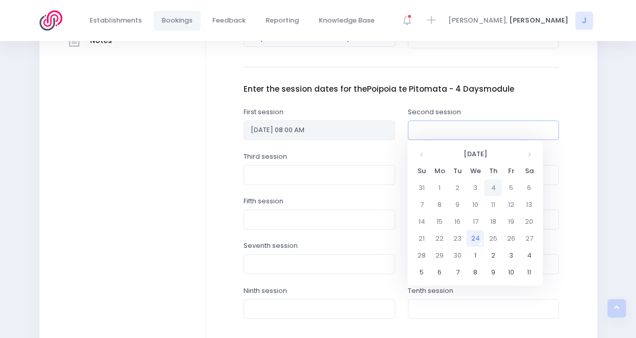
scroll to position [376, 0]
click at [524, 147] on th at bounding box center [529, 152] width 18 height 17
click at [493, 220] on td "16" at bounding box center [493, 220] width 18 height 17
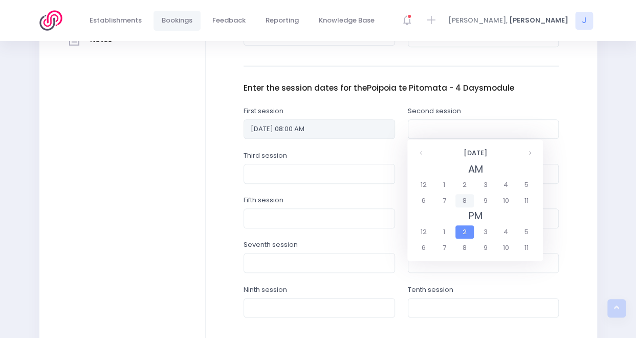
click at [466, 206] on span "8" at bounding box center [464, 200] width 18 height 13
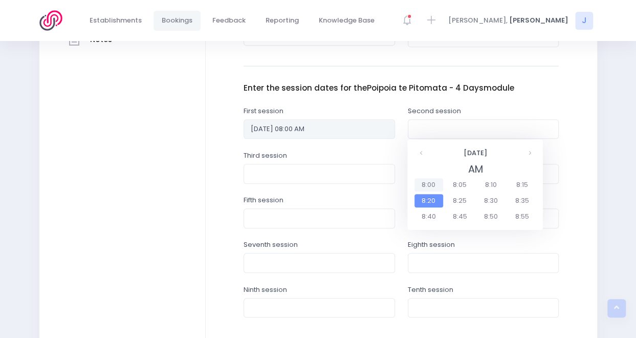
click at [427, 185] on span "8:00" at bounding box center [428, 184] width 29 height 13
type input "16/10/2025 08:00 AM"
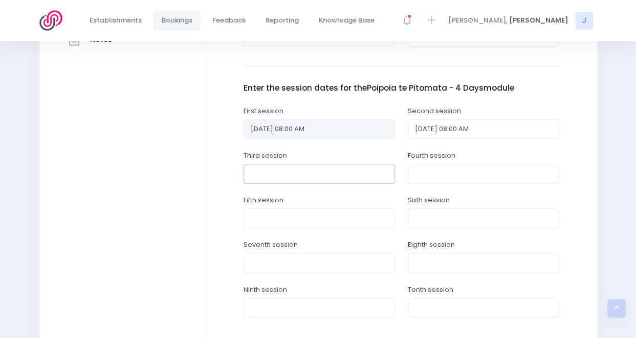
click at [362, 176] on input "text" at bounding box center [318, 173] width 151 height 19
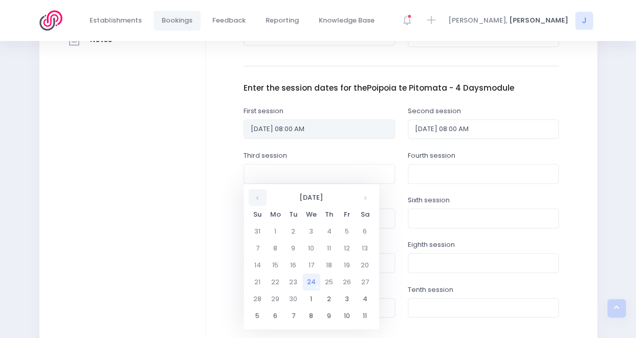
click at [257, 204] on th at bounding box center [258, 197] width 18 height 17
click at [365, 205] on th at bounding box center [365, 197] width 18 height 17
click at [280, 279] on td "20" at bounding box center [275, 281] width 18 height 17
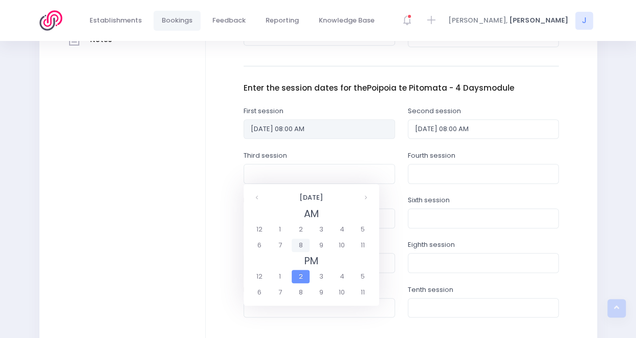
click at [299, 242] on span "8" at bounding box center [301, 244] width 18 height 13
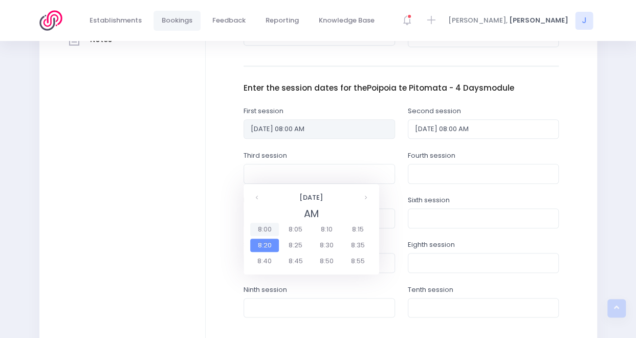
click at [265, 229] on span "8:00" at bounding box center [264, 228] width 29 height 13
type input "20/10/2025 08:00 AM"
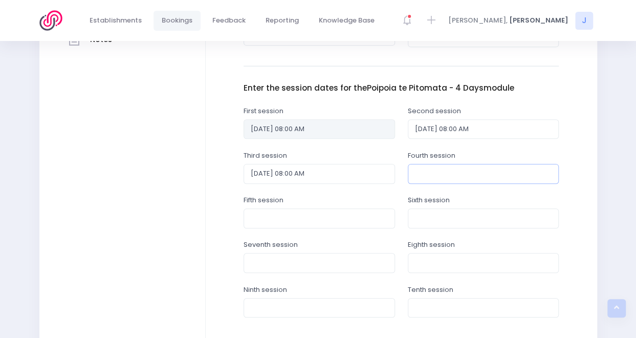
click at [442, 176] on input "text" at bounding box center [483, 173] width 151 height 19
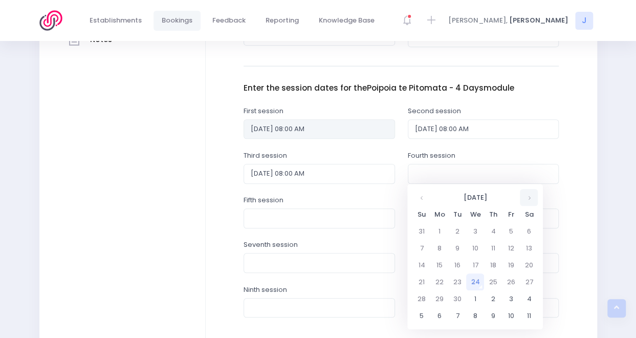
click at [532, 197] on th at bounding box center [529, 197] width 18 height 17
click at [422, 197] on th at bounding box center [421, 197] width 18 height 17
click at [487, 285] on td "23" at bounding box center [493, 281] width 18 height 17
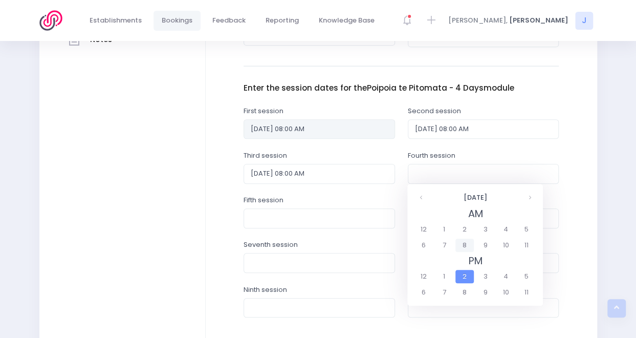
click at [465, 243] on span "8" at bounding box center [464, 244] width 18 height 13
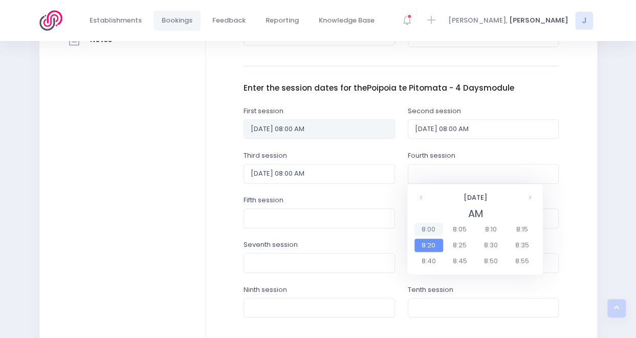
click at [429, 232] on span "8:00" at bounding box center [428, 228] width 29 height 13
type input "23/10/2025 08:00 AM"
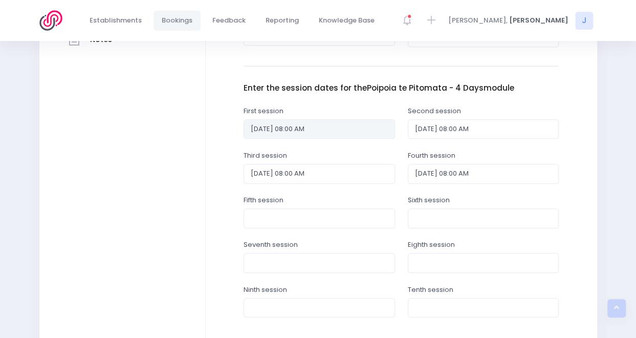
scroll to position [512, 0]
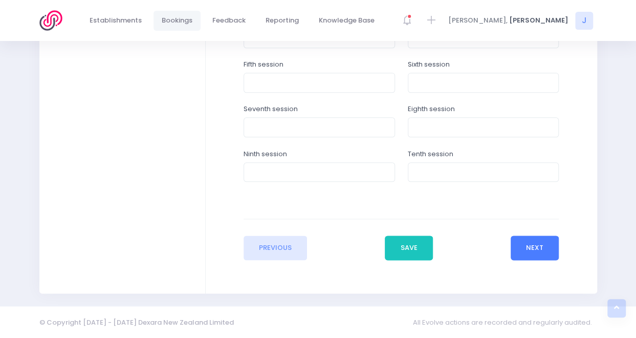
click at [526, 249] on button "Next" at bounding box center [534, 247] width 49 height 25
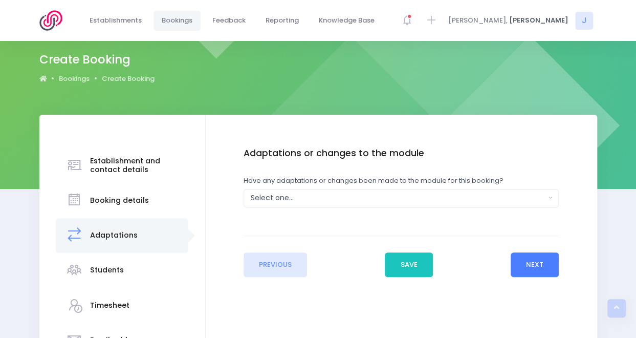
scroll to position [0, 0]
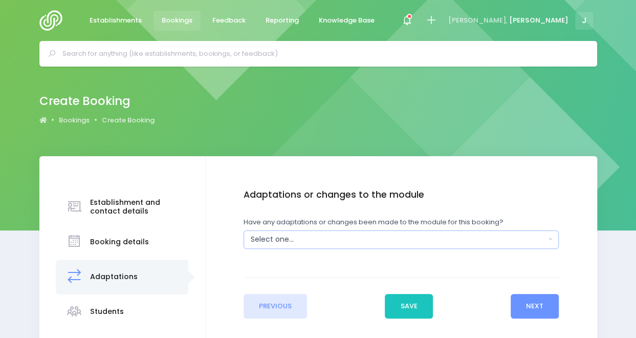
click at [402, 231] on button "Select one..." at bounding box center [400, 239] width 315 height 18
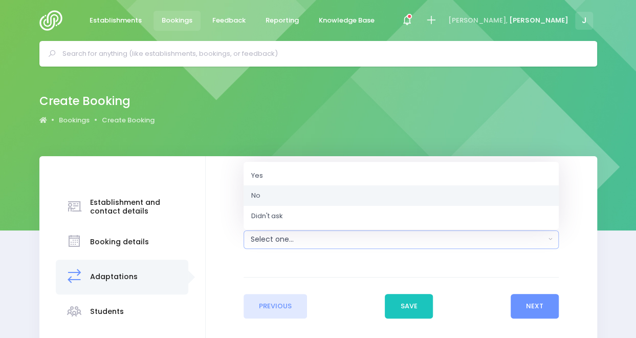
click at [389, 198] on link "No" at bounding box center [400, 195] width 315 height 20
select select "No"
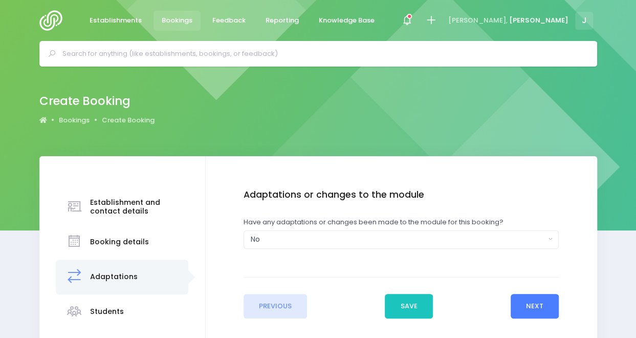
click at [531, 307] on button "Next" at bounding box center [534, 306] width 49 height 25
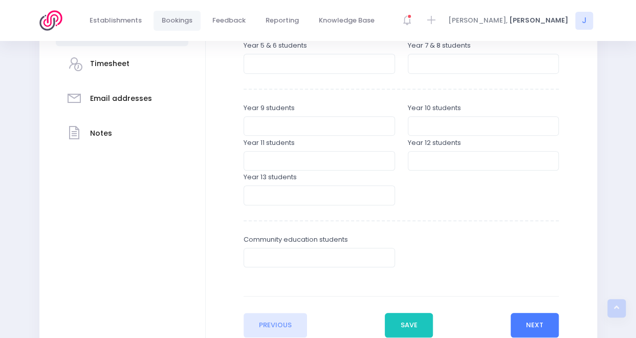
scroll to position [289, 0]
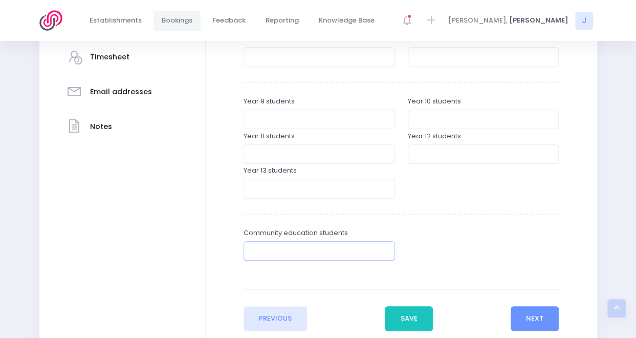
click at [344, 253] on input "number" at bounding box center [318, 250] width 151 height 19
type input "32"
click at [531, 314] on button "Next" at bounding box center [534, 318] width 49 height 25
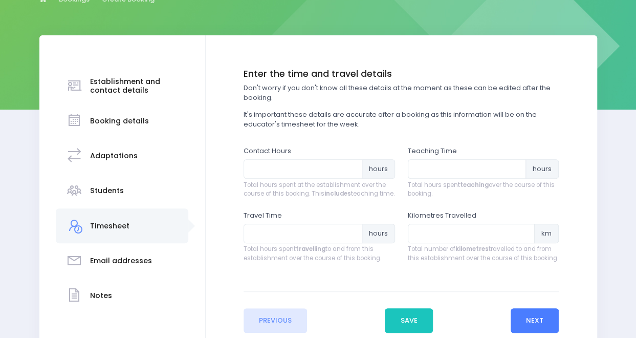
scroll to position [125, 0]
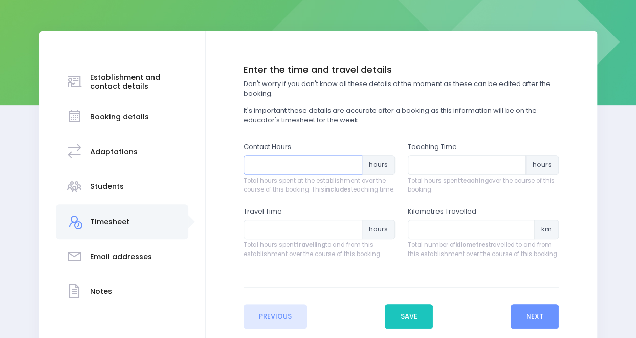
click at [334, 166] on input "number" at bounding box center [302, 164] width 119 height 19
